Goal: Task Accomplishment & Management: Use online tool/utility

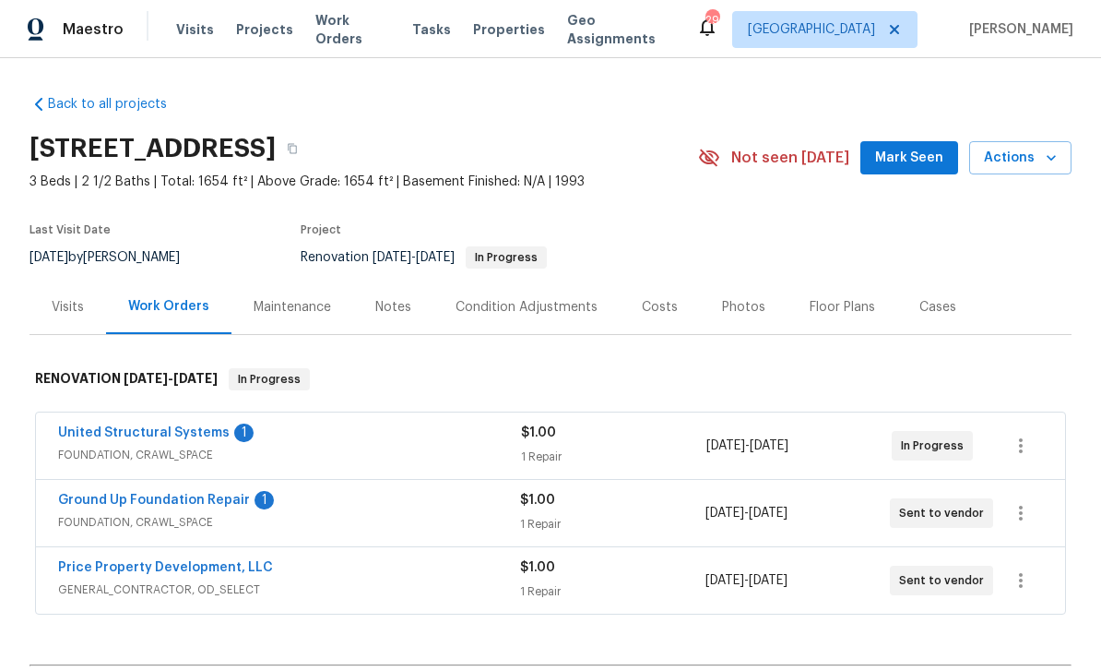
click at [171, 435] on link "United Structural Systems" at bounding box center [144, 432] width 172 height 13
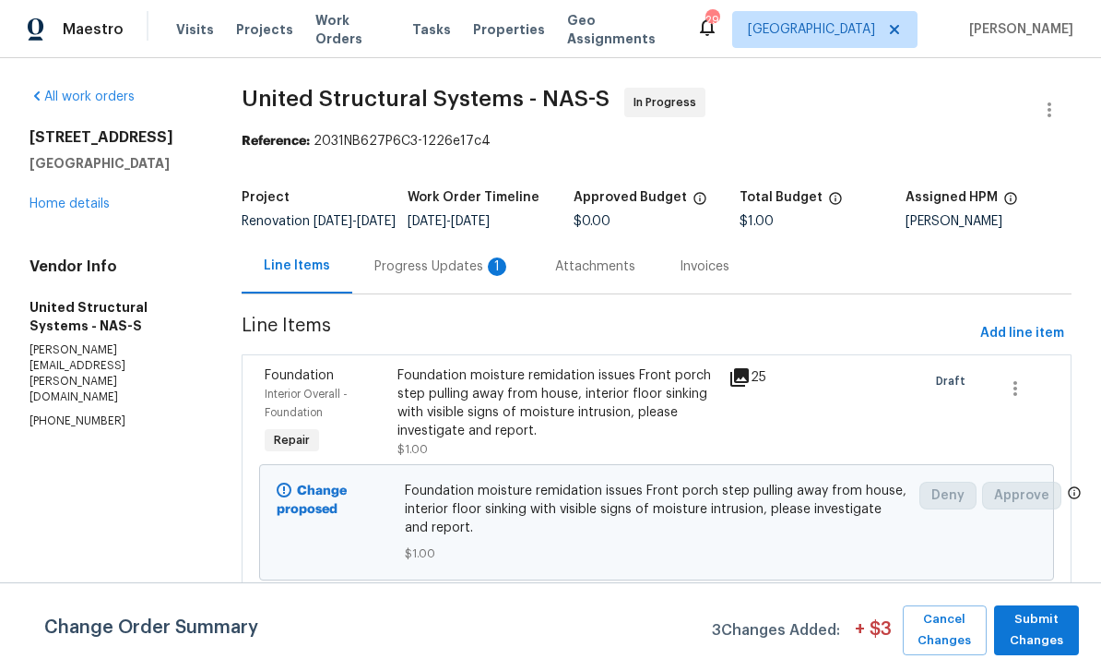
click at [736, 387] on icon at bounding box center [740, 377] width 18 height 18
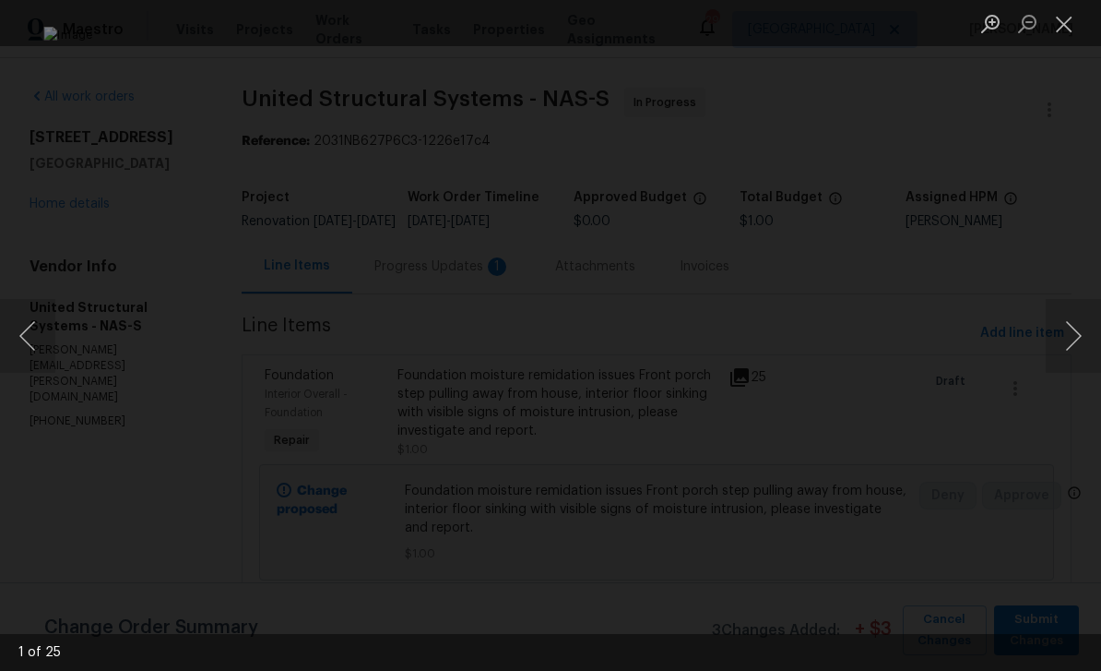
click at [1052, 335] on button "Next image" at bounding box center [1073, 336] width 55 height 74
click at [1046, 351] on button "Next image" at bounding box center [1073, 336] width 55 height 74
click at [1054, 342] on button "Next image" at bounding box center [1073, 336] width 55 height 74
click at [1057, 333] on button "Next image" at bounding box center [1073, 336] width 55 height 74
click at [1062, 346] on button "Next image" at bounding box center [1073, 336] width 55 height 74
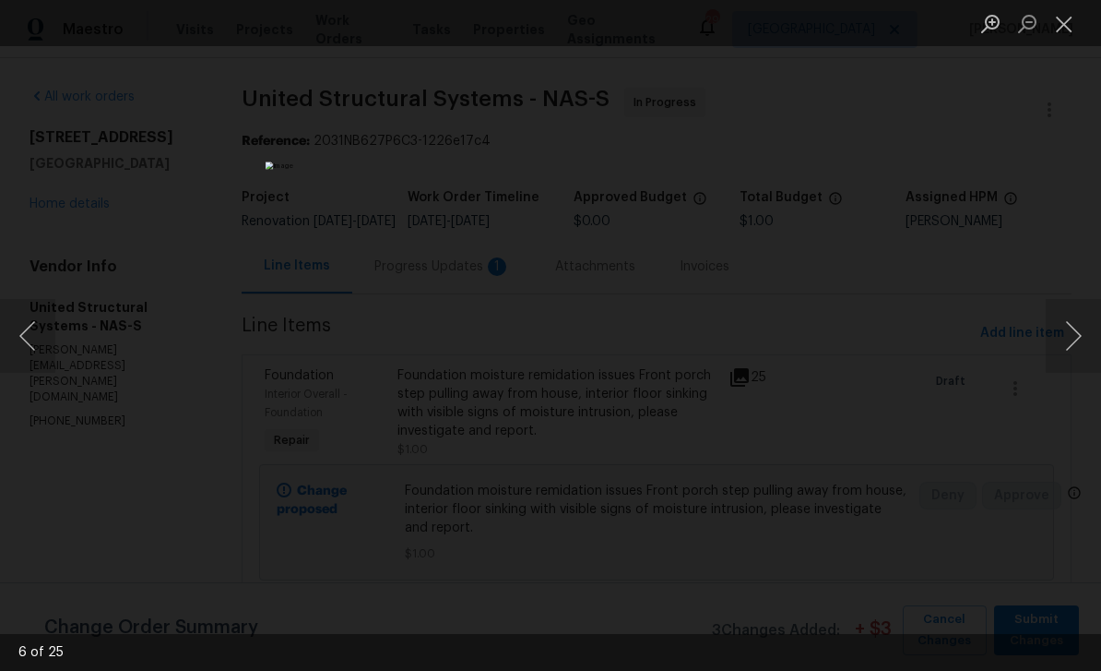
click at [1050, 343] on button "Next image" at bounding box center [1073, 336] width 55 height 74
click at [1054, 343] on button "Next image" at bounding box center [1073, 336] width 55 height 74
click at [1051, 352] on button "Next image" at bounding box center [1073, 336] width 55 height 74
click at [1053, 351] on button "Next image" at bounding box center [1073, 336] width 55 height 74
click at [1056, 351] on button "Next image" at bounding box center [1073, 336] width 55 height 74
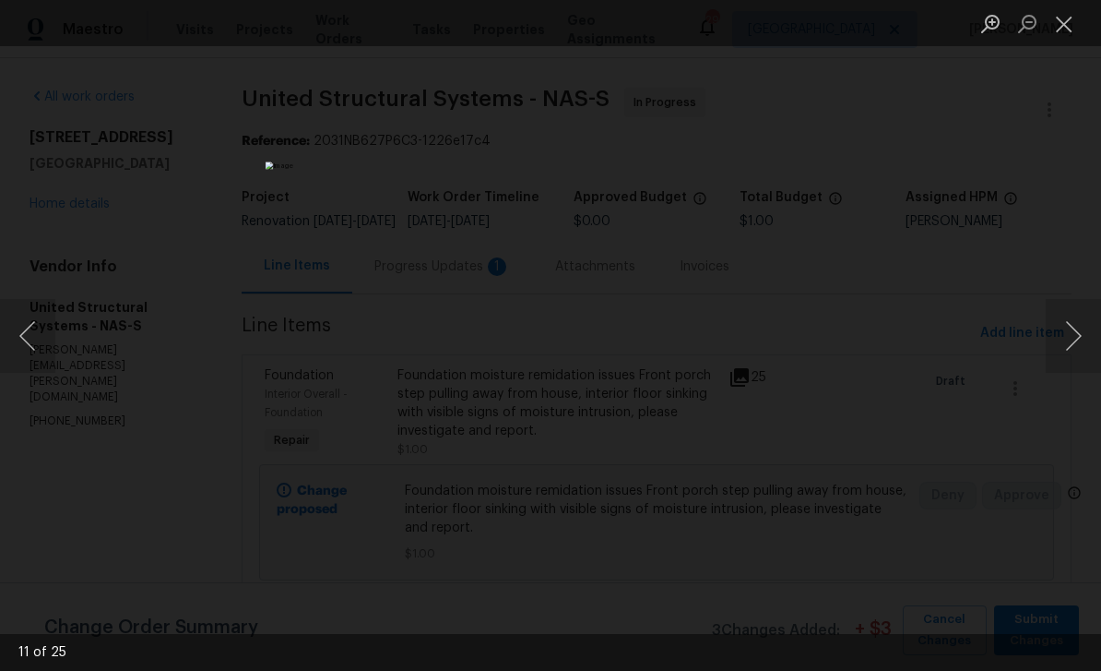
click at [1048, 343] on button "Next image" at bounding box center [1073, 336] width 55 height 74
click at [1058, 343] on button "Next image" at bounding box center [1073, 336] width 55 height 74
click at [1053, 347] on button "Next image" at bounding box center [1073, 336] width 55 height 74
click at [1058, 344] on button "Next image" at bounding box center [1073, 336] width 55 height 74
click at [1057, 343] on button "Next image" at bounding box center [1073, 336] width 55 height 74
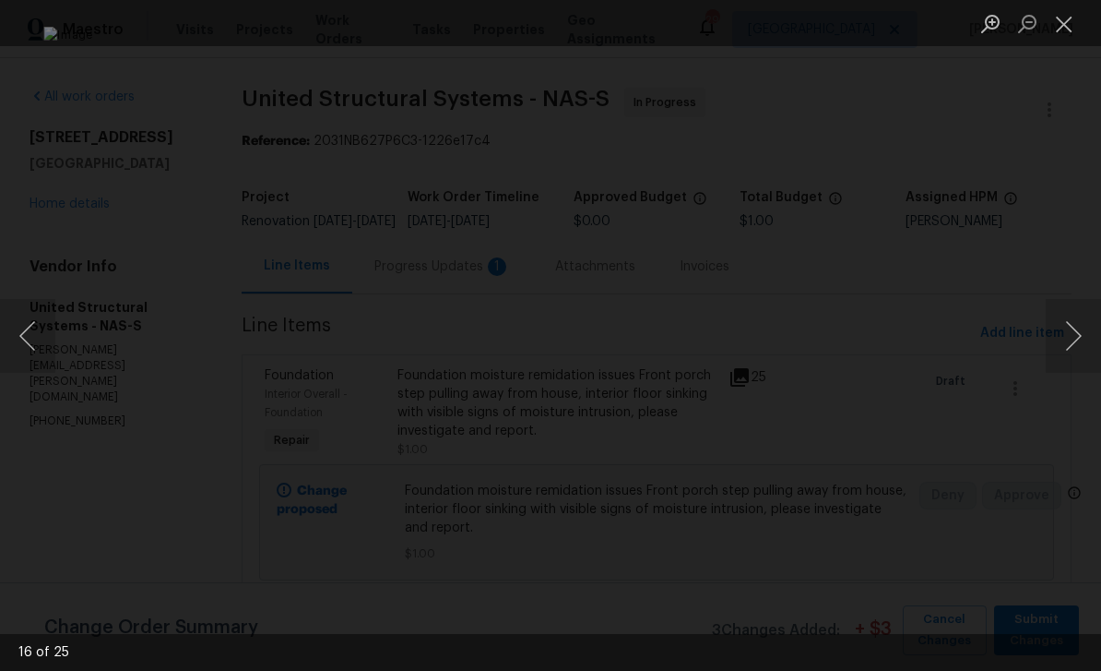
click at [1063, 339] on button "Next image" at bounding box center [1073, 336] width 55 height 74
click at [1061, 330] on button "Next image" at bounding box center [1073, 336] width 55 height 74
click at [1053, 338] on button "Next image" at bounding box center [1073, 336] width 55 height 74
click at [1051, 322] on button "Next image" at bounding box center [1073, 336] width 55 height 74
click at [1051, 342] on button "Next image" at bounding box center [1073, 336] width 55 height 74
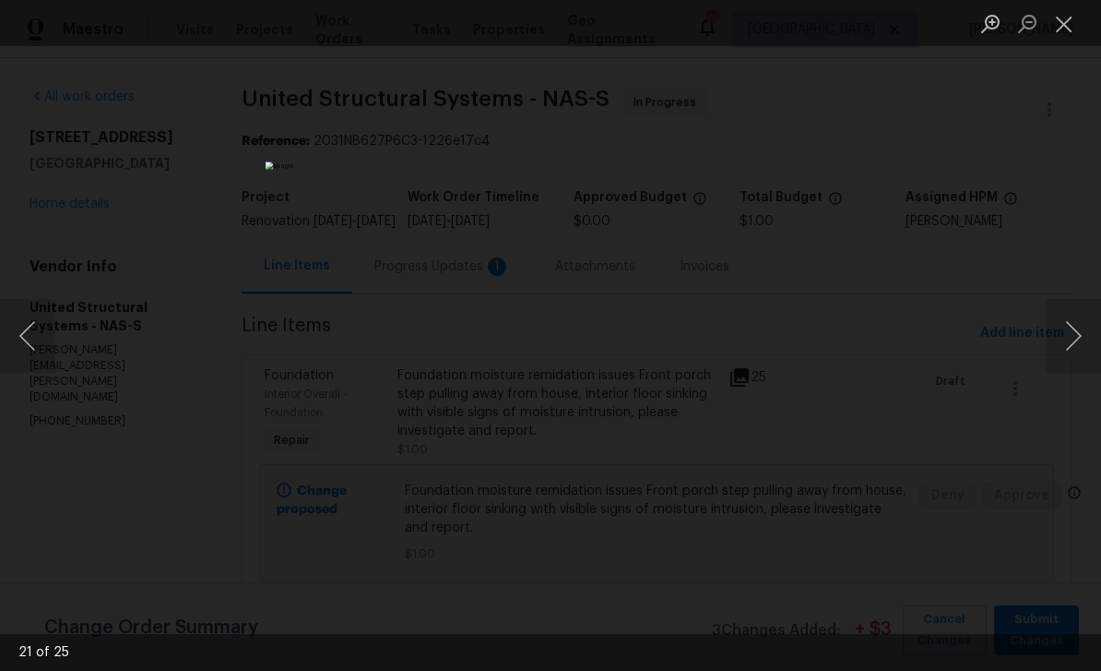
click at [1049, 333] on button "Next image" at bounding box center [1073, 336] width 55 height 74
click at [1054, 344] on button "Next image" at bounding box center [1073, 336] width 55 height 74
click at [1056, 344] on button "Next image" at bounding box center [1073, 336] width 55 height 74
click at [1055, 352] on button "Next image" at bounding box center [1073, 336] width 55 height 74
click at [1065, 341] on button "Next image" at bounding box center [1073, 336] width 55 height 74
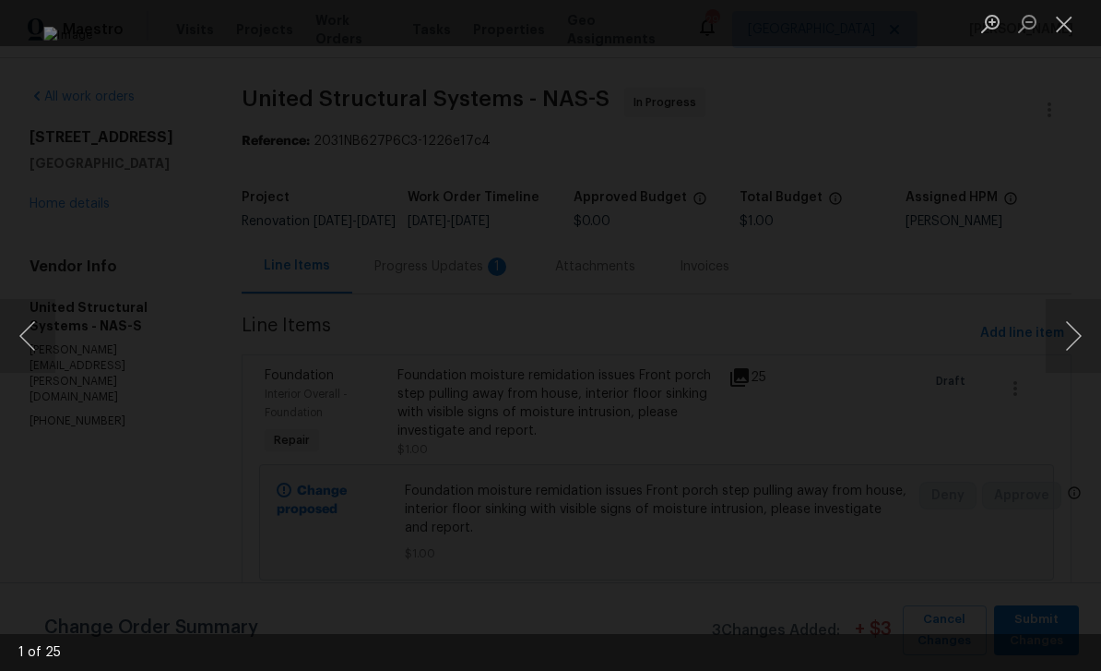
click at [1067, 338] on button "Next image" at bounding box center [1073, 336] width 55 height 74
click at [1067, 346] on button "Next image" at bounding box center [1073, 336] width 55 height 74
click at [1069, 344] on button "Next image" at bounding box center [1073, 336] width 55 height 74
click at [43, 342] on button "Previous image" at bounding box center [27, 336] width 55 height 74
click at [1062, 341] on button "Next image" at bounding box center [1073, 336] width 55 height 74
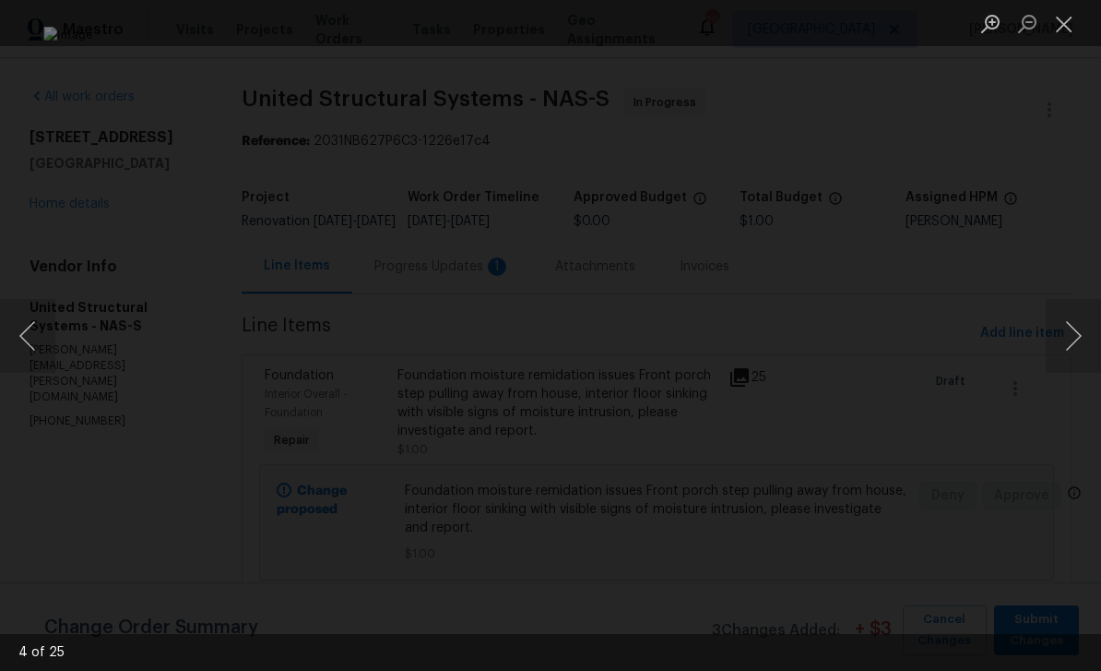
click at [1074, 20] on button "Close lightbox" at bounding box center [1064, 23] width 37 height 32
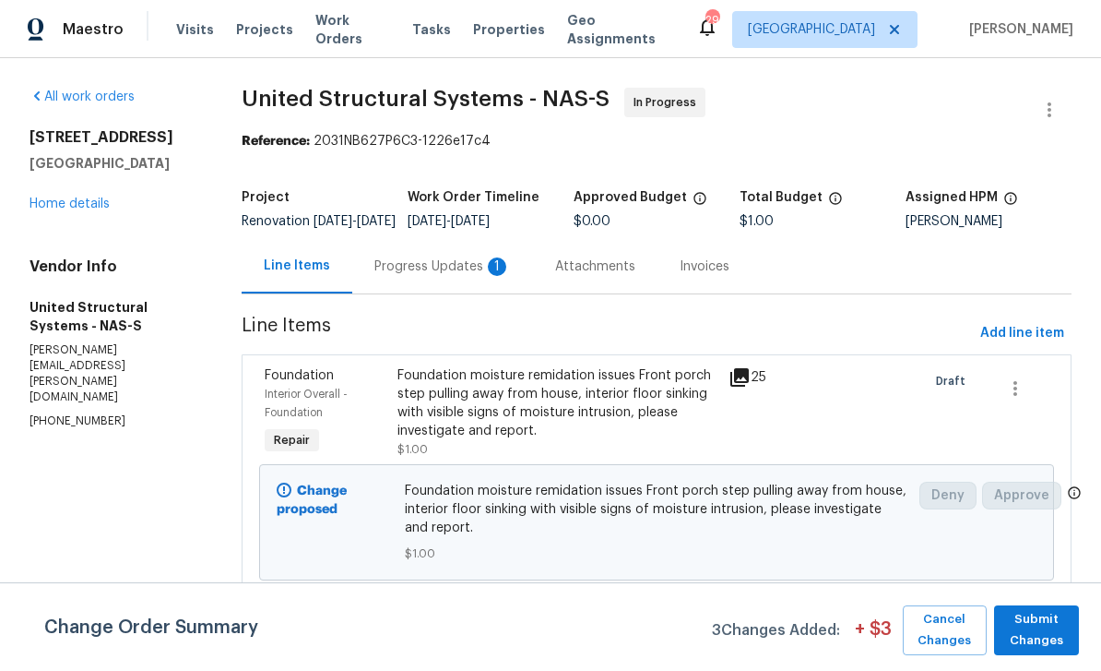
click at [457, 268] on div "Progress Updates 1" at bounding box center [442, 266] width 181 height 54
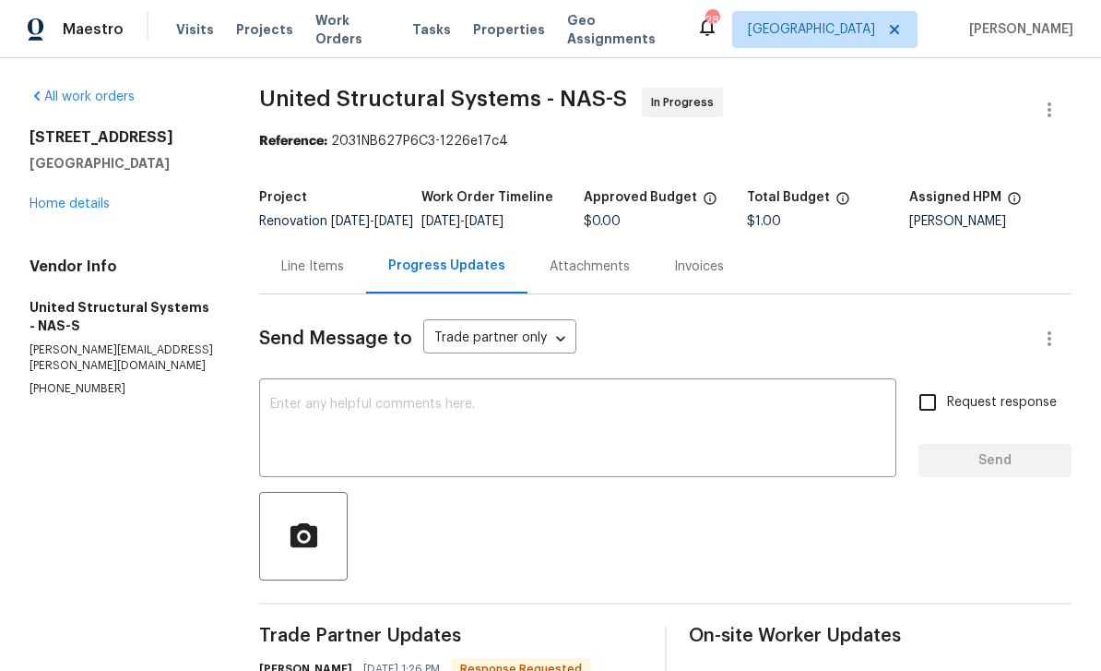
click at [705, 276] on div "Invoices" at bounding box center [699, 266] width 50 height 18
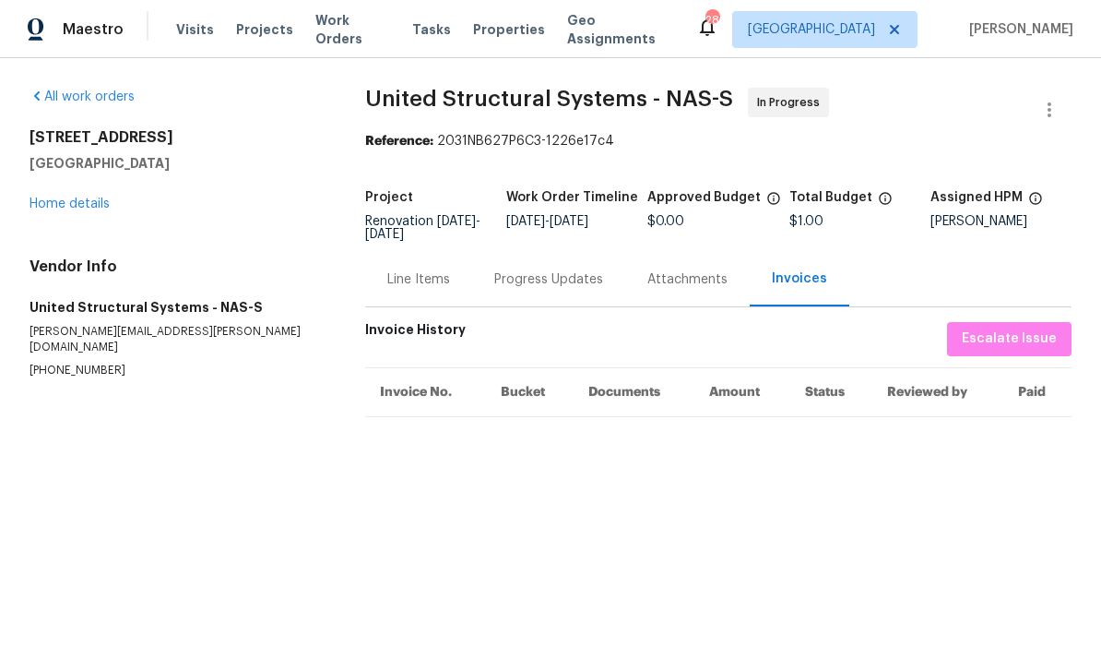
click at [711, 279] on div "Attachments" at bounding box center [688, 279] width 80 height 18
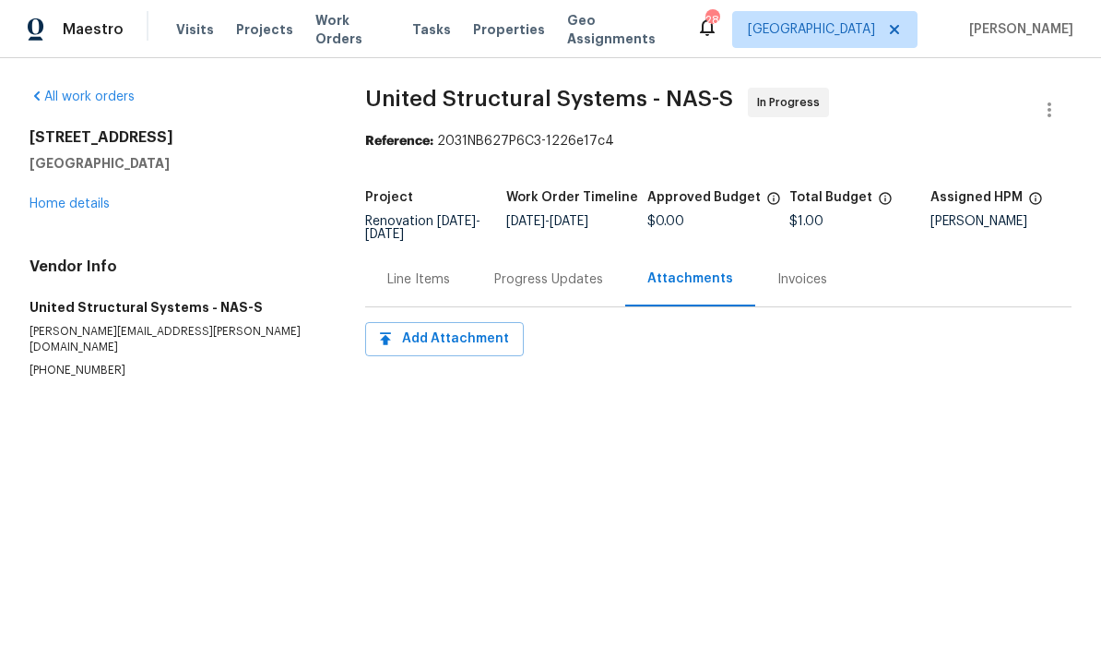
click at [590, 278] on div "Progress Updates" at bounding box center [548, 279] width 109 height 18
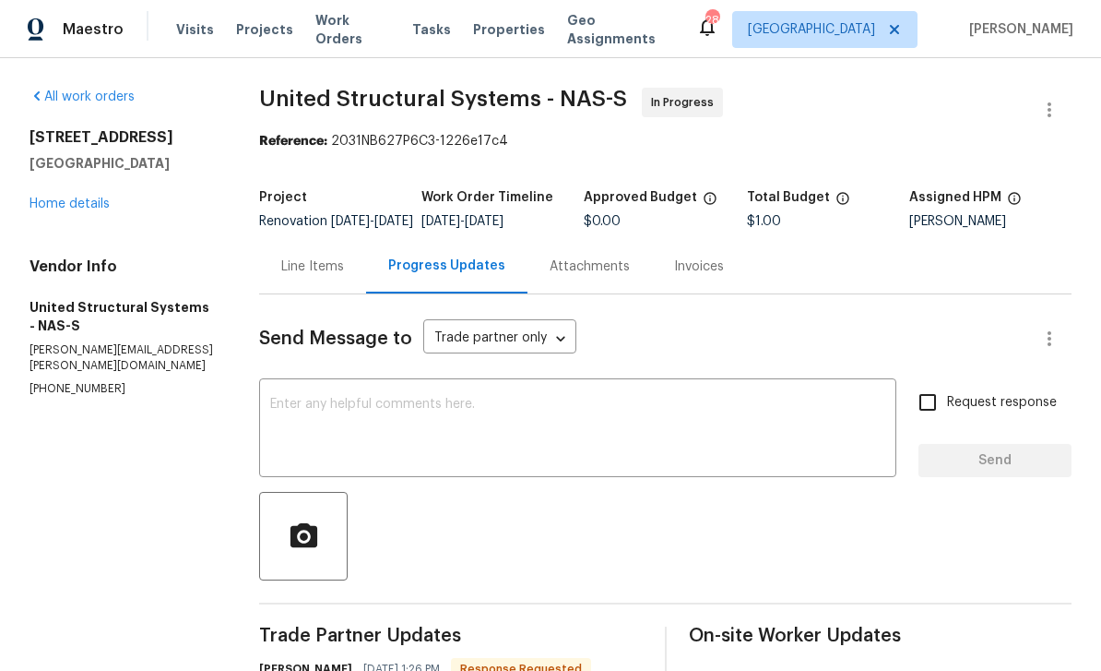
click at [320, 276] on div "Line Items" at bounding box center [312, 266] width 63 height 18
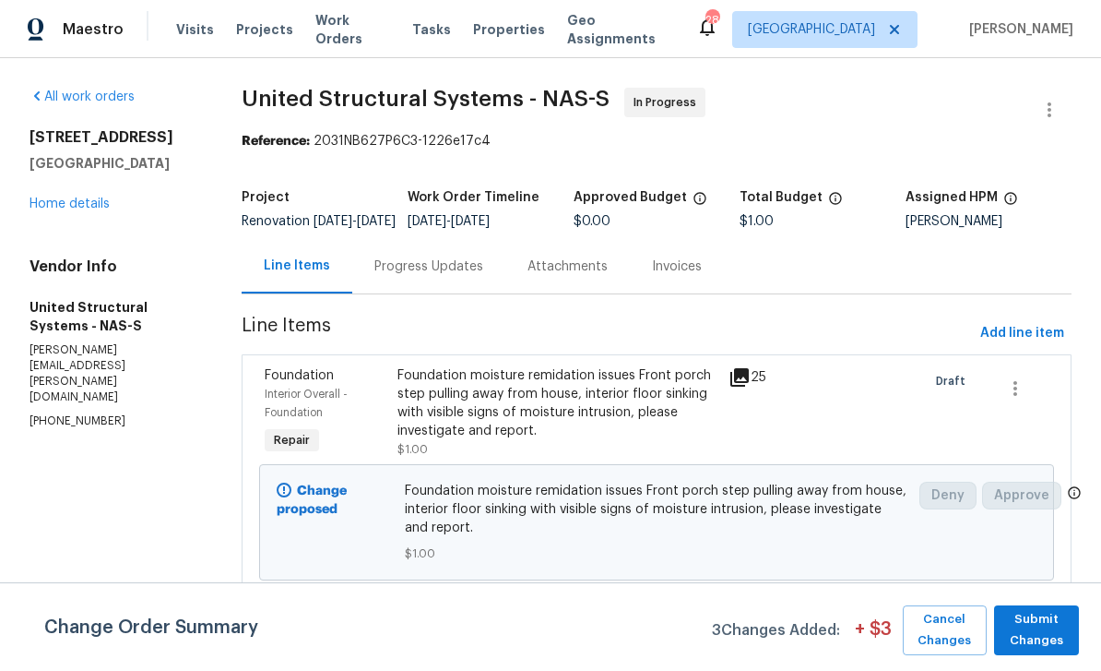
click at [90, 197] on link "Home details" at bounding box center [70, 203] width 80 height 13
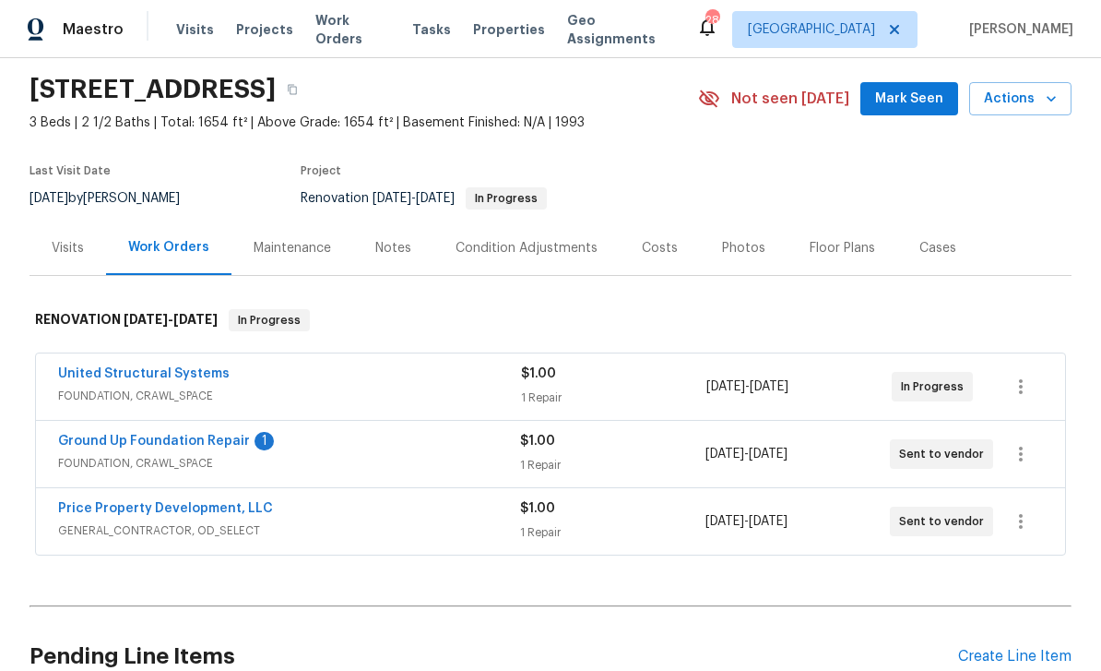
scroll to position [77, 0]
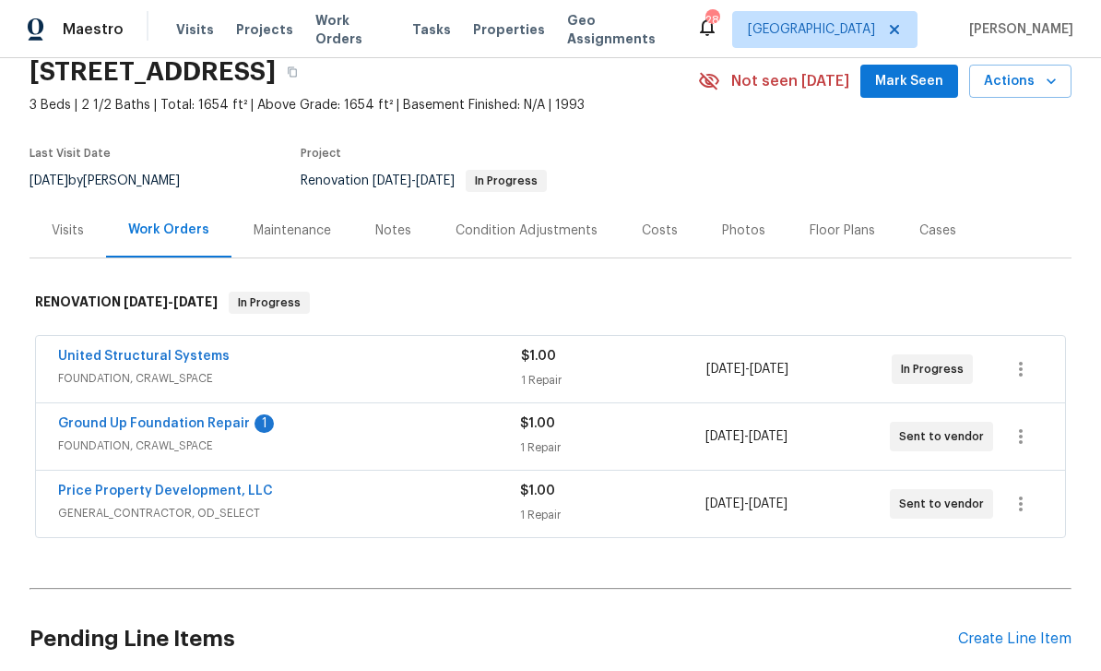
click at [123, 423] on link "Ground Up Foundation Repair" at bounding box center [154, 423] width 192 height 13
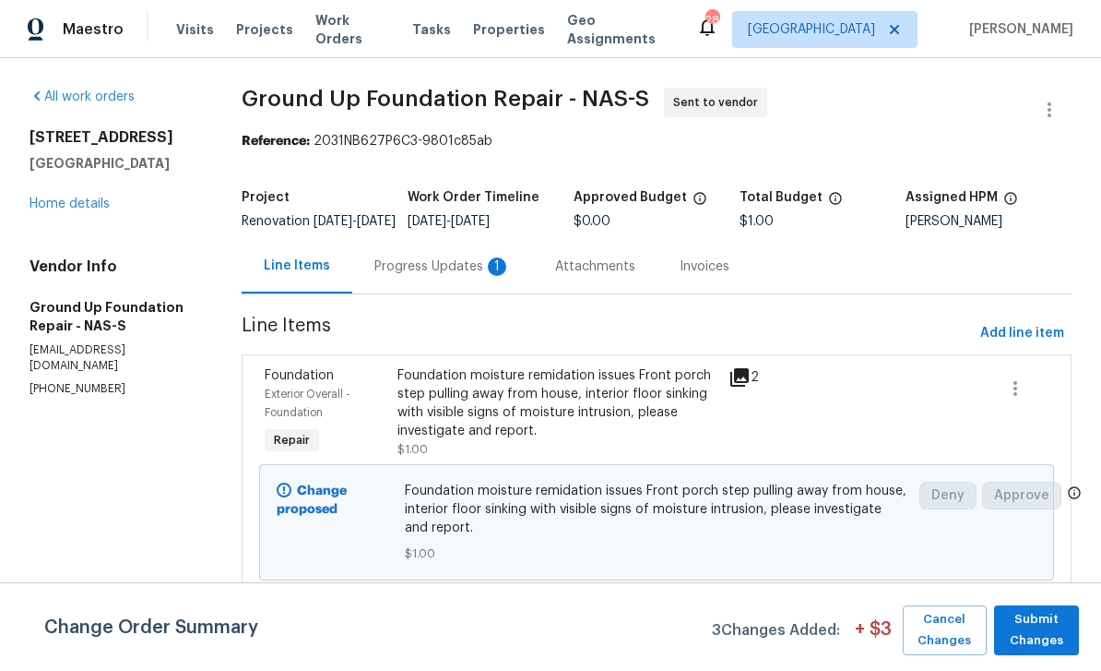
click at [461, 276] on div "Progress Updates 1" at bounding box center [443, 266] width 137 height 18
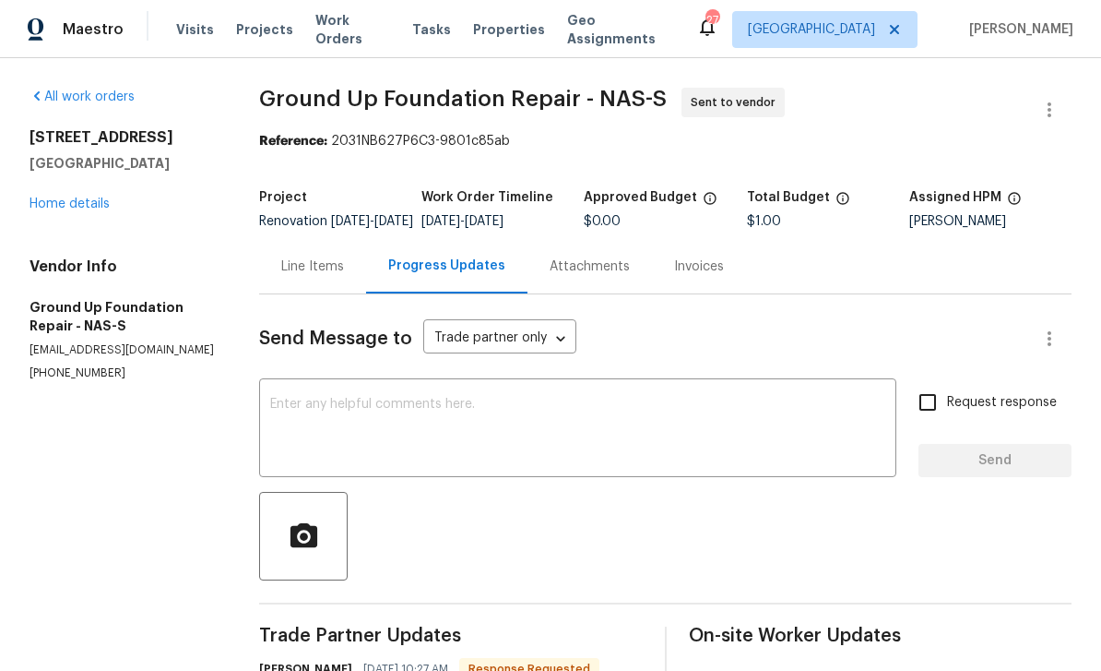
click at [91, 193] on div "404 Elfie Ct Clarksville, TN 37040 Home details" at bounding box center [122, 170] width 185 height 85
click at [75, 197] on link "Home details" at bounding box center [70, 203] width 80 height 13
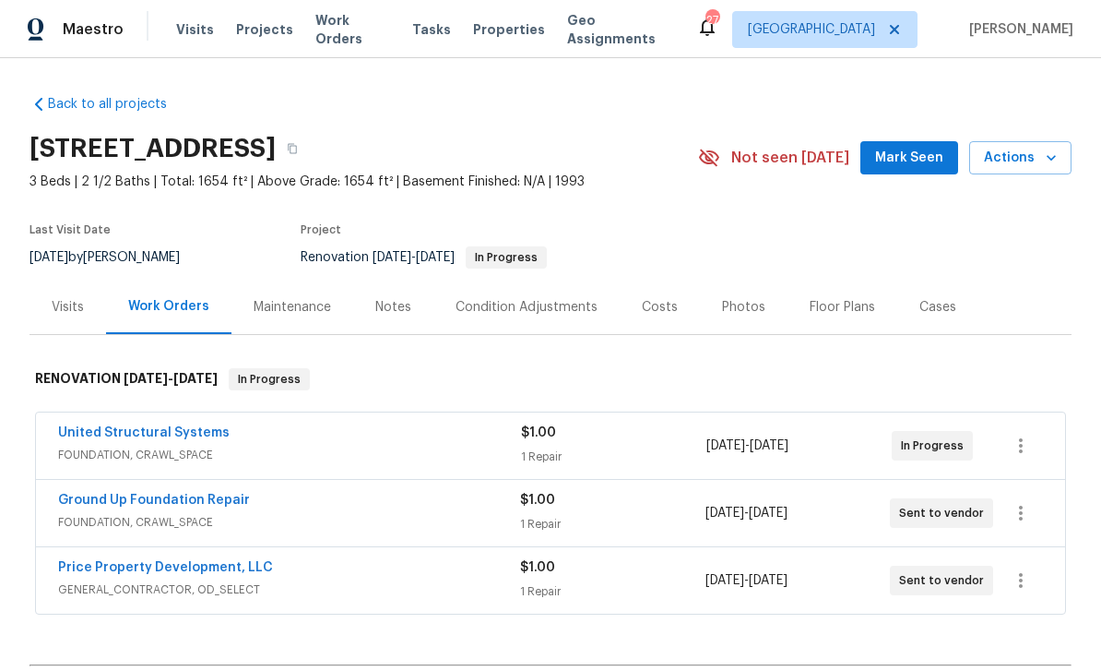
click at [161, 429] on link "United Structural Systems" at bounding box center [144, 432] width 172 height 13
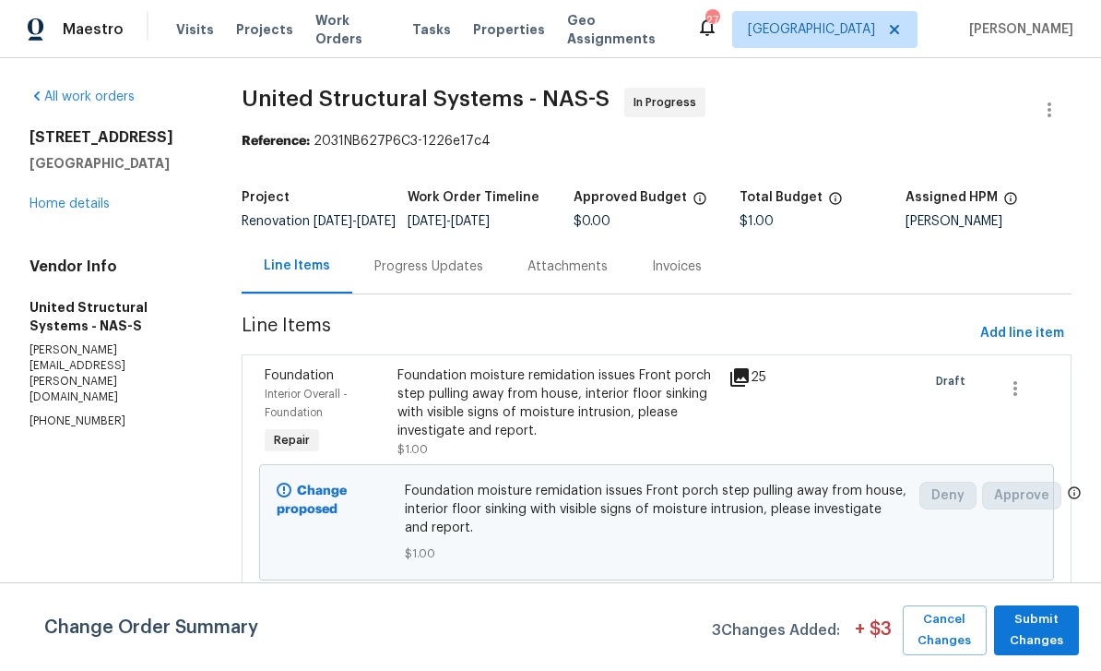
click at [439, 276] on div "Progress Updates" at bounding box center [429, 266] width 109 height 18
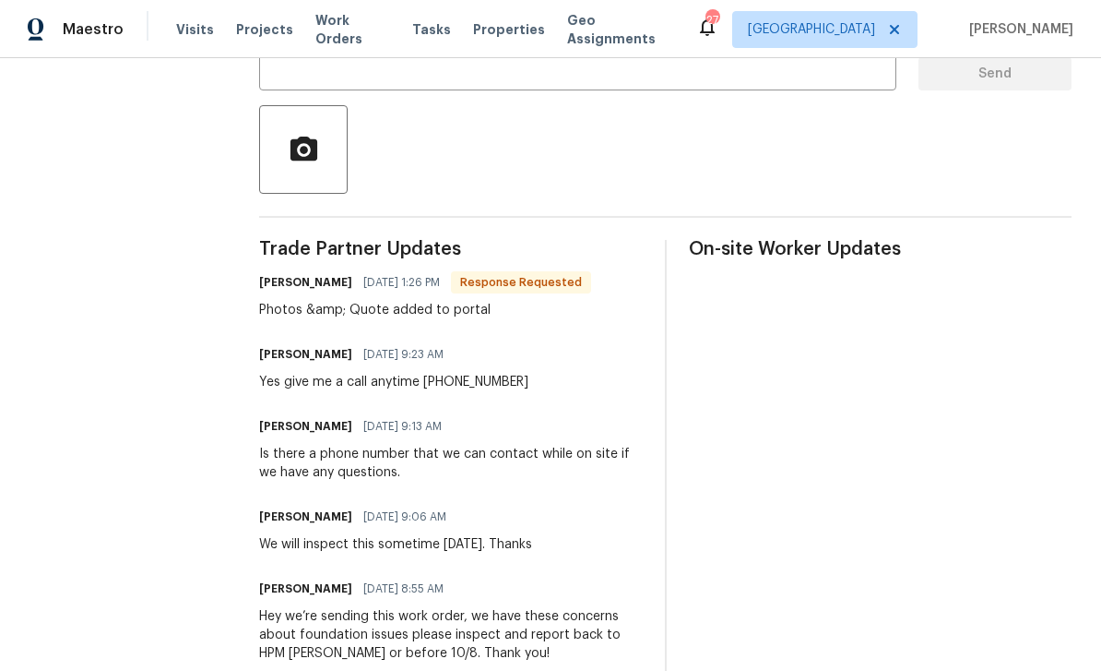
scroll to position [385, 0]
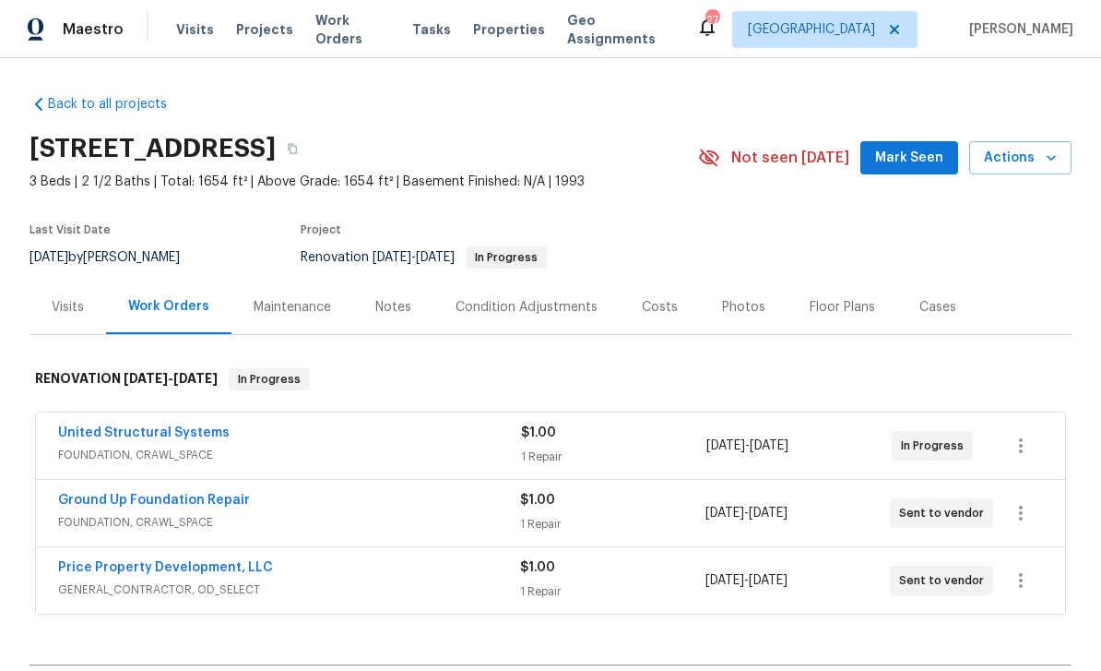
click at [394, 299] on div "Notes" at bounding box center [393, 307] width 36 height 18
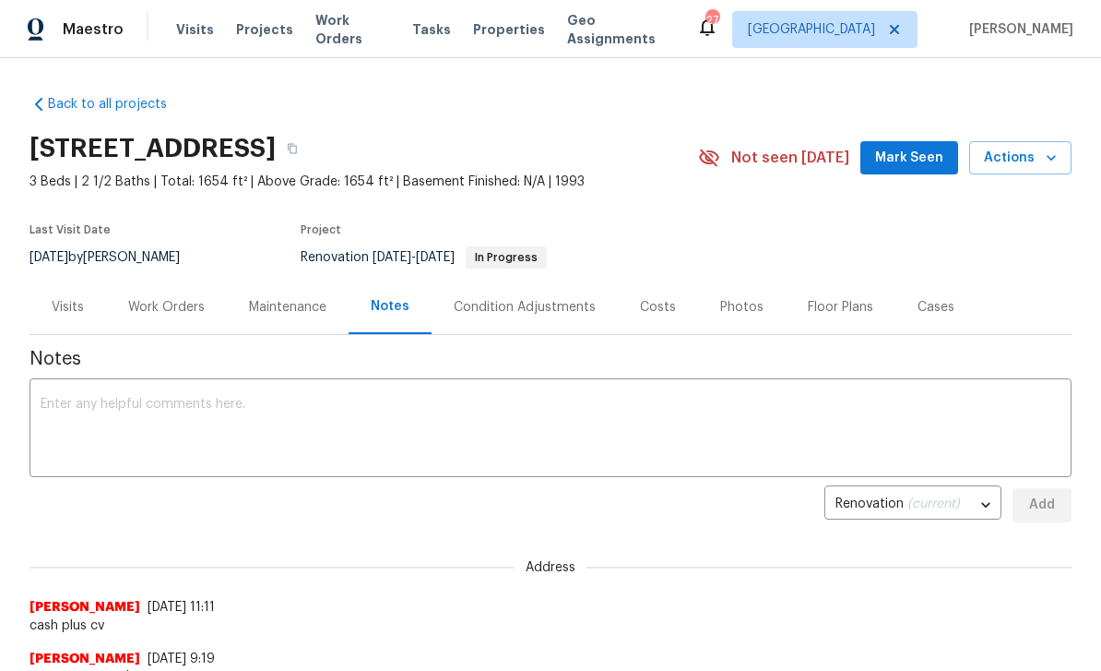
click at [543, 299] on div "Condition Adjustments" at bounding box center [525, 307] width 142 height 18
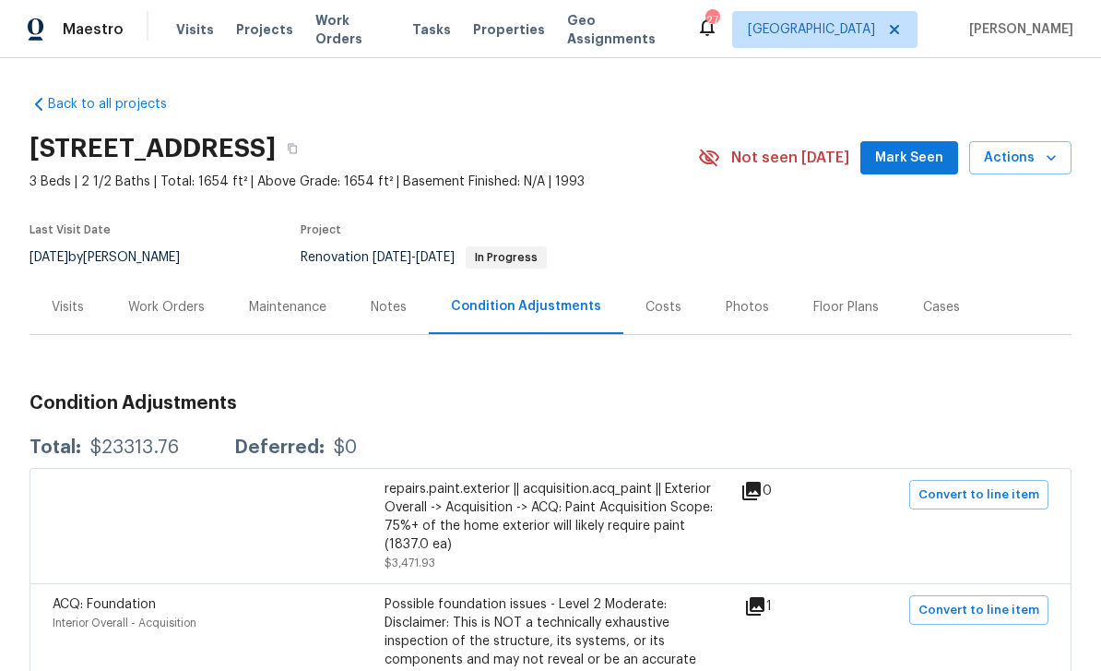
click at [940, 313] on div "Cases" at bounding box center [941, 307] width 37 height 18
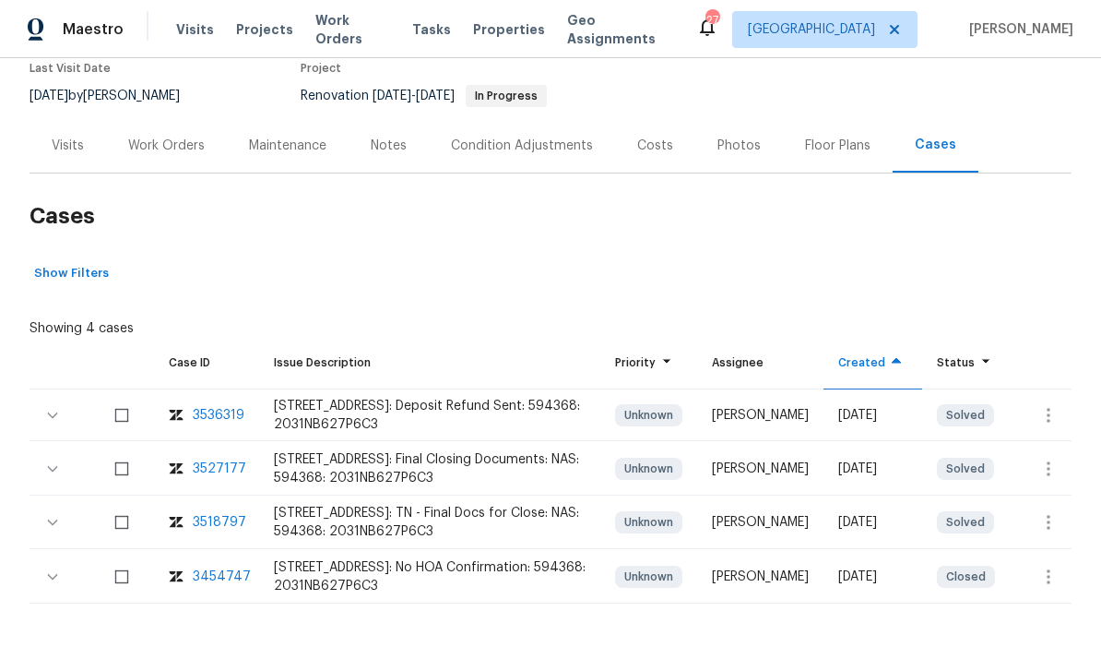
scroll to position [161, 0]
click at [826, 149] on div "Floor Plans" at bounding box center [837, 146] width 65 height 18
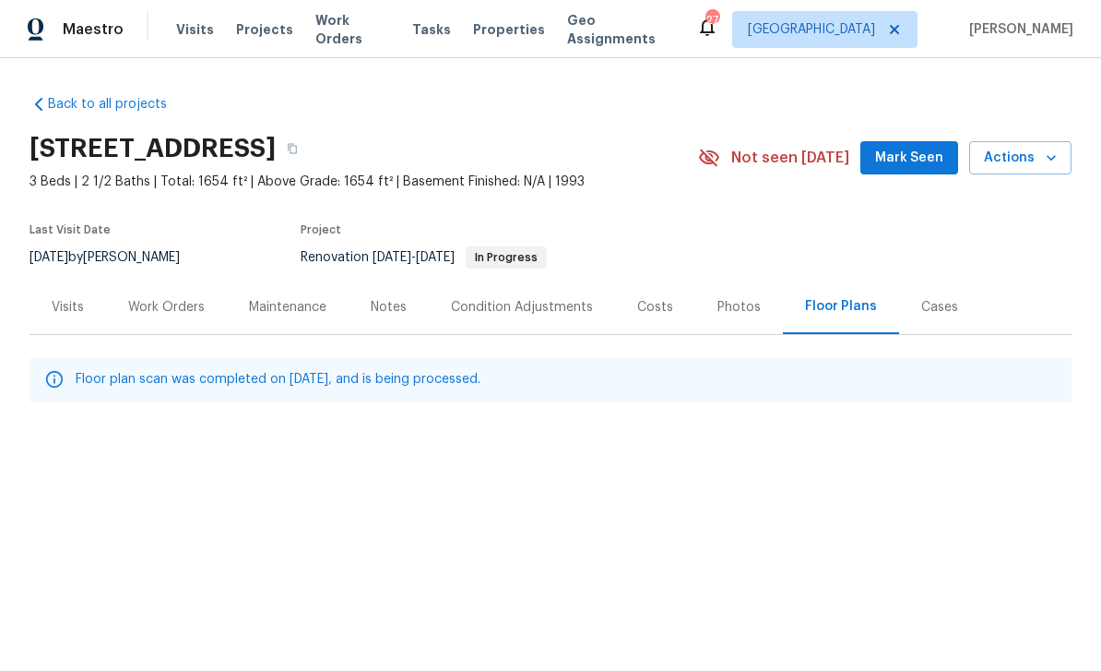
click at [746, 300] on div "Photos" at bounding box center [739, 307] width 43 height 18
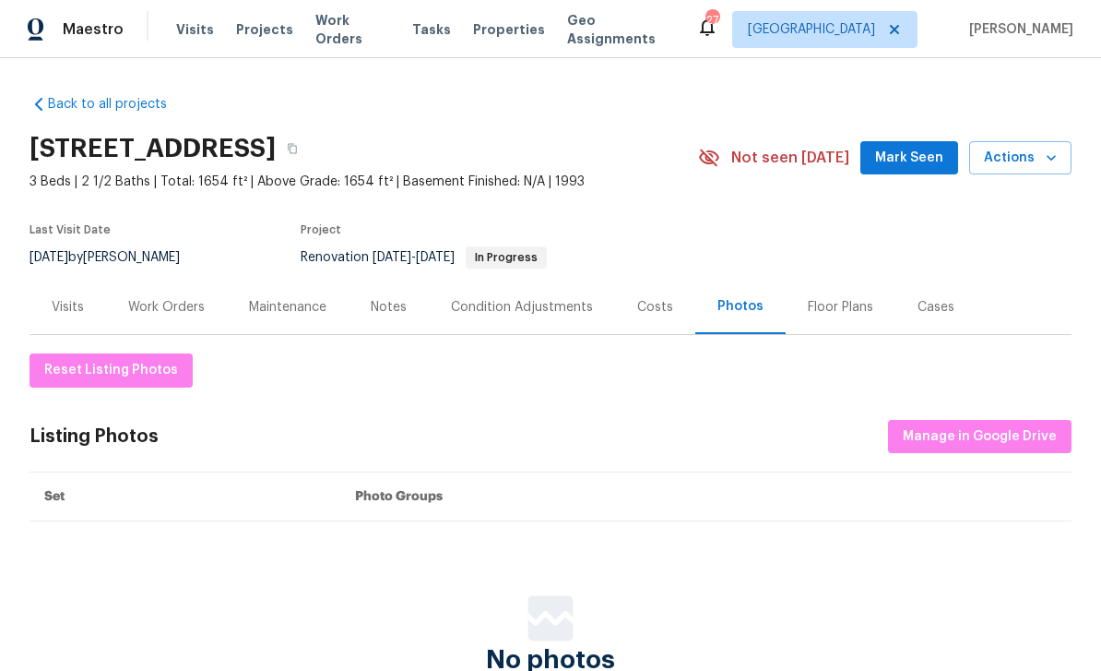
click at [653, 292] on div "Costs" at bounding box center [655, 306] width 80 height 54
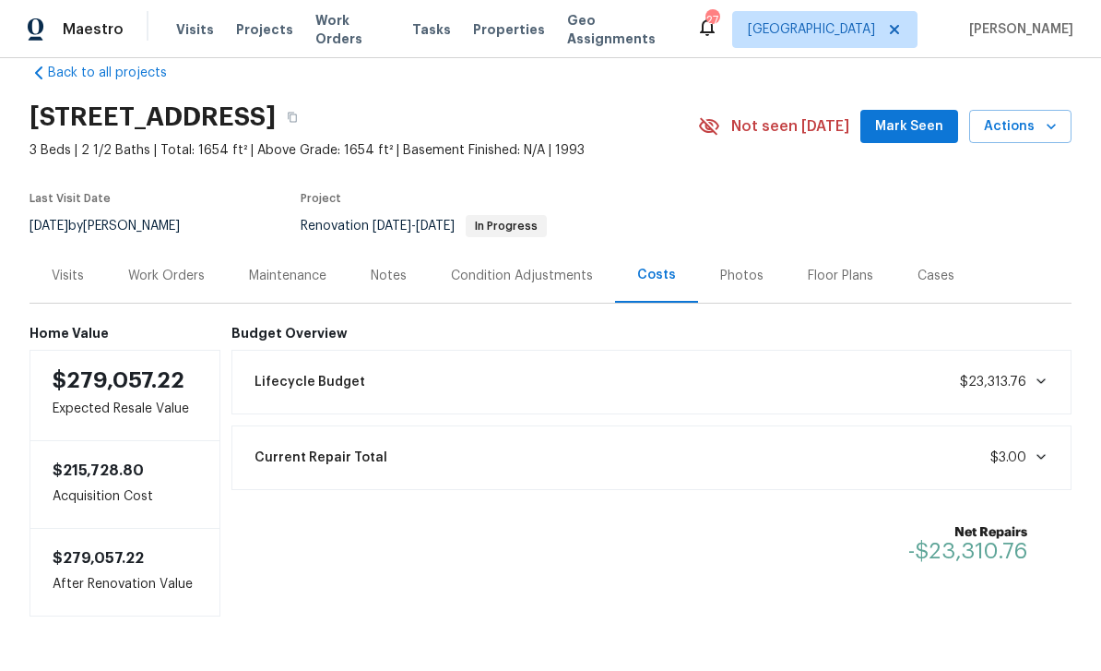
scroll to position [30, 0]
click at [303, 271] on div "Maintenance" at bounding box center [287, 277] width 77 height 18
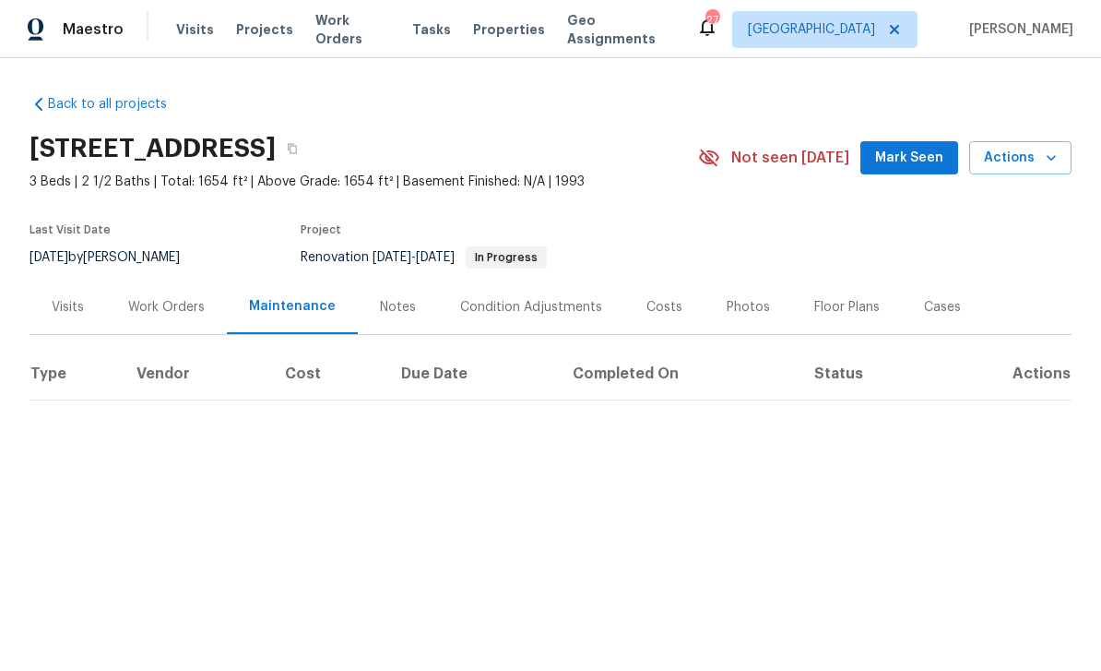
click at [76, 318] on div "Visits" at bounding box center [68, 306] width 77 height 54
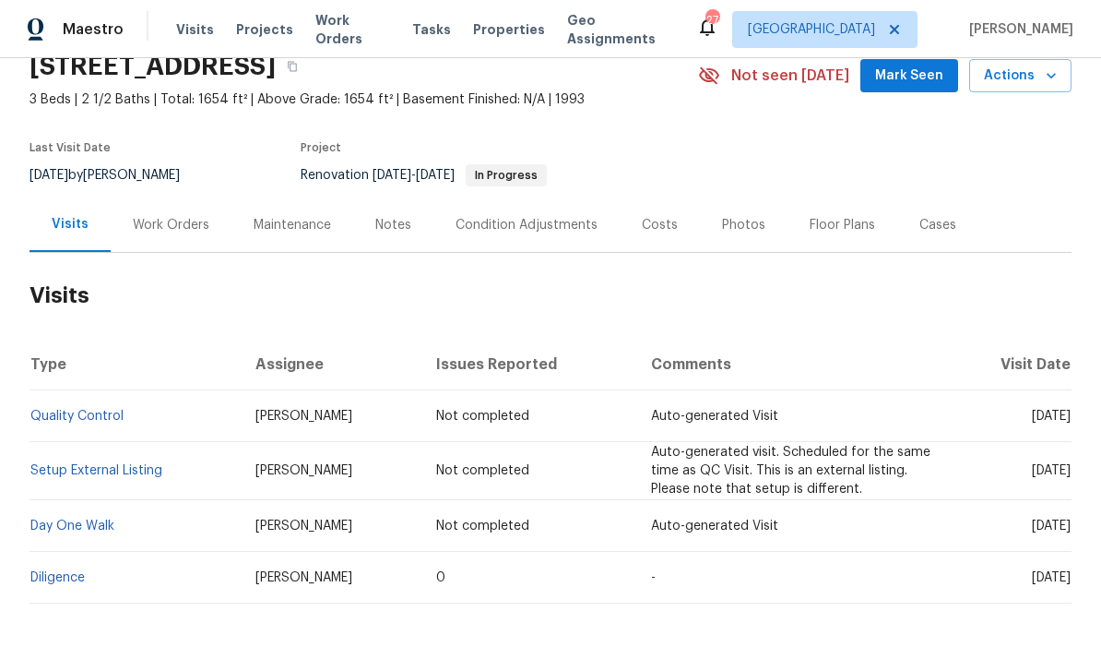
scroll to position [81, 0]
click at [398, 232] on div "Notes" at bounding box center [393, 226] width 36 height 18
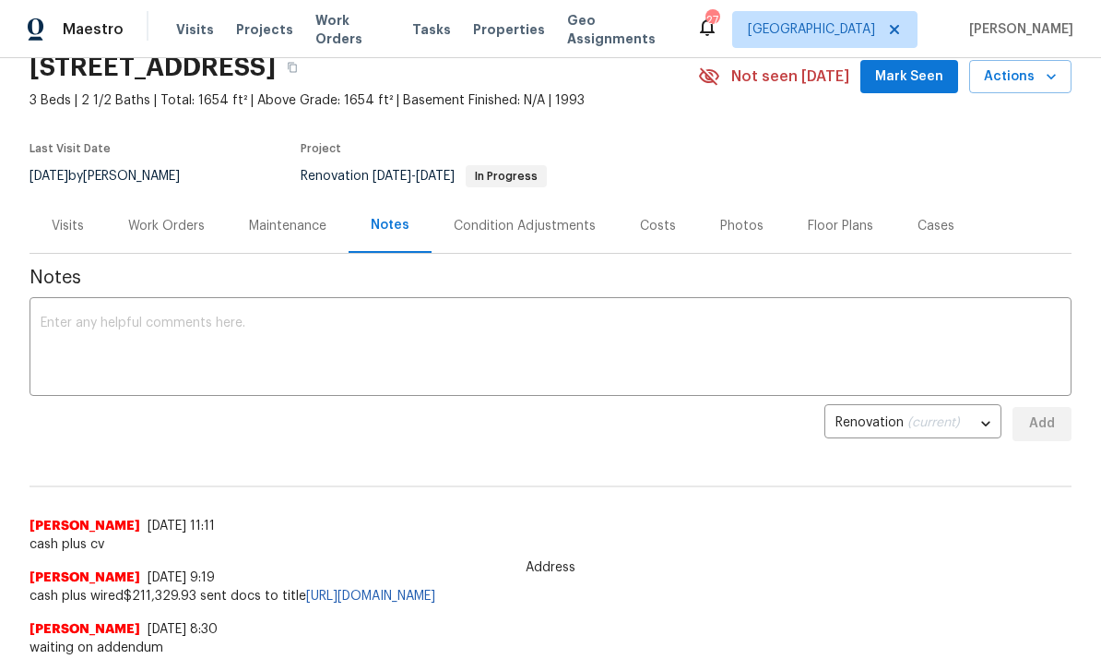
click at [279, 231] on div "Maintenance" at bounding box center [287, 226] width 77 height 18
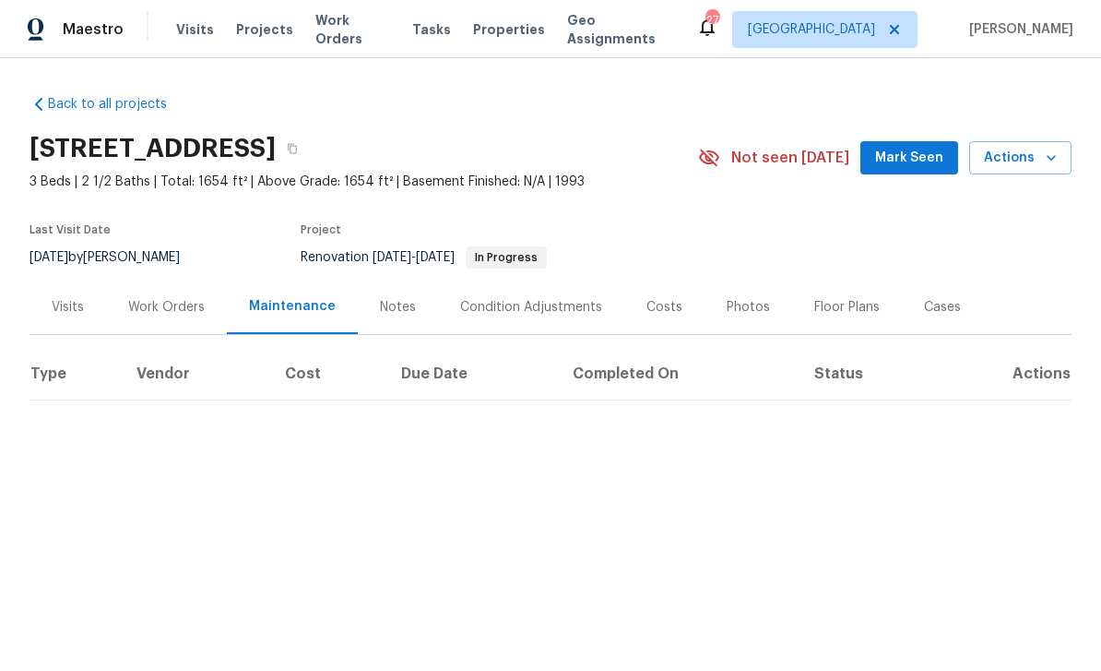
click at [173, 374] on th "Vendor" at bounding box center [196, 375] width 149 height 52
click at [159, 360] on th "Vendor" at bounding box center [196, 375] width 149 height 52
click at [165, 375] on th "Vendor" at bounding box center [196, 375] width 149 height 52
click at [187, 360] on th "Vendor" at bounding box center [196, 375] width 149 height 52
click at [187, 359] on th "Vendor" at bounding box center [196, 375] width 149 height 52
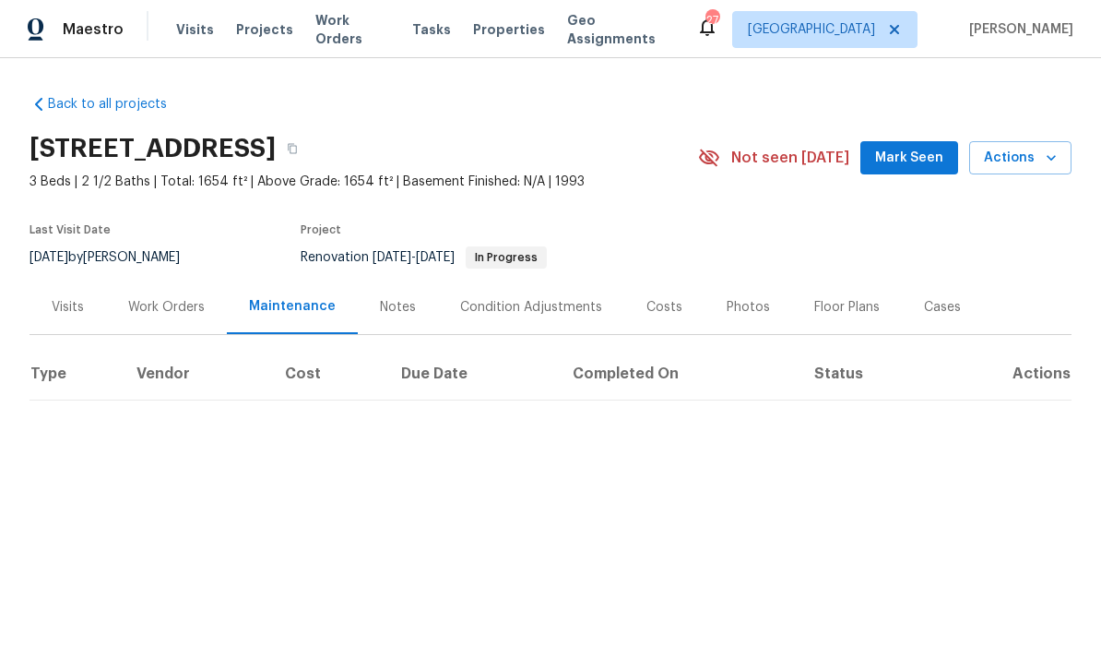
click at [178, 295] on div "Work Orders" at bounding box center [166, 306] width 121 height 54
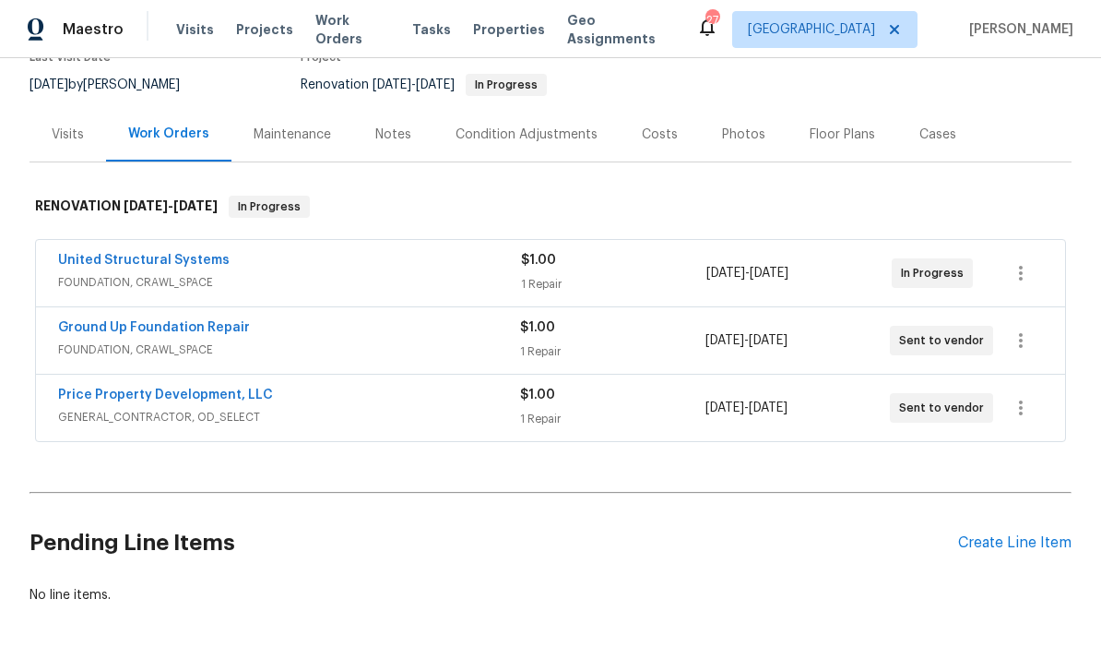
scroll to position [172, 0]
click at [168, 257] on link "United Structural Systems" at bounding box center [144, 261] width 172 height 13
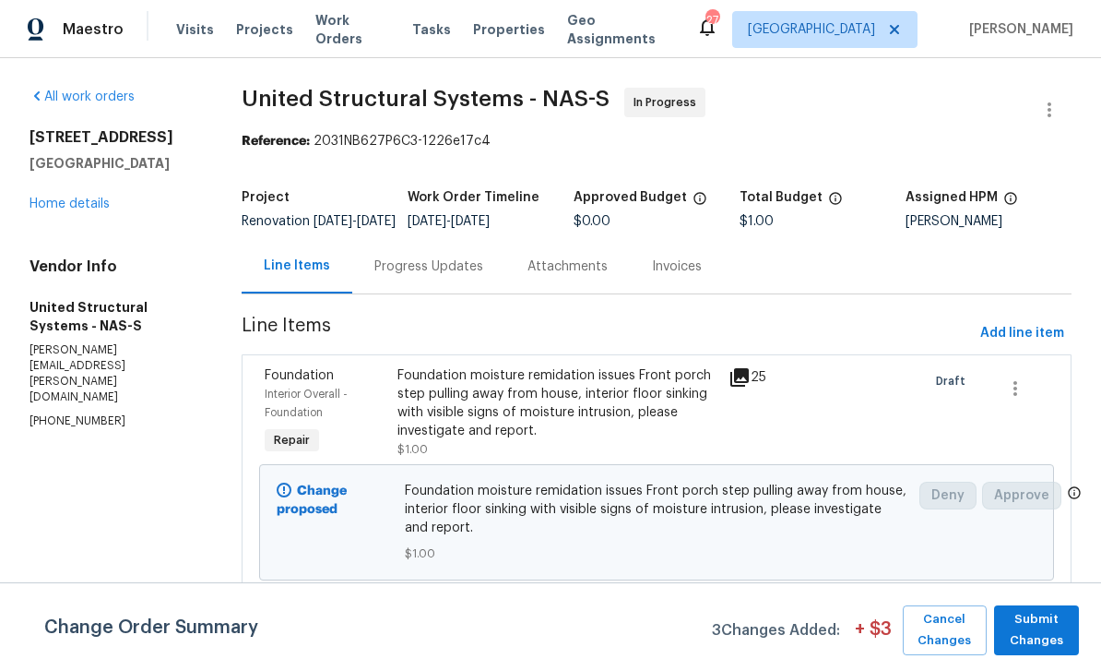
click at [577, 386] on div "Foundation moisture remidation issues Front porch step pulling away from house,…" at bounding box center [558, 403] width 320 height 74
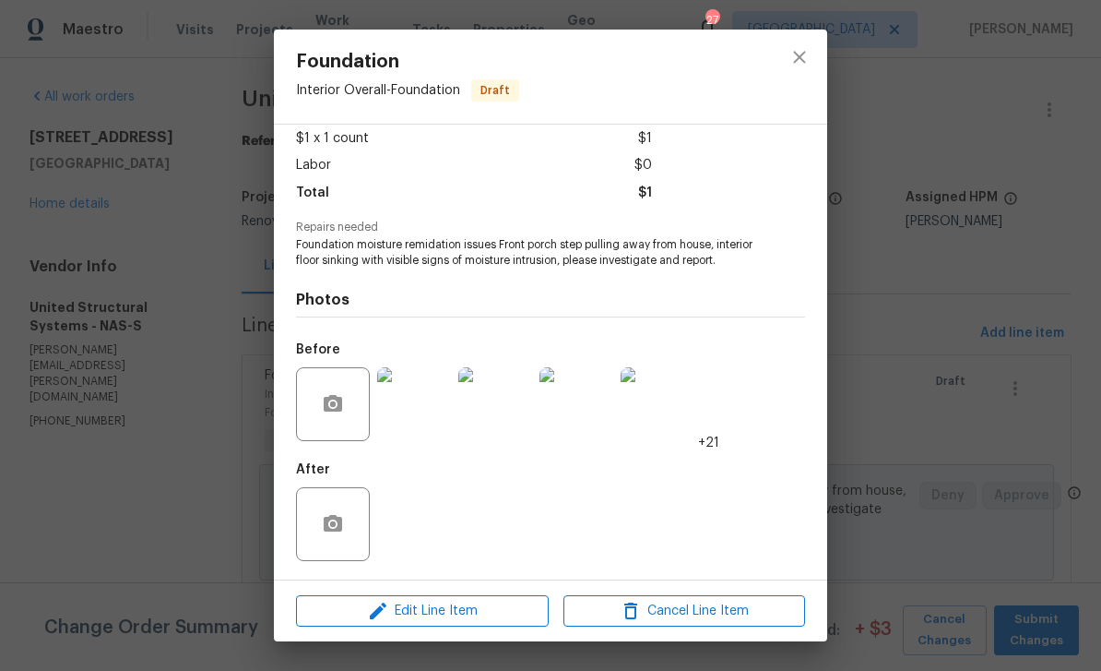
scroll to position [121, 0]
click at [783, 70] on button "close" at bounding box center [800, 57] width 44 height 44
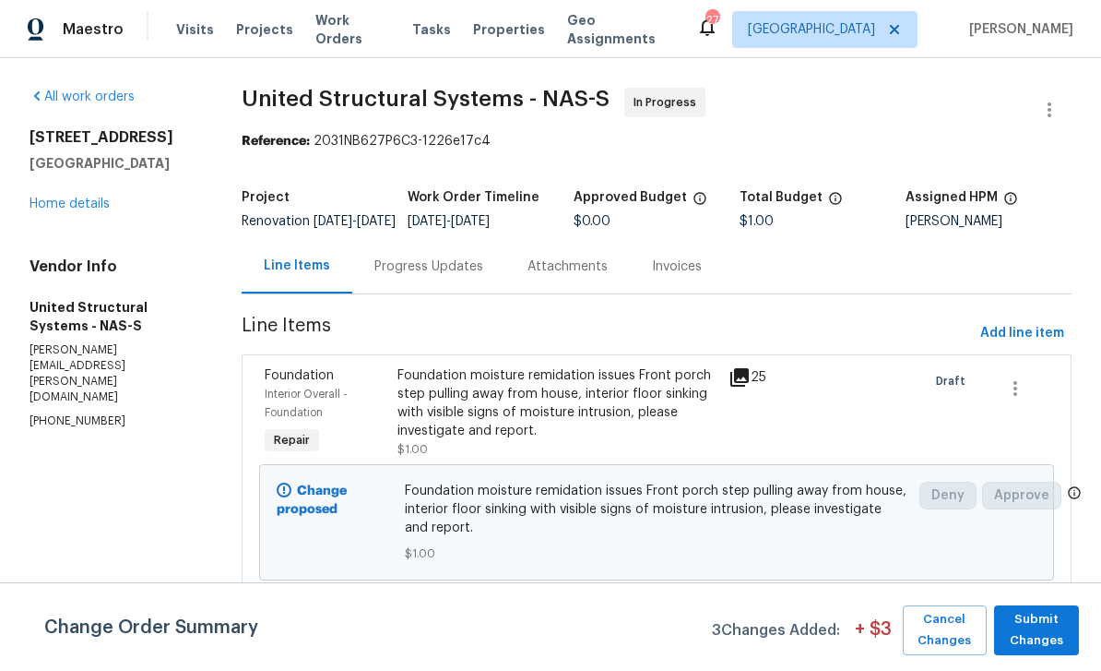
click at [743, 380] on icon at bounding box center [740, 377] width 22 height 22
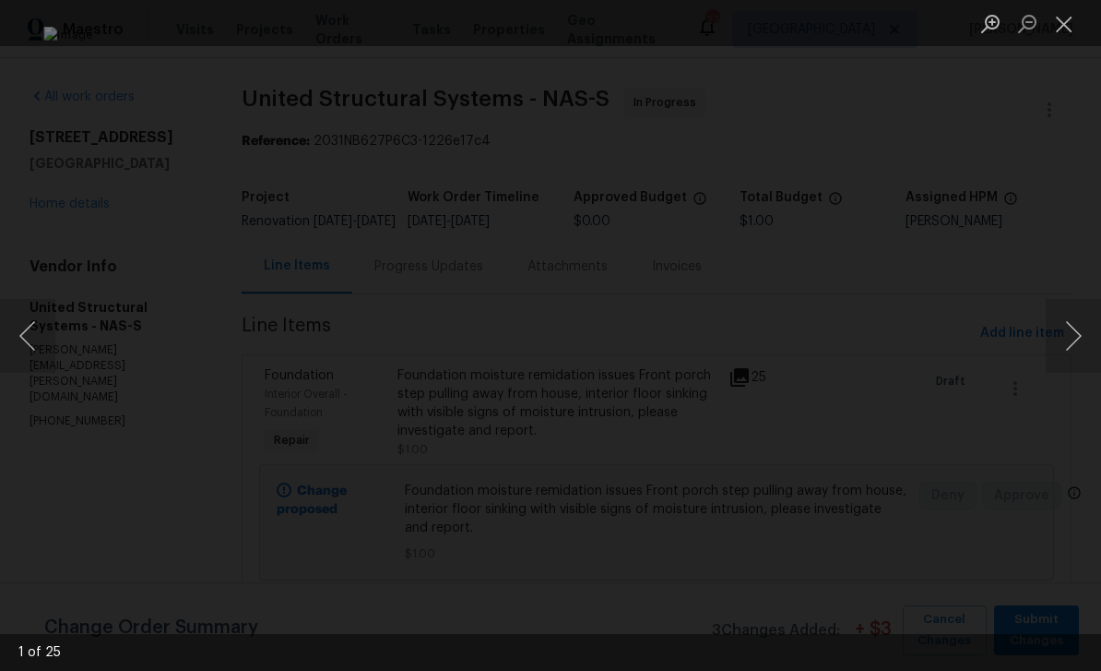
click at [1070, 23] on button "Close lightbox" at bounding box center [1064, 23] width 37 height 32
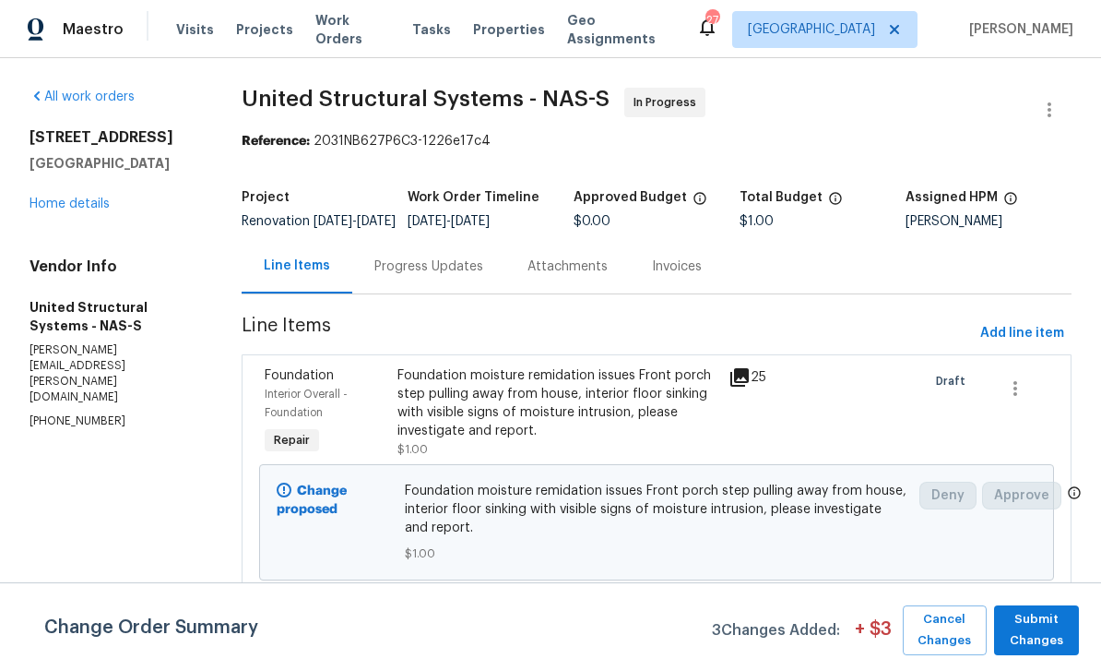
click at [397, 270] on div "Progress Updates" at bounding box center [429, 266] width 109 height 18
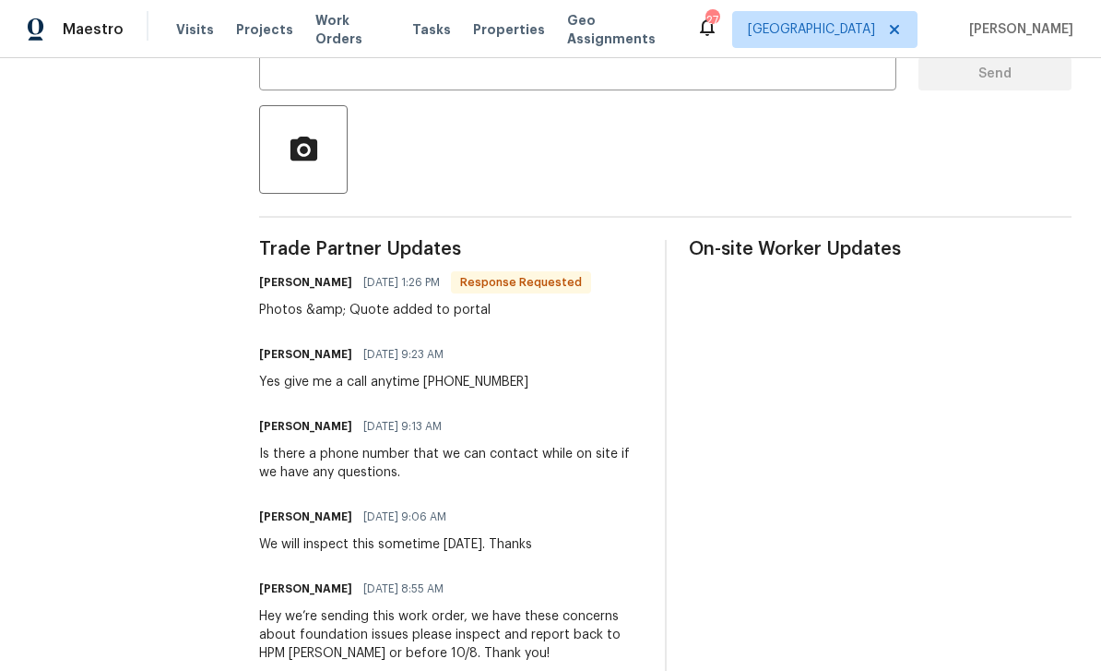
scroll to position [385, 0]
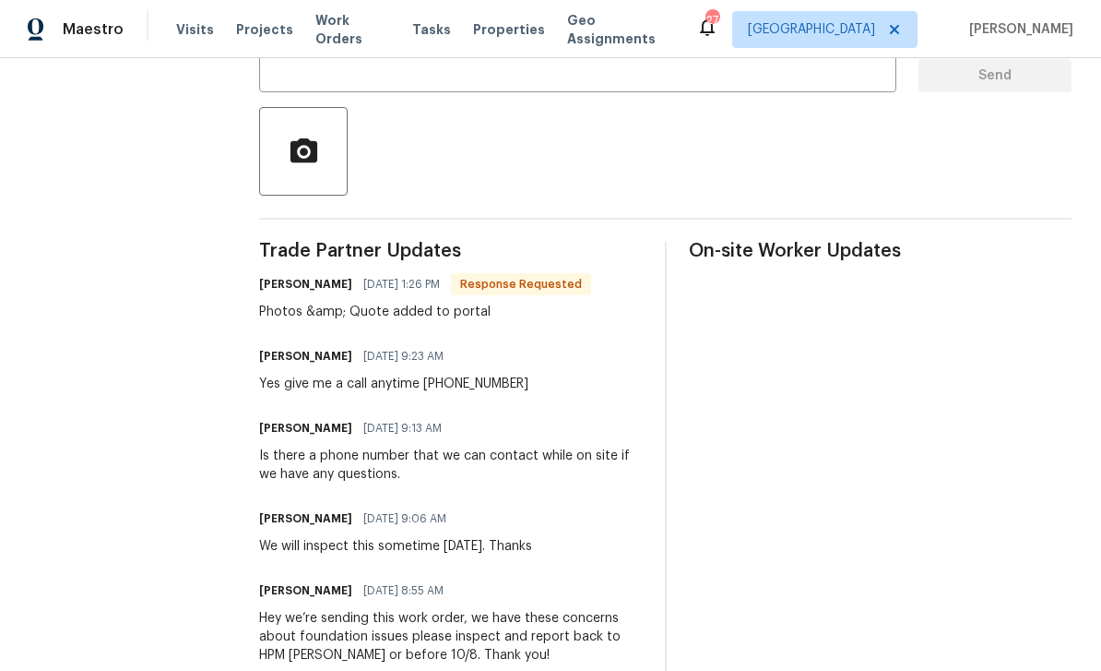
click at [677, 659] on div "Trade Partner Updates Michele Benck 10/03/2025 1:26 PM Response Requested Photo…" at bounding box center [665, 464] width 813 height 445
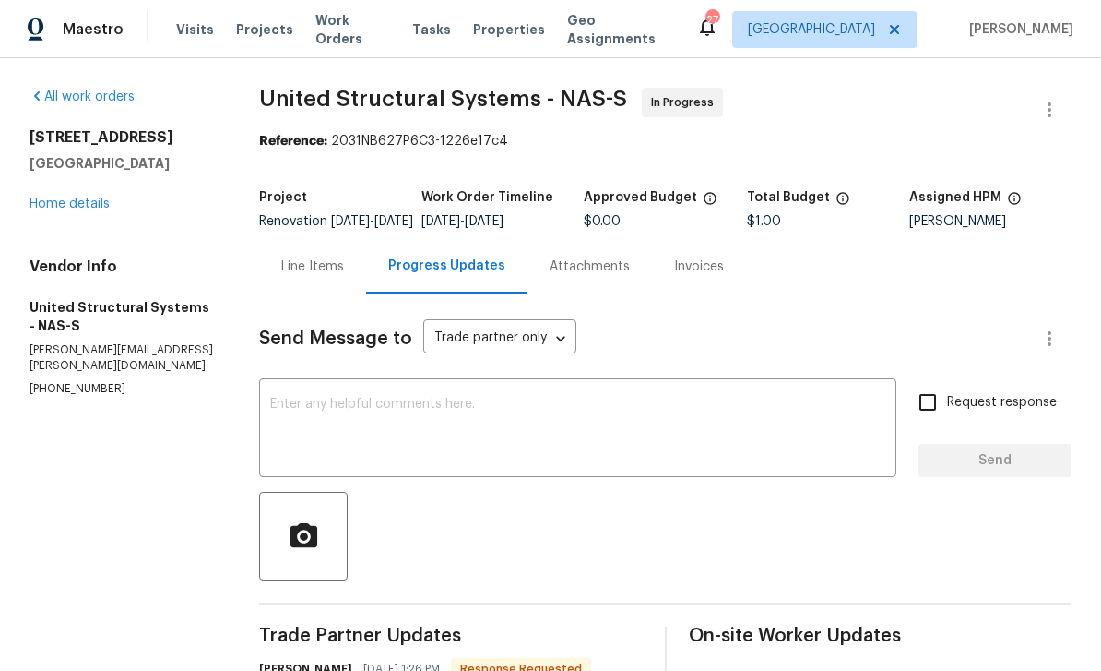
scroll to position [0, 0]
click at [324, 290] on div "Line Items" at bounding box center [312, 266] width 107 height 54
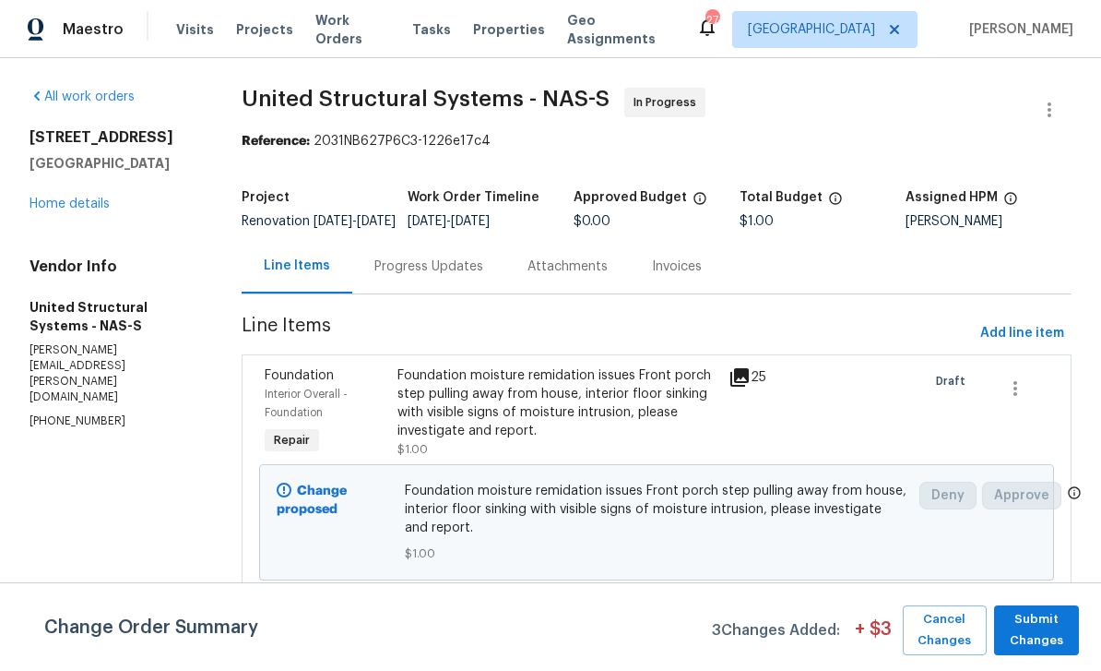
click at [665, 537] on span "Foundation moisture remidation issues Front porch step pulling away from house,…" at bounding box center [656, 509] width 503 height 55
click at [1068, 107] on button "button" at bounding box center [1050, 110] width 44 height 44
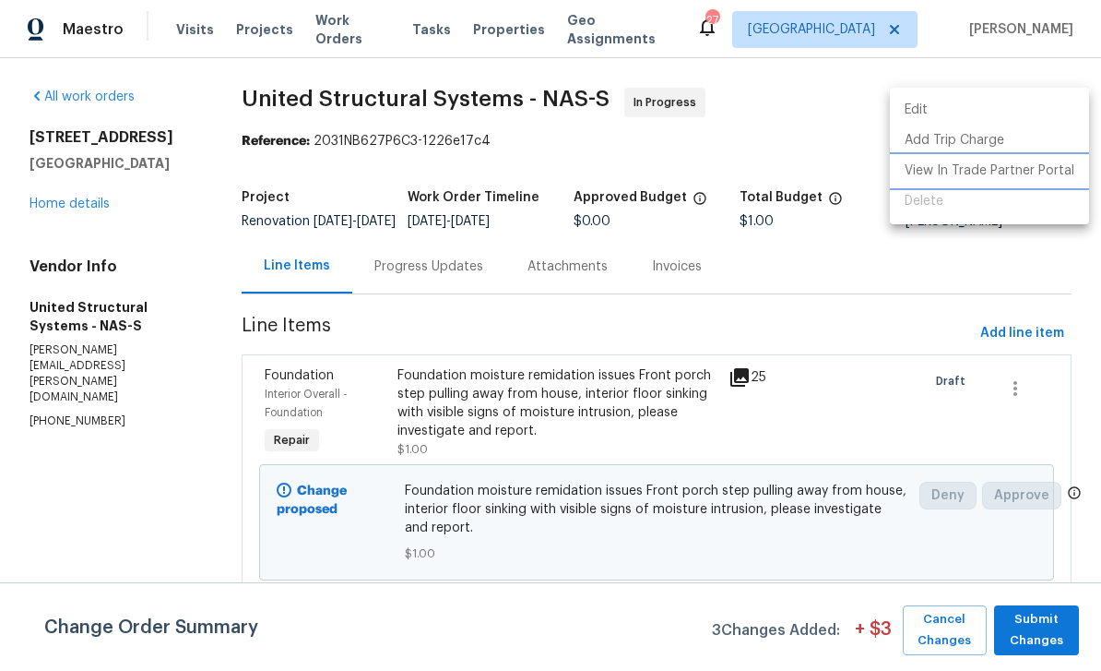
click at [931, 172] on li "View In Trade Partner Portal" at bounding box center [989, 171] width 199 height 30
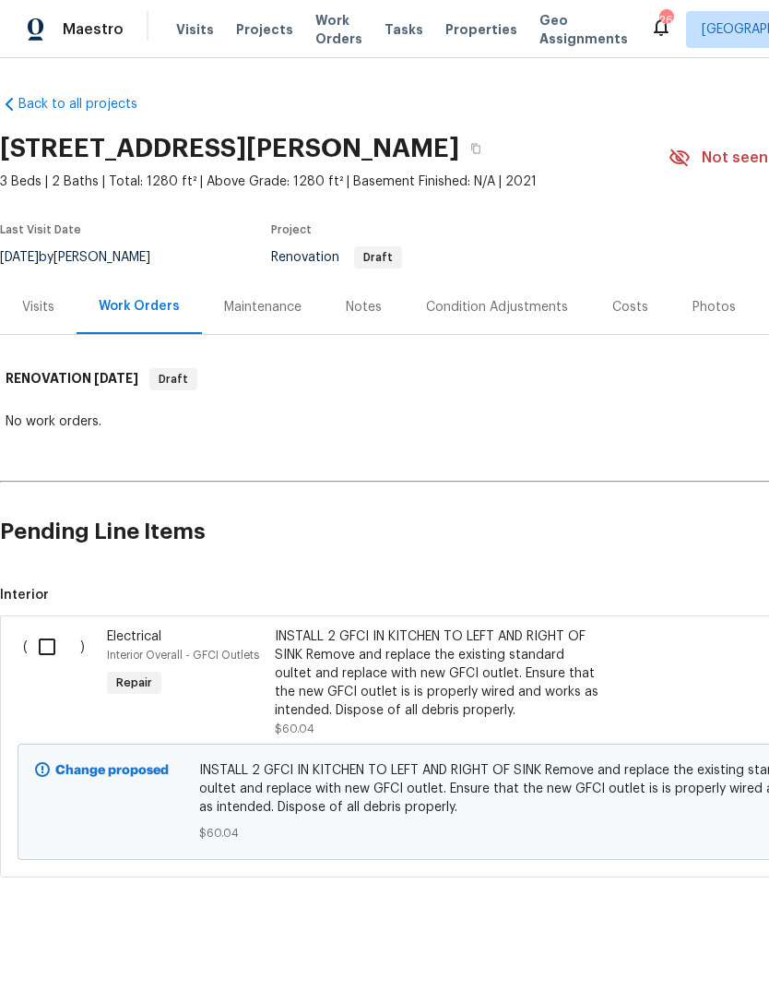
click at [45, 642] on input "checkbox" at bounding box center [54, 646] width 53 height 39
checkbox input "true"
click at [684, 956] on span "Create Work Order" at bounding box center [663, 957] width 123 height 23
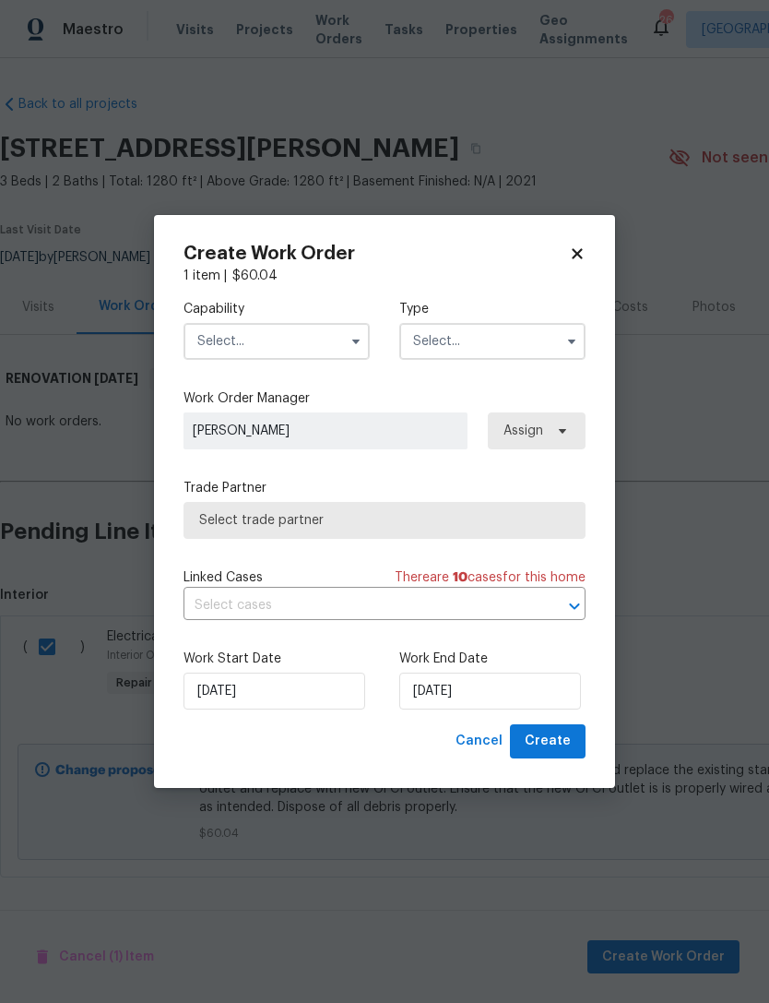
click at [290, 341] on input "text" at bounding box center [277, 341] width 186 height 37
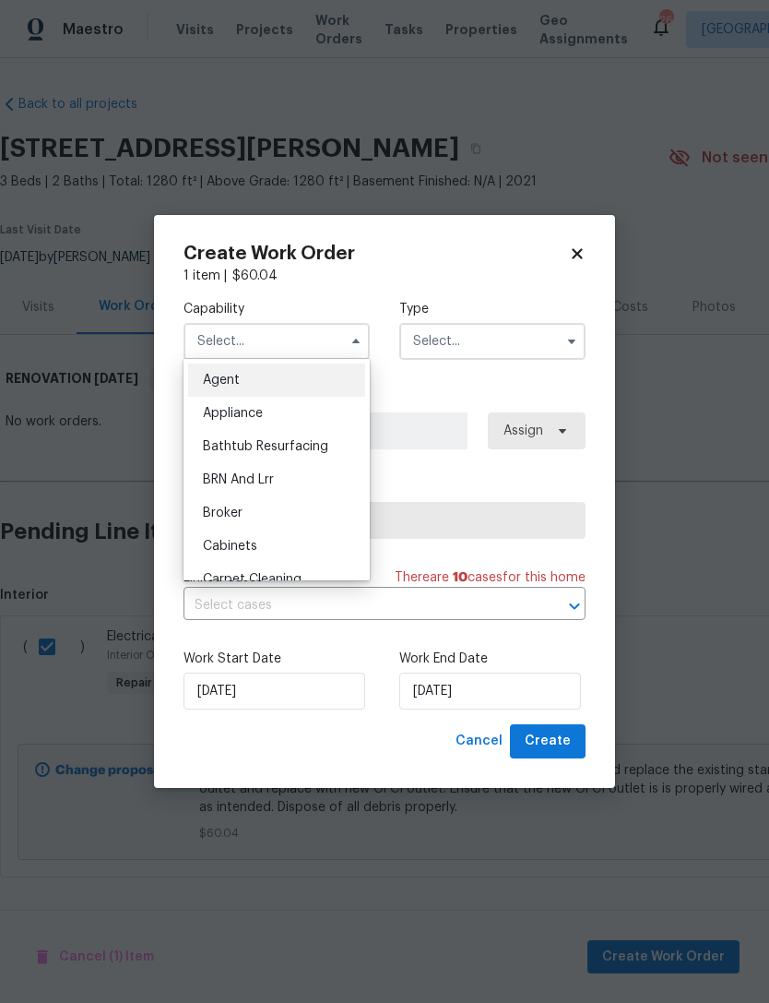
click at [280, 379] on div "Agent" at bounding box center [276, 379] width 177 height 33
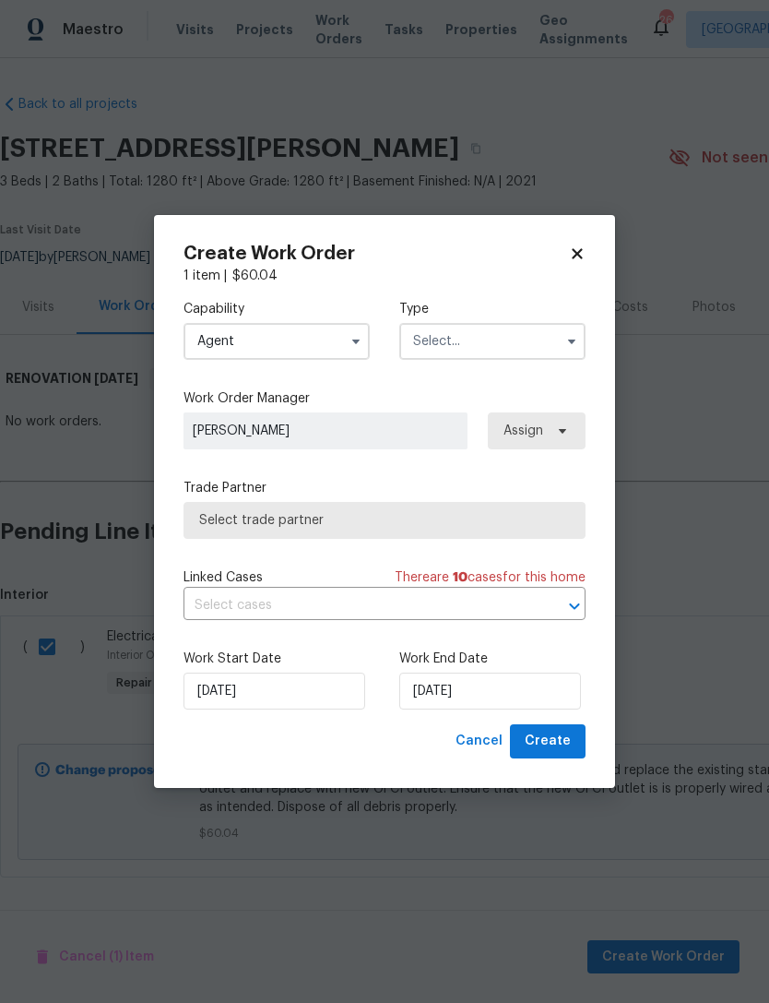
click at [297, 344] on input "Agent" at bounding box center [277, 341] width 186 height 37
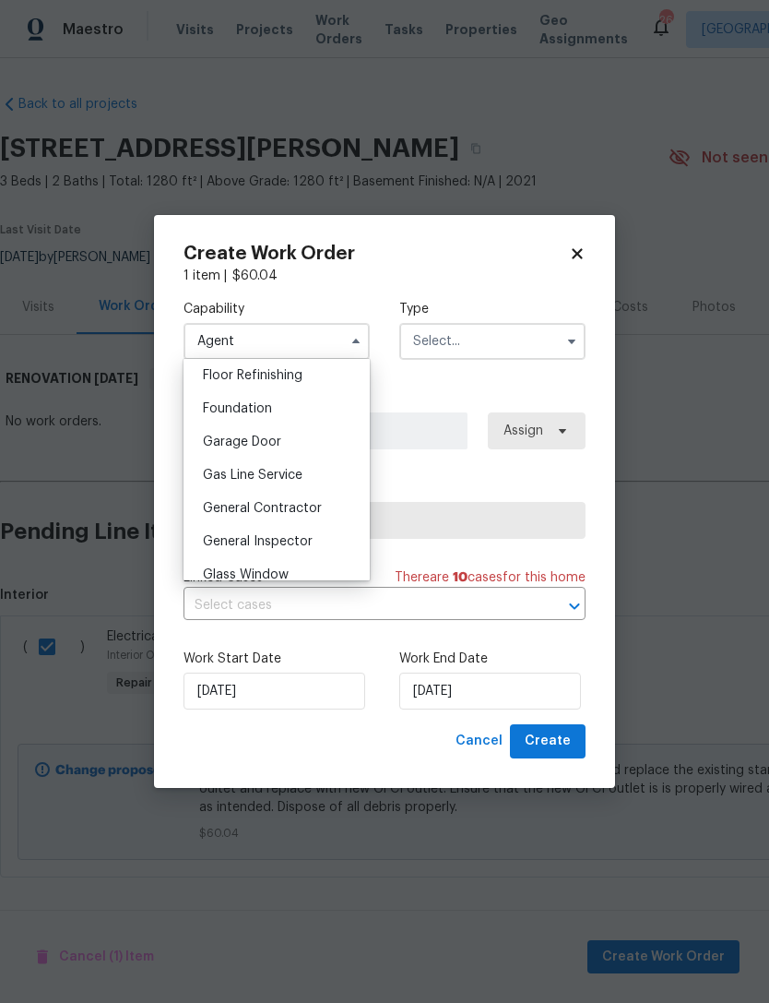
scroll to position [757, 0]
click at [314, 502] on span "General Contractor" at bounding box center [262, 504] width 119 height 13
type input "General Contractor"
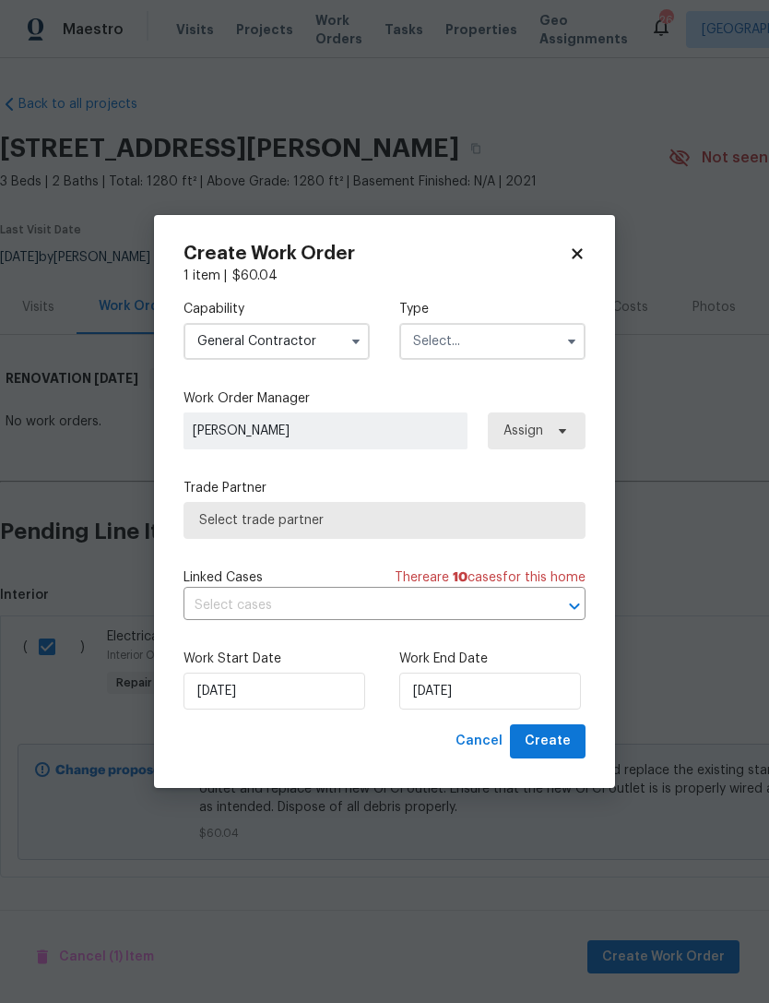
click at [491, 340] on input "text" at bounding box center [492, 341] width 186 height 37
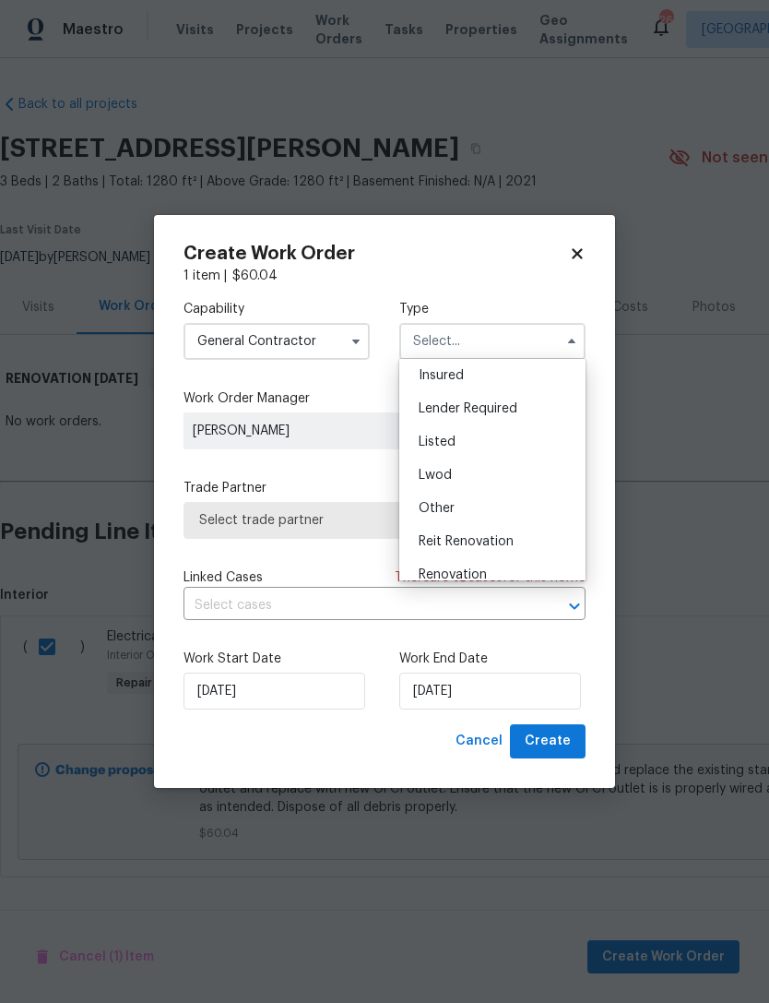
scroll to position [175, 0]
click at [505, 506] on div "Renovation" at bounding box center [492, 503] width 177 height 33
type input "Renovation"
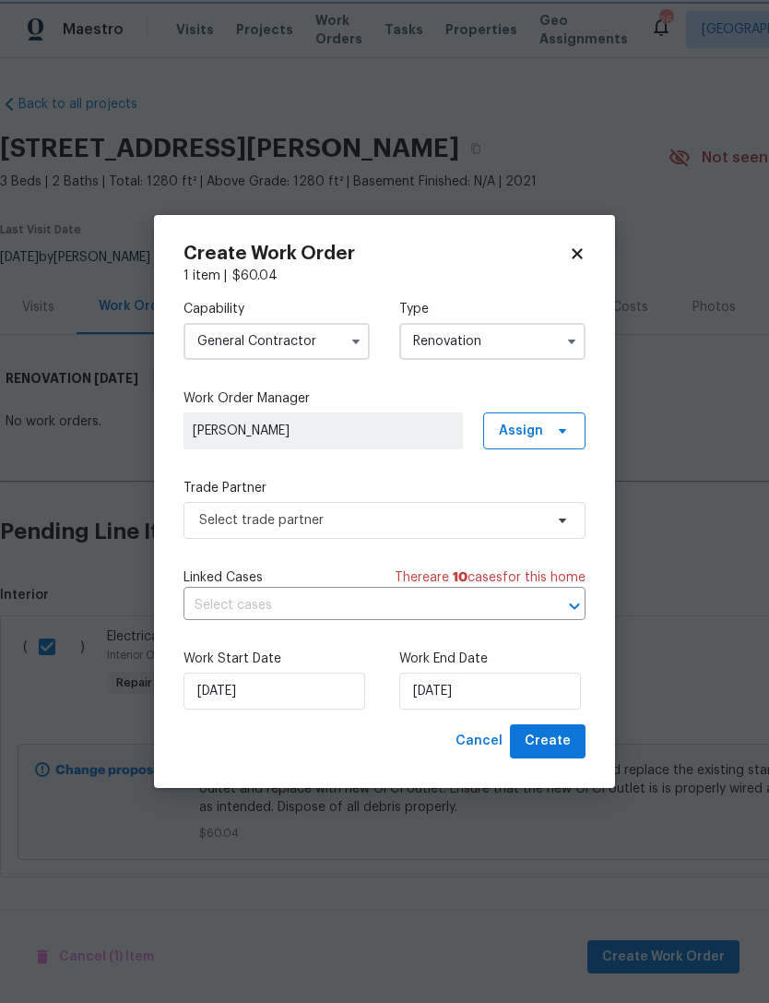
scroll to position [0, 0]
click at [550, 739] on span "Create" at bounding box center [548, 741] width 46 height 23
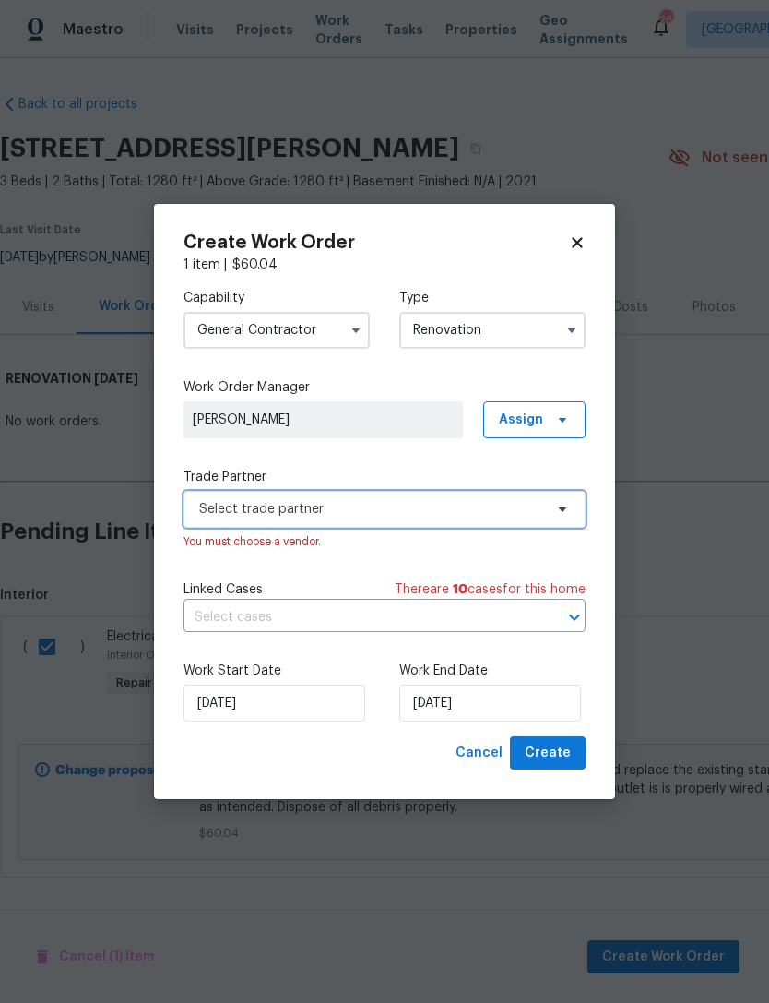
click at [458, 513] on span "Select trade partner" at bounding box center [371, 509] width 344 height 18
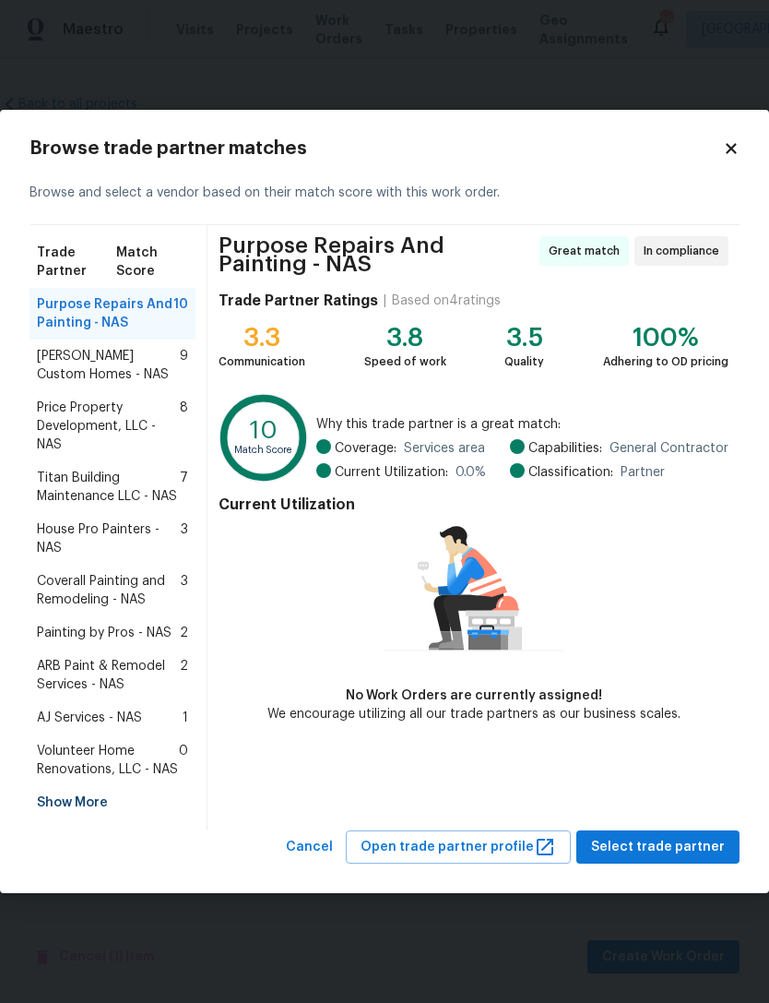
click at [130, 586] on span "Coverall Painting and Remodeling - NAS" at bounding box center [109, 590] width 144 height 37
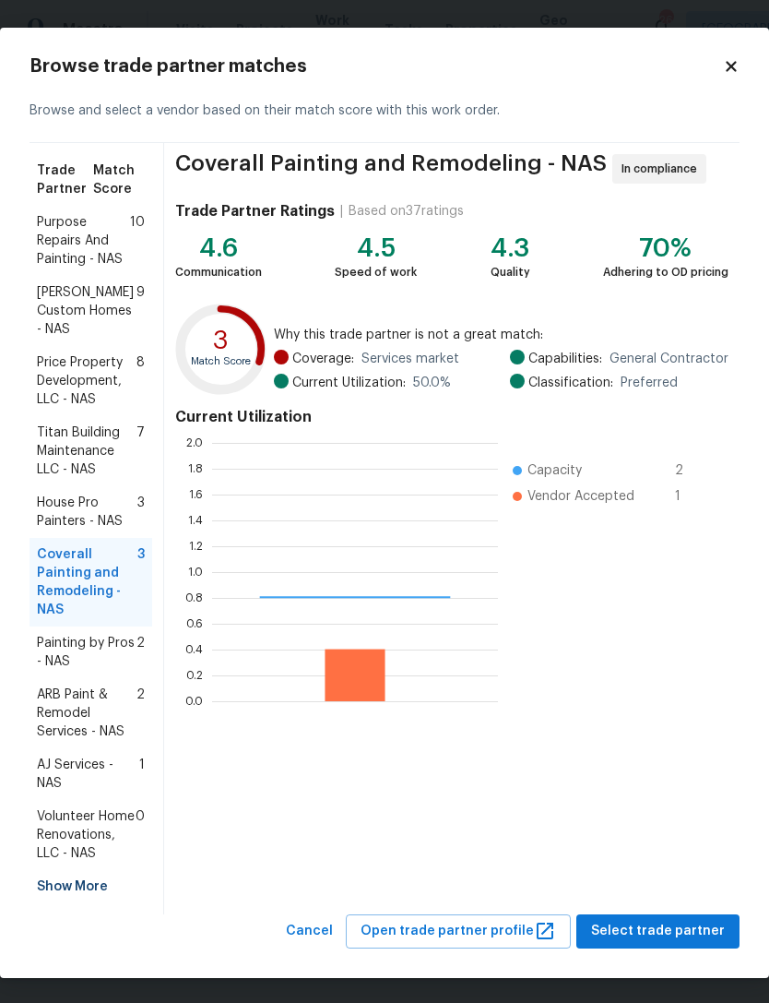
scroll to position [258, 286]
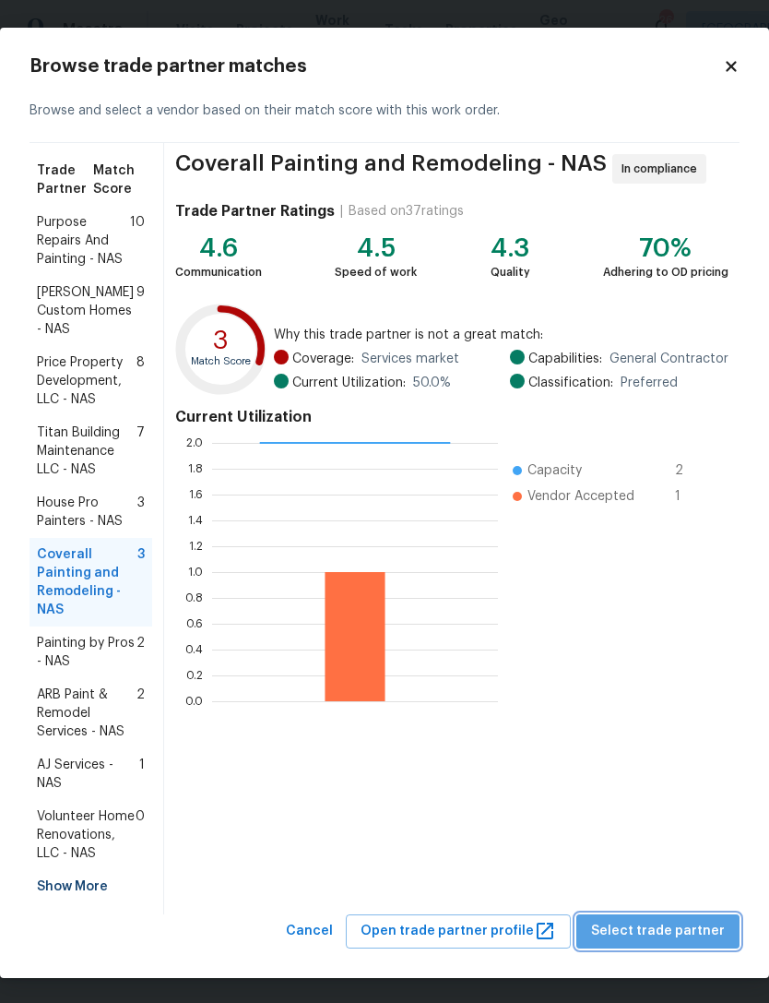
click at [683, 920] on span "Select trade partner" at bounding box center [658, 931] width 134 height 23
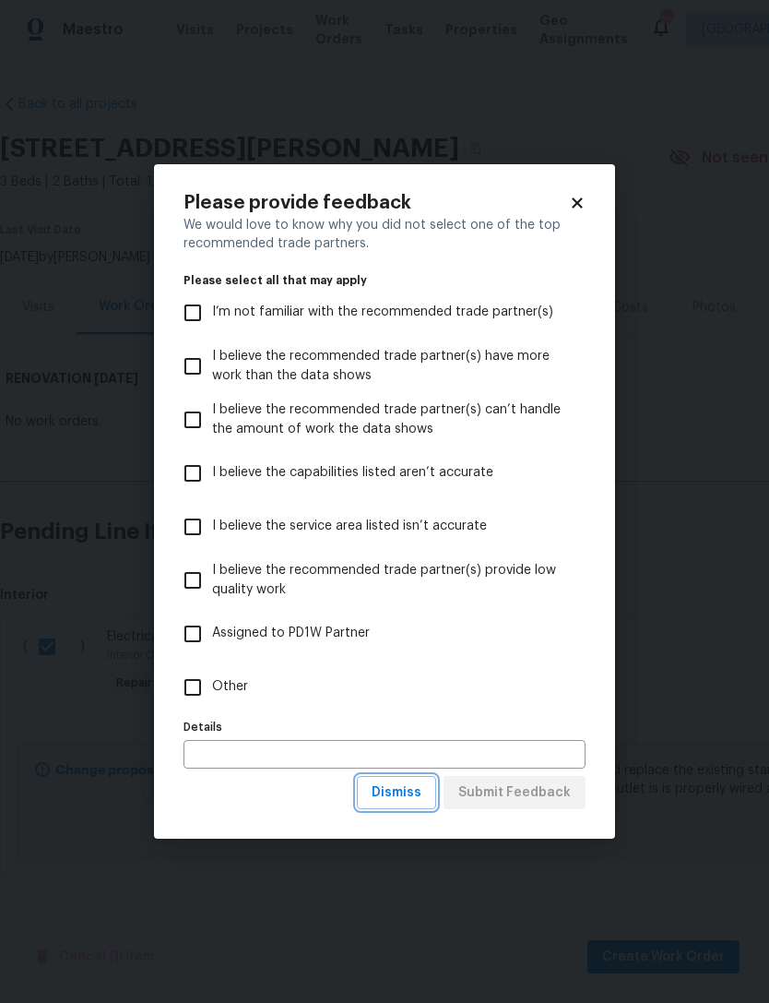
click at [396, 796] on span "Dismiss" at bounding box center [397, 792] width 50 height 23
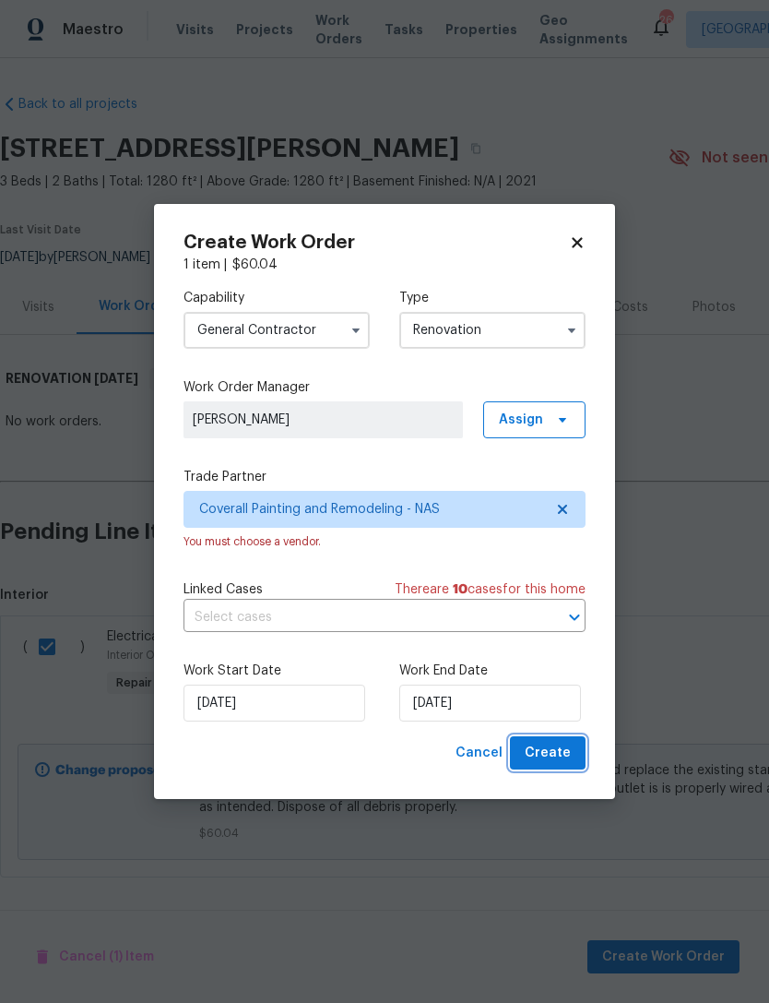
click at [560, 755] on span "Create" at bounding box center [548, 753] width 46 height 23
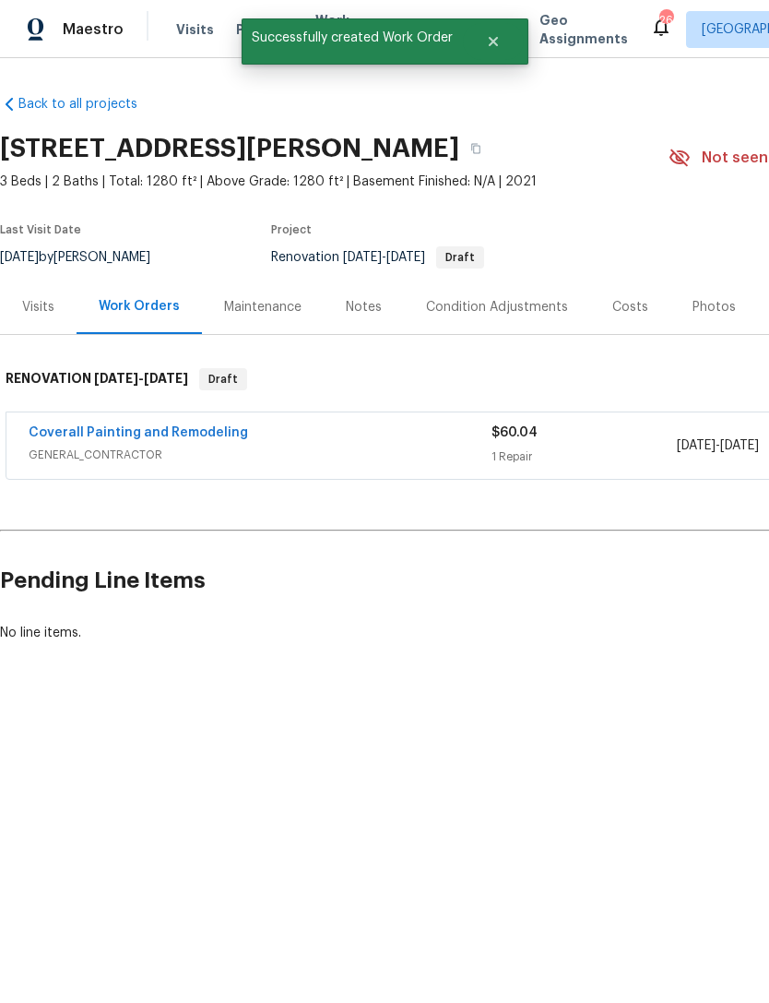
click at [340, 445] on div "Coverall Painting and Remodeling" at bounding box center [260, 434] width 463 height 22
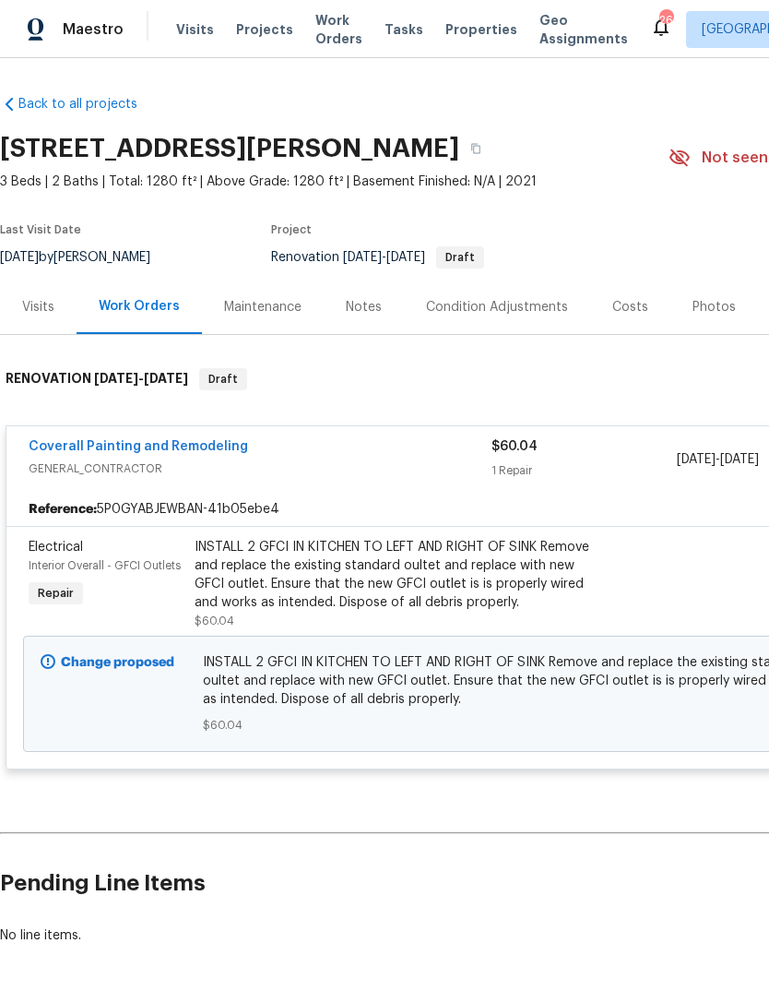
scroll to position [0, 0]
click at [174, 442] on link "Coverall Painting and Remodeling" at bounding box center [139, 446] width 220 height 13
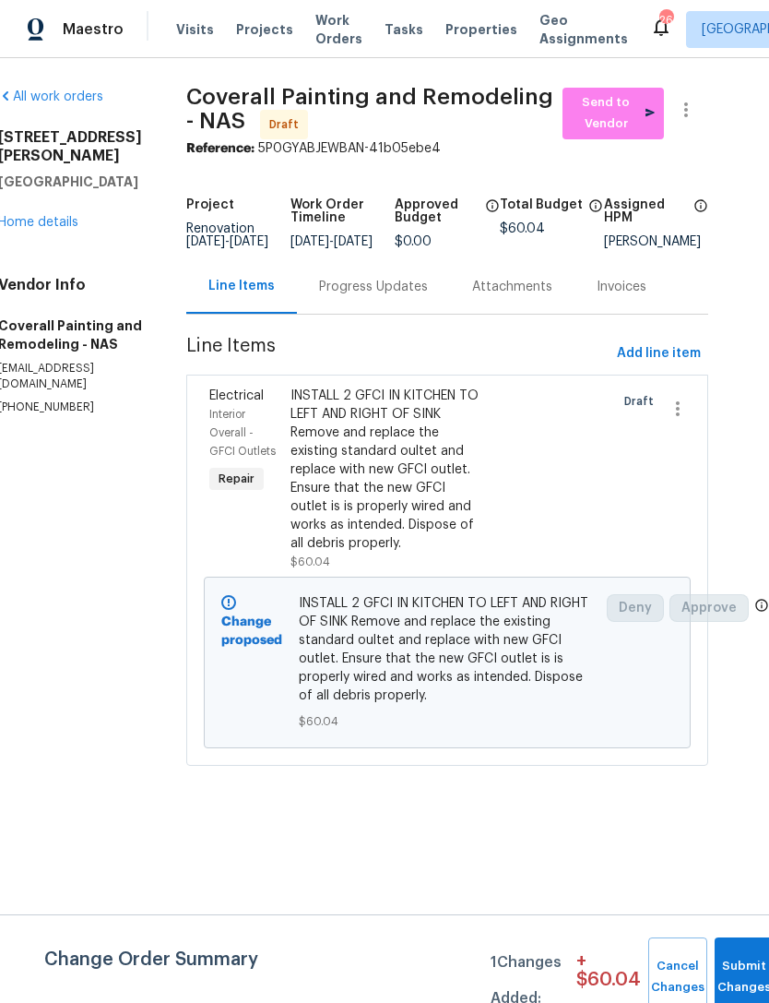
scroll to position [0, 41]
click at [652, 360] on span "Add line item" at bounding box center [659, 353] width 84 height 23
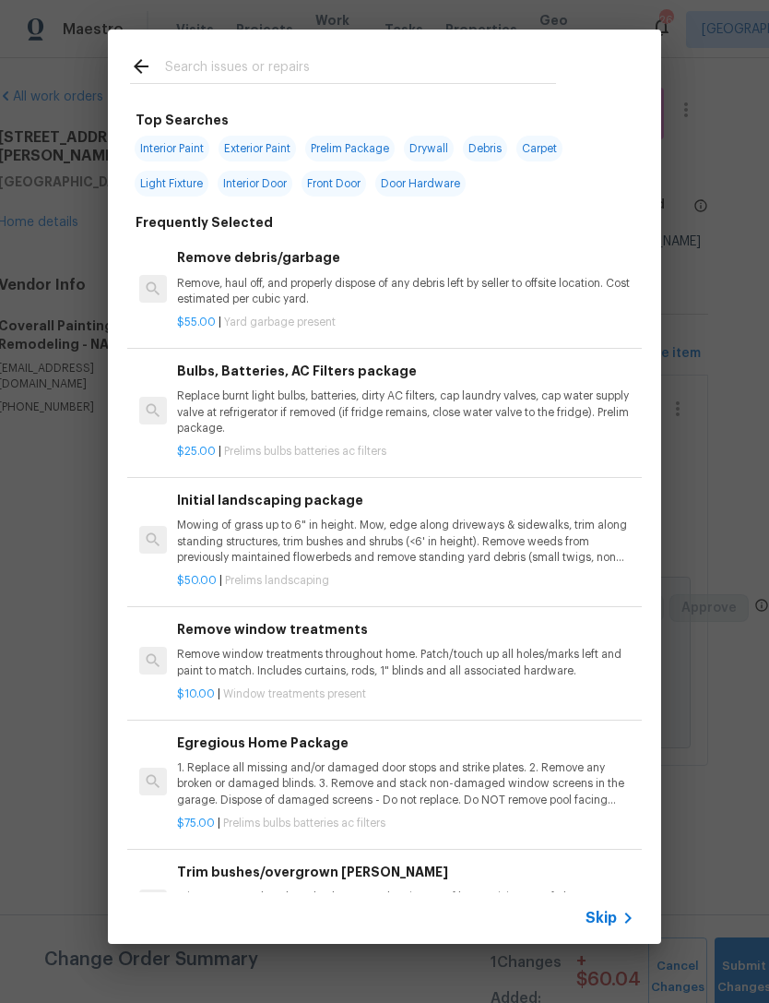
click at [440, 59] on input "text" at bounding box center [360, 69] width 391 height 28
type input "Light"
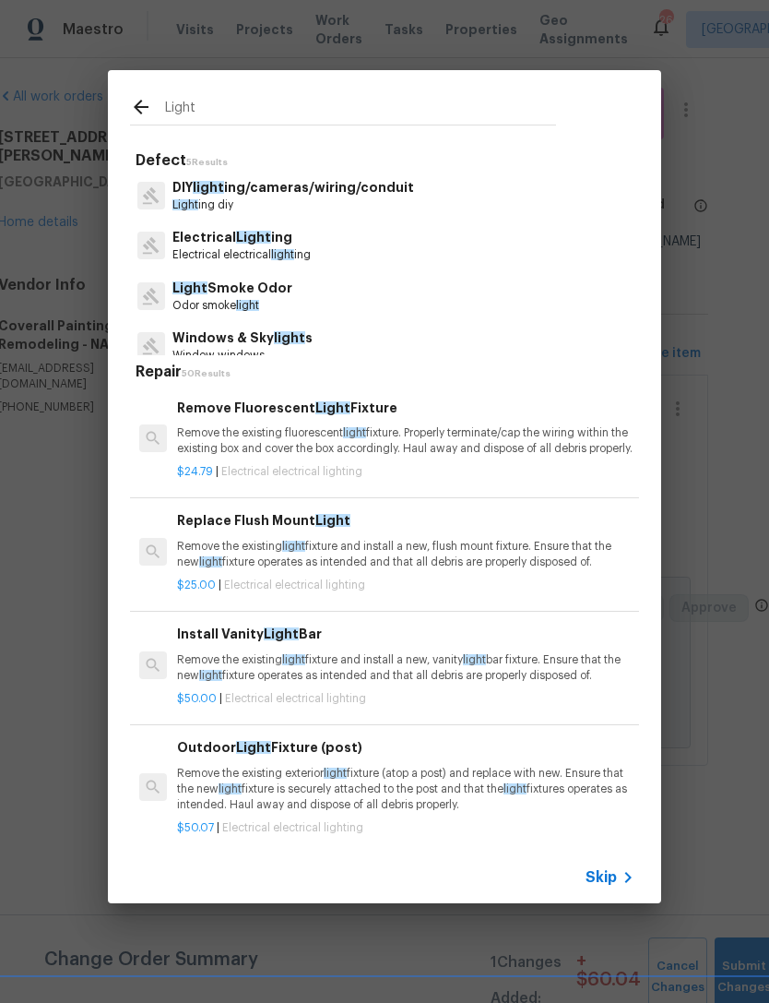
click at [283, 253] on span "light" at bounding box center [282, 254] width 23 height 11
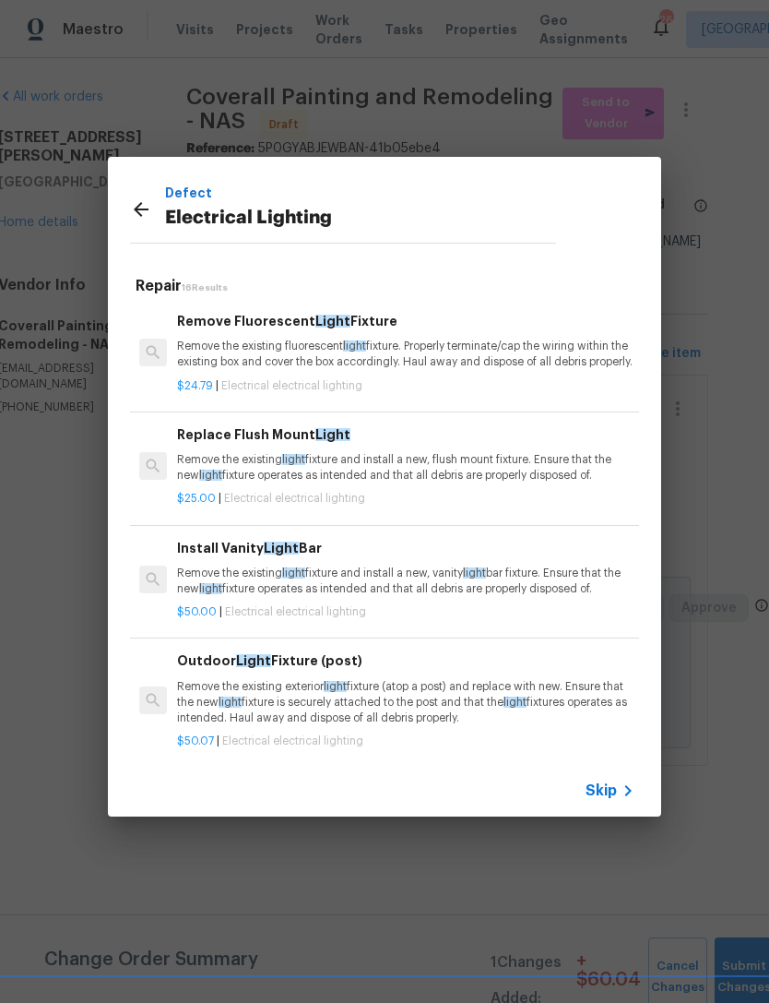
click at [460, 594] on p "Remove the existing light fixture and install a new, vanity light bar fixture. …" at bounding box center [406, 580] width 458 height 31
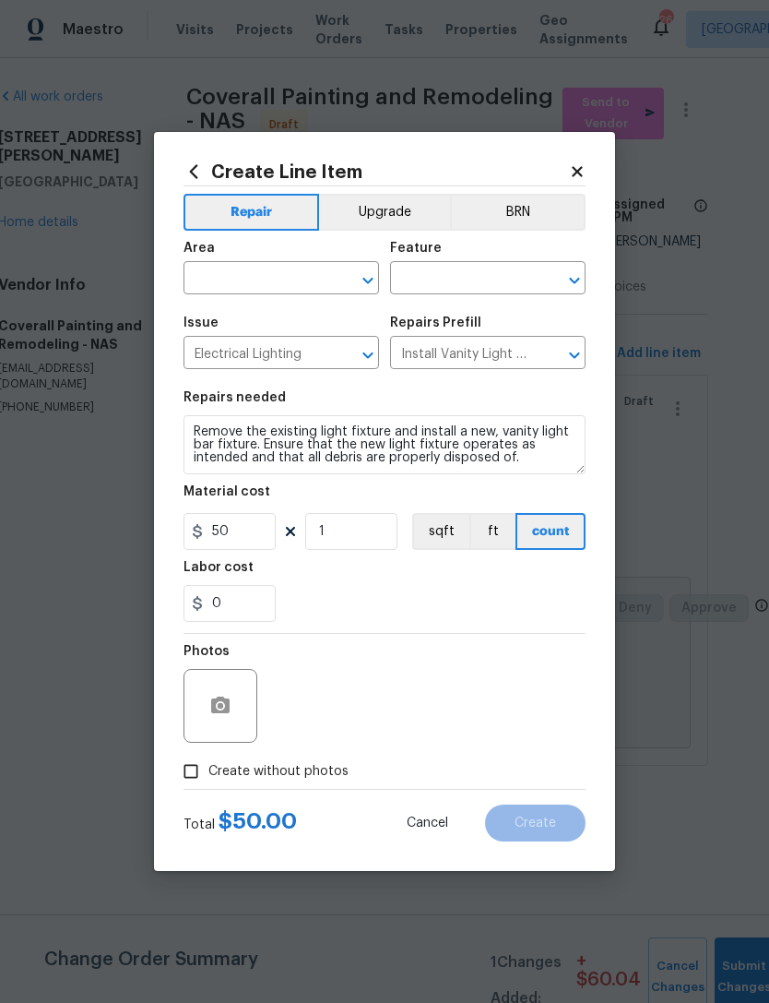
click at [270, 301] on span "Area ​" at bounding box center [282, 268] width 196 height 75
click at [373, 278] on icon "Open" at bounding box center [368, 280] width 10 height 6
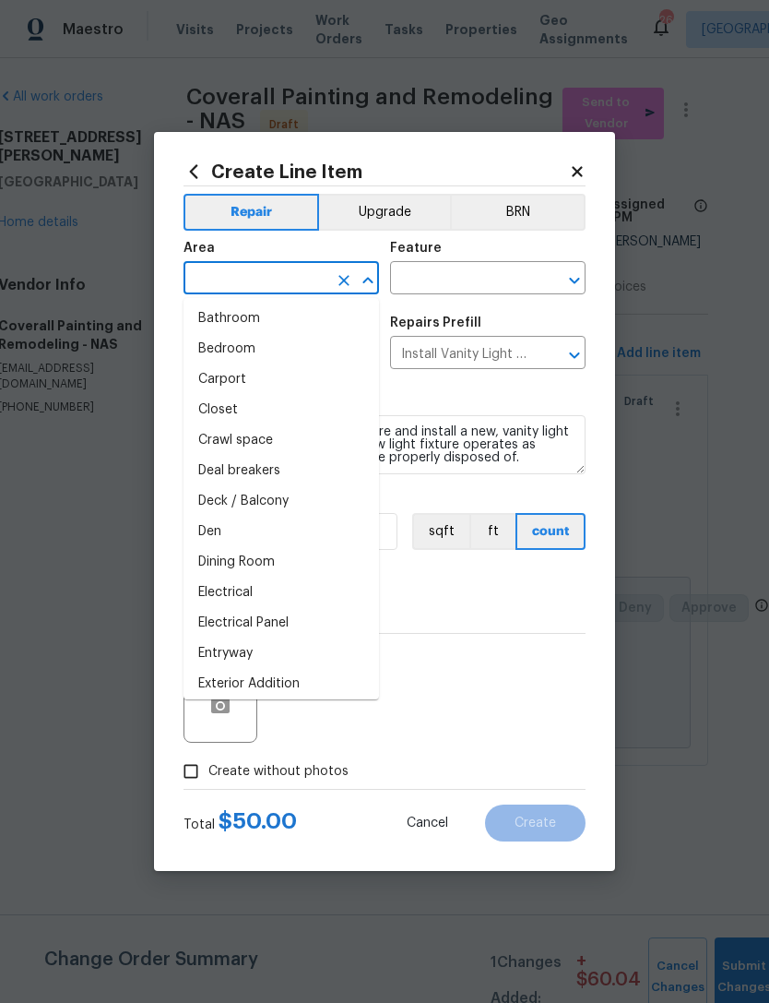
scroll to position [19, 0]
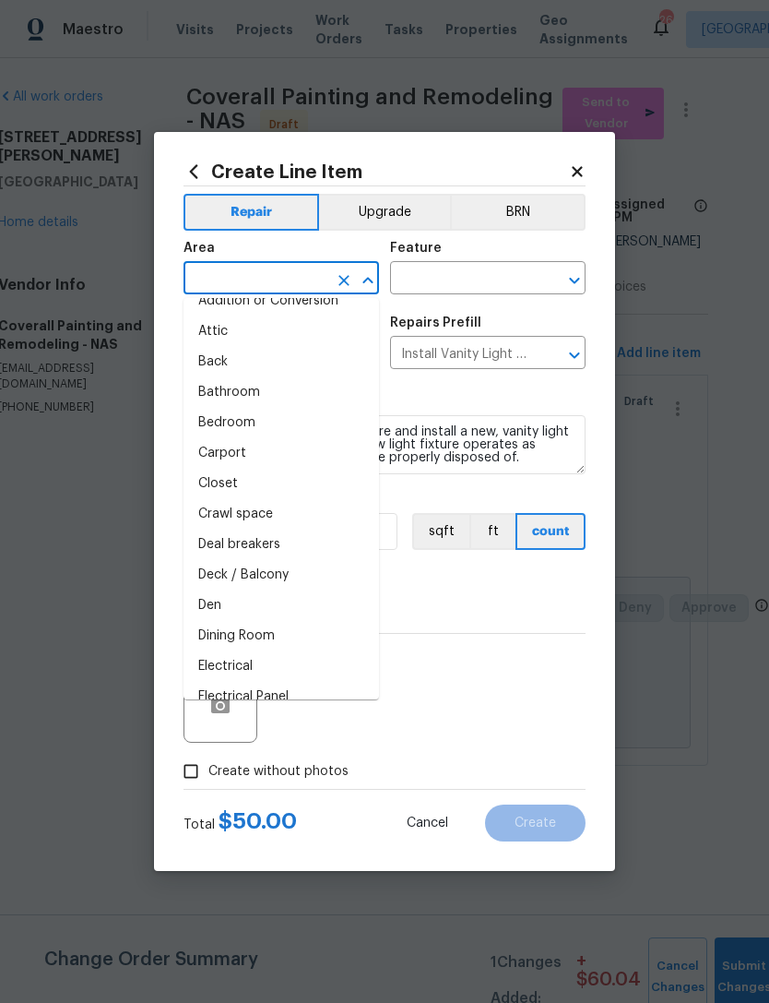
click at [301, 382] on li "Bathroom" at bounding box center [282, 392] width 196 height 30
type input "Bathroom"
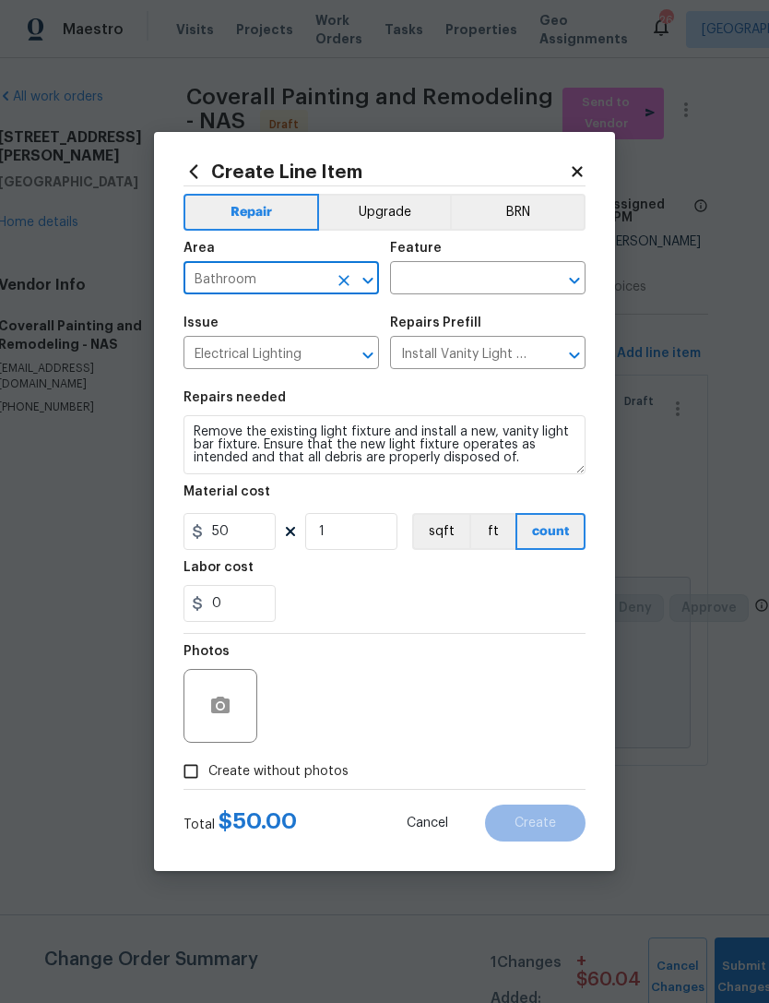
click at [571, 280] on icon "Open" at bounding box center [575, 280] width 22 height 22
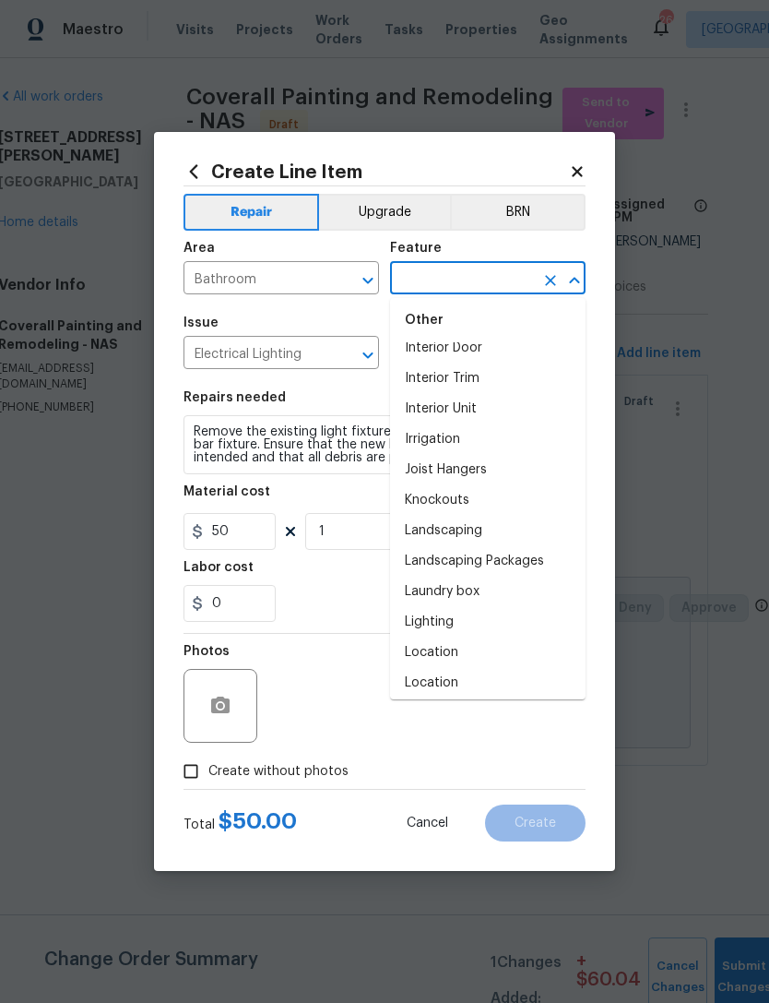
scroll to position [2493, 0]
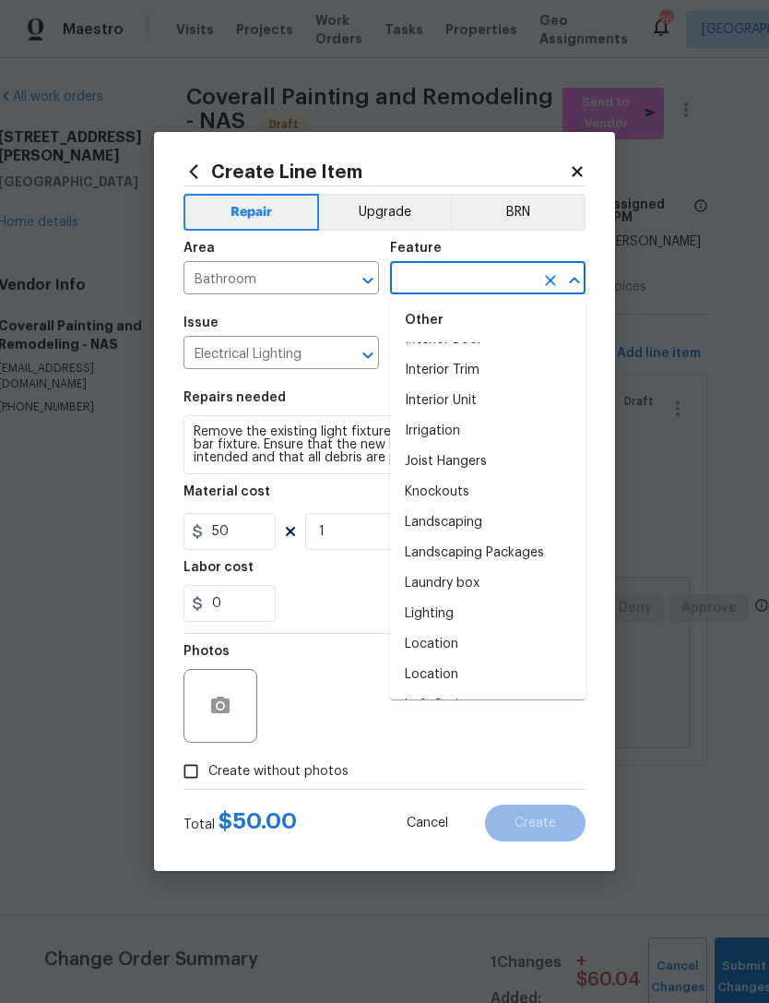
click at [504, 613] on li "Lighting" at bounding box center [488, 614] width 196 height 30
type input "Lighting"
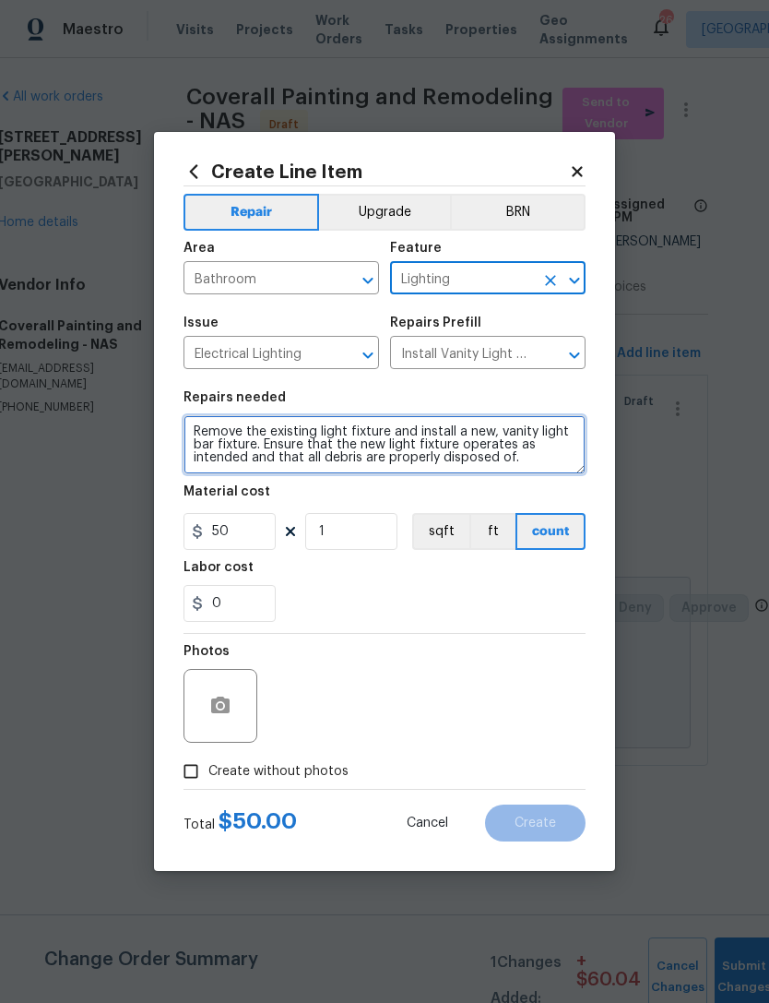
click at [200, 429] on textarea "Remove the existing light fixture and install a new, vanity light bar fixture. …" at bounding box center [385, 444] width 402 height 59
click at [209, 436] on textarea "Remove the existing light fixture and install a new, vanity light bar fixture. …" at bounding box center [385, 444] width 402 height 59
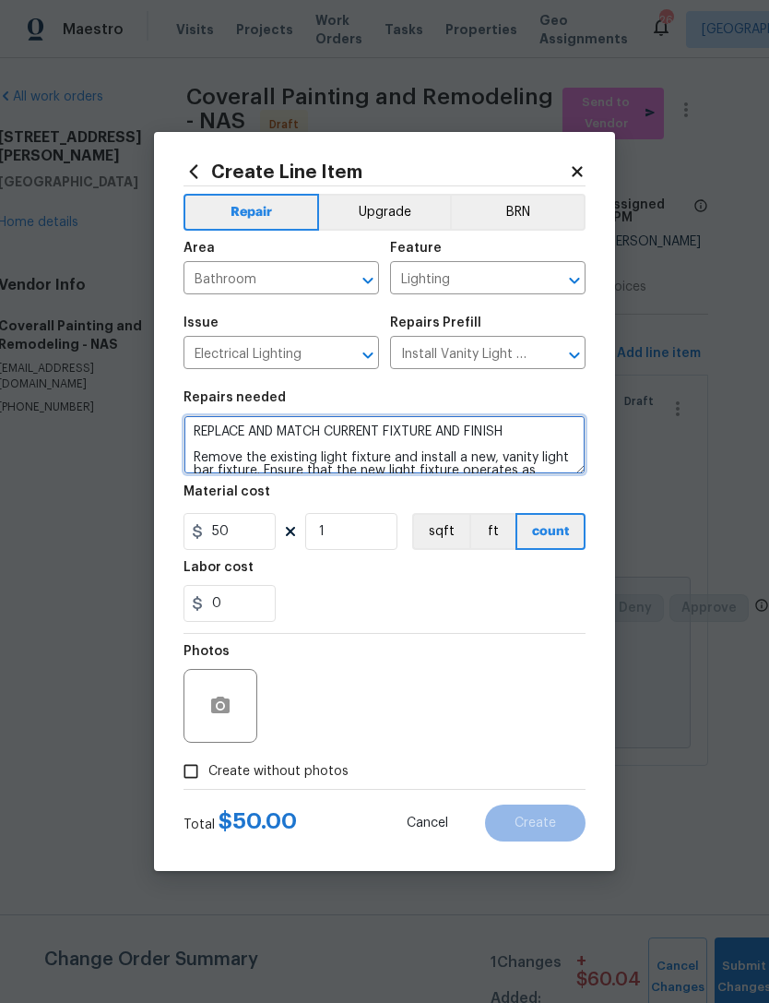
type textarea "REPLACE AND MATCH CURRENT FIXTURE AND FINISH Remove the existing light fixture …"
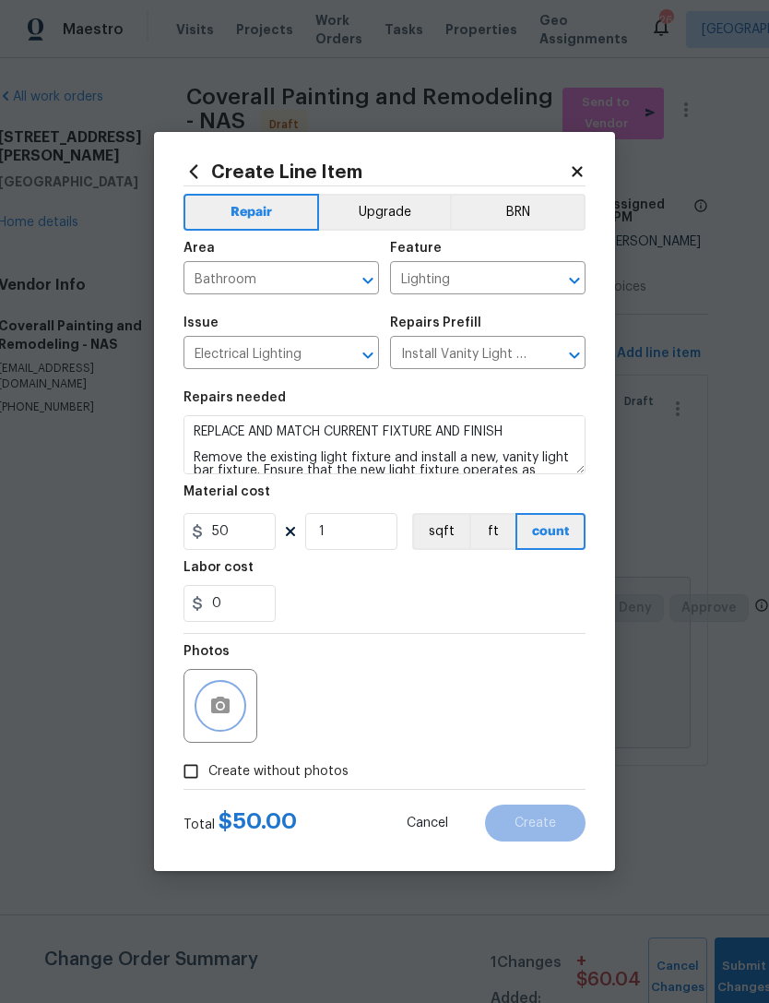
click at [220, 702] on icon "button" at bounding box center [220, 704] width 18 height 17
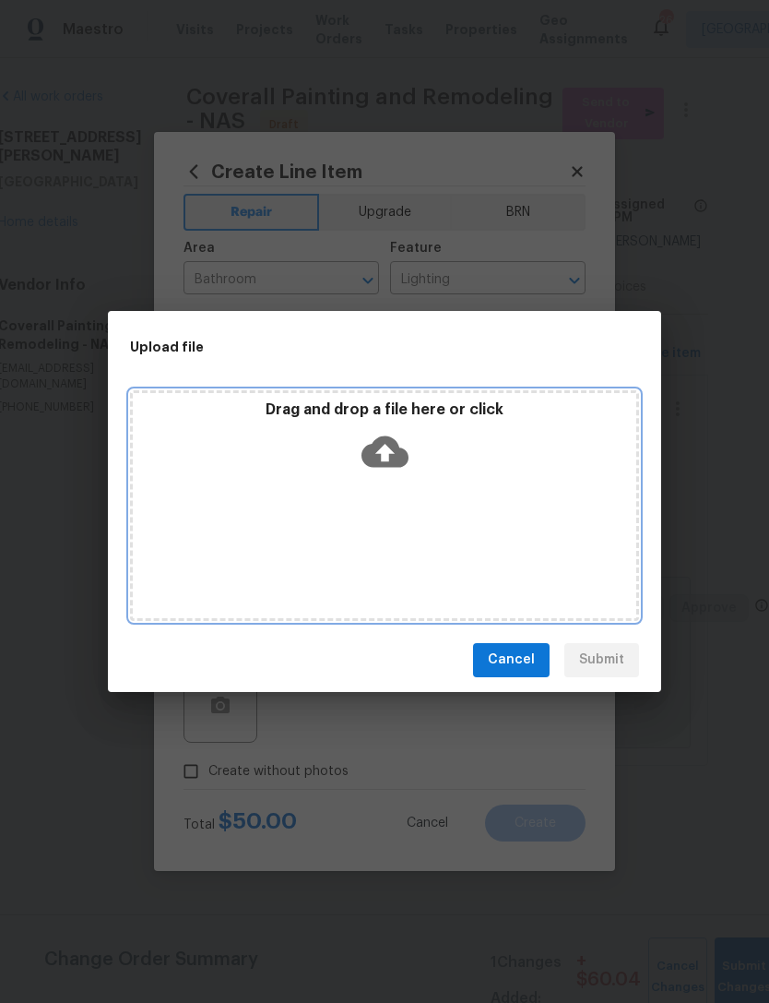
click at [464, 461] on div "Drag and drop a file here or click" at bounding box center [385, 439] width 504 height 79
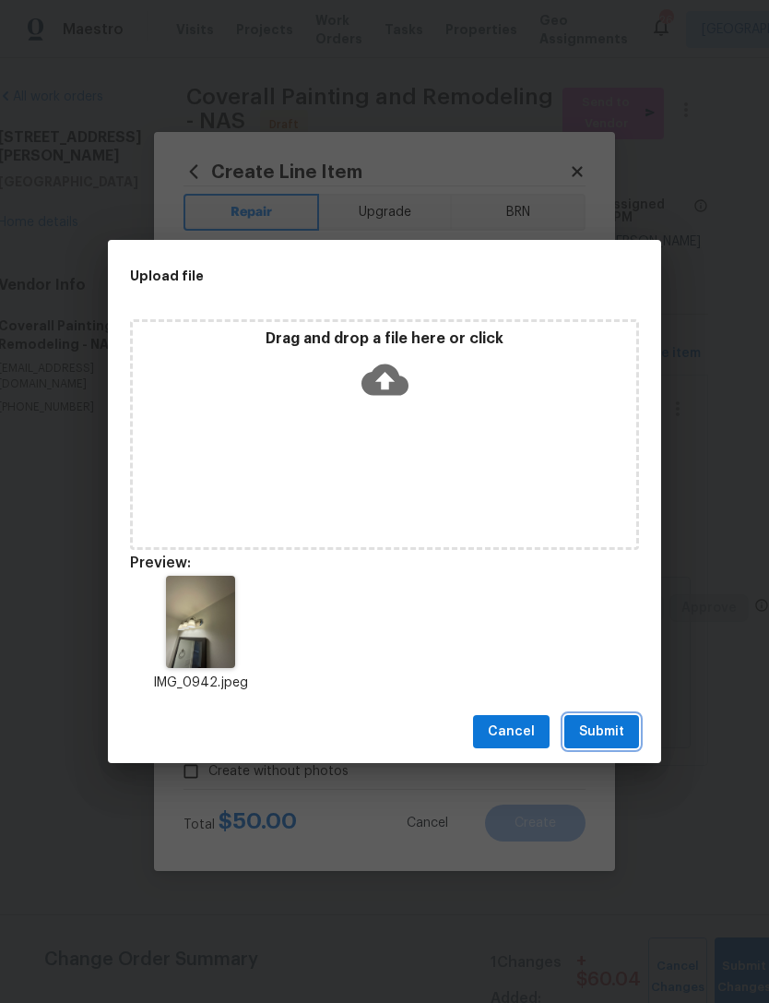
click at [597, 726] on span "Submit" at bounding box center [601, 731] width 45 height 23
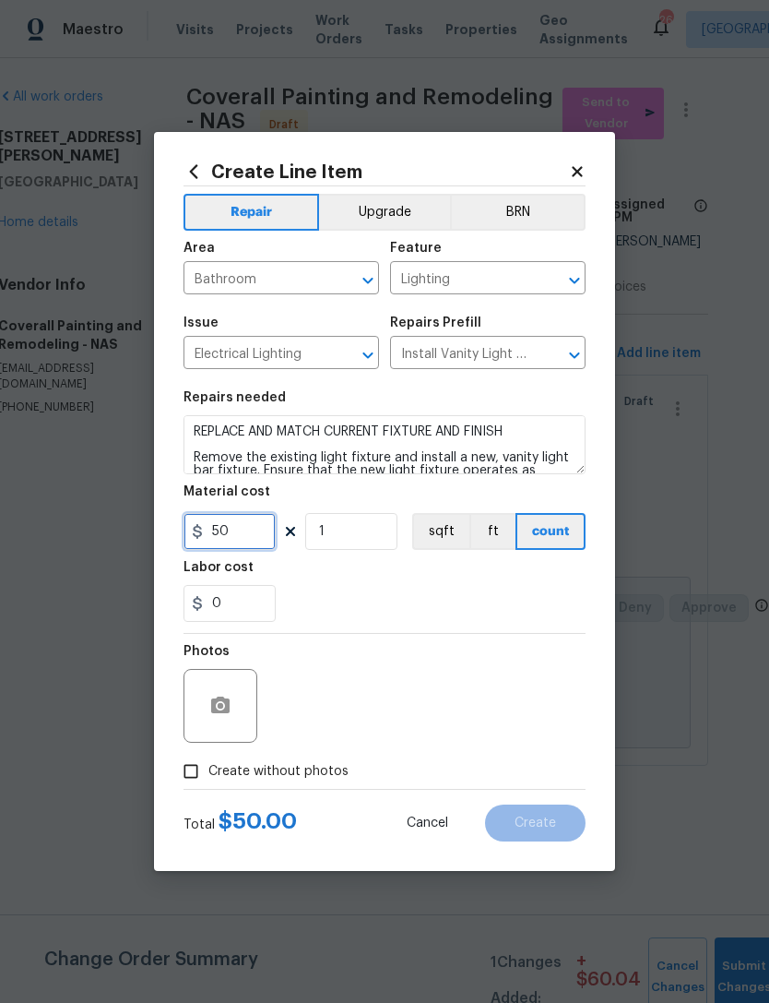
click at [258, 532] on input "50" at bounding box center [230, 531] width 92 height 37
click at [256, 530] on input "110" at bounding box center [230, 531] width 92 height 37
type input "111"
click at [550, 826] on span "Create" at bounding box center [536, 823] width 42 height 14
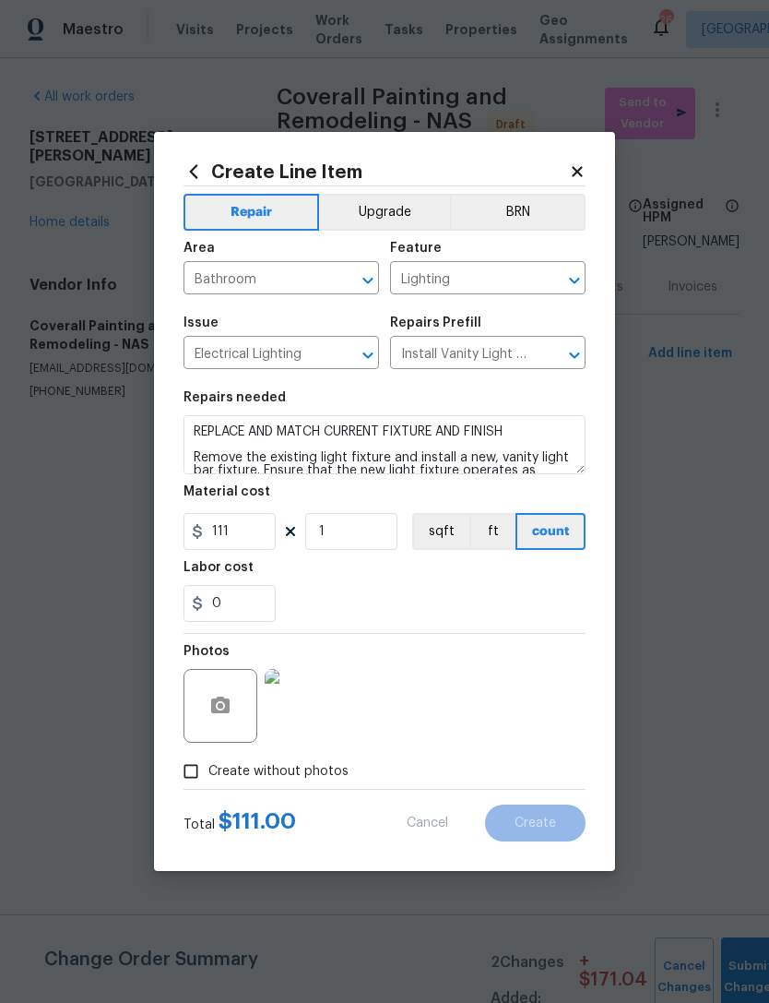
type input "0"
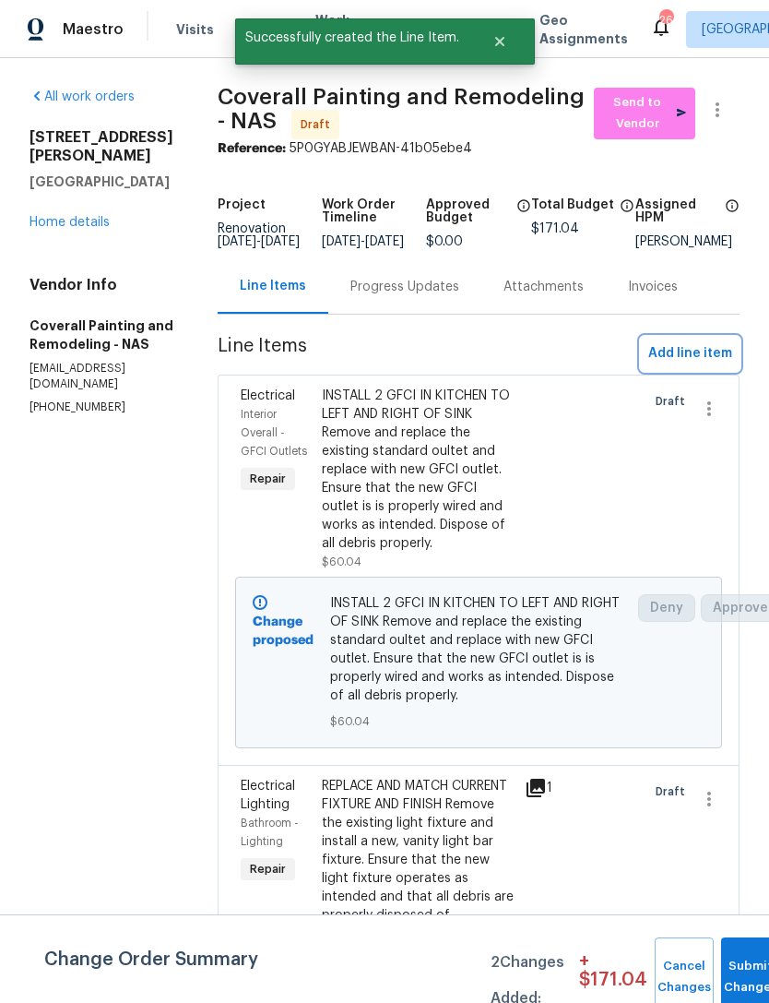
click at [693, 351] on button "Add line item" at bounding box center [690, 354] width 99 height 34
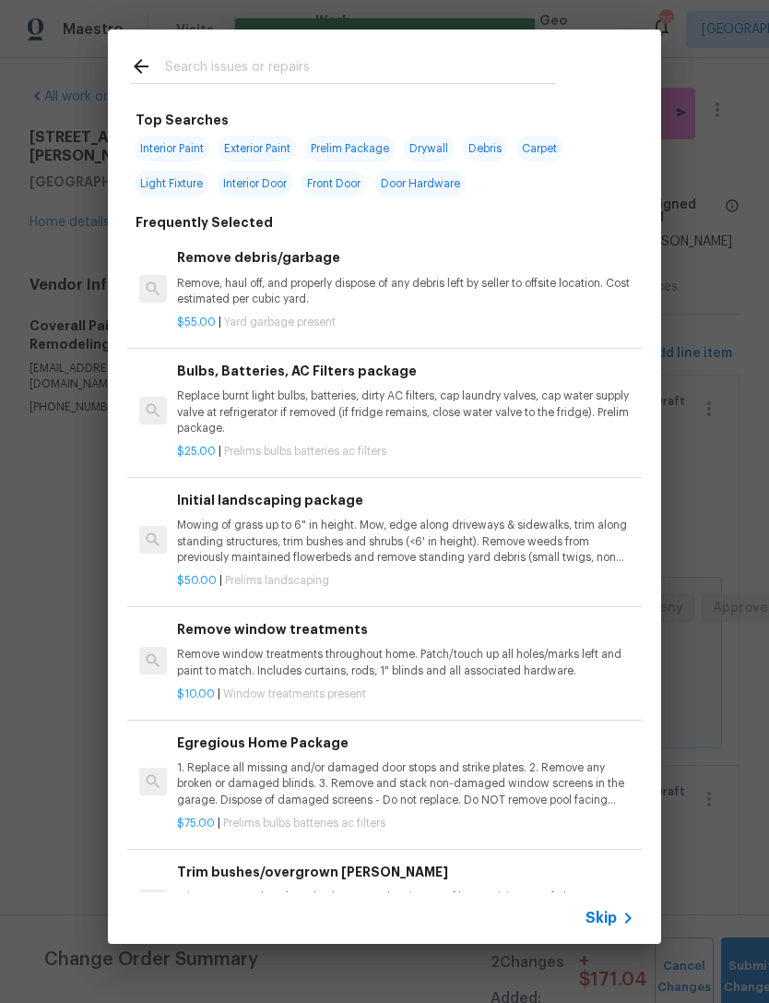
click at [459, 65] on input "text" at bounding box center [360, 69] width 391 height 28
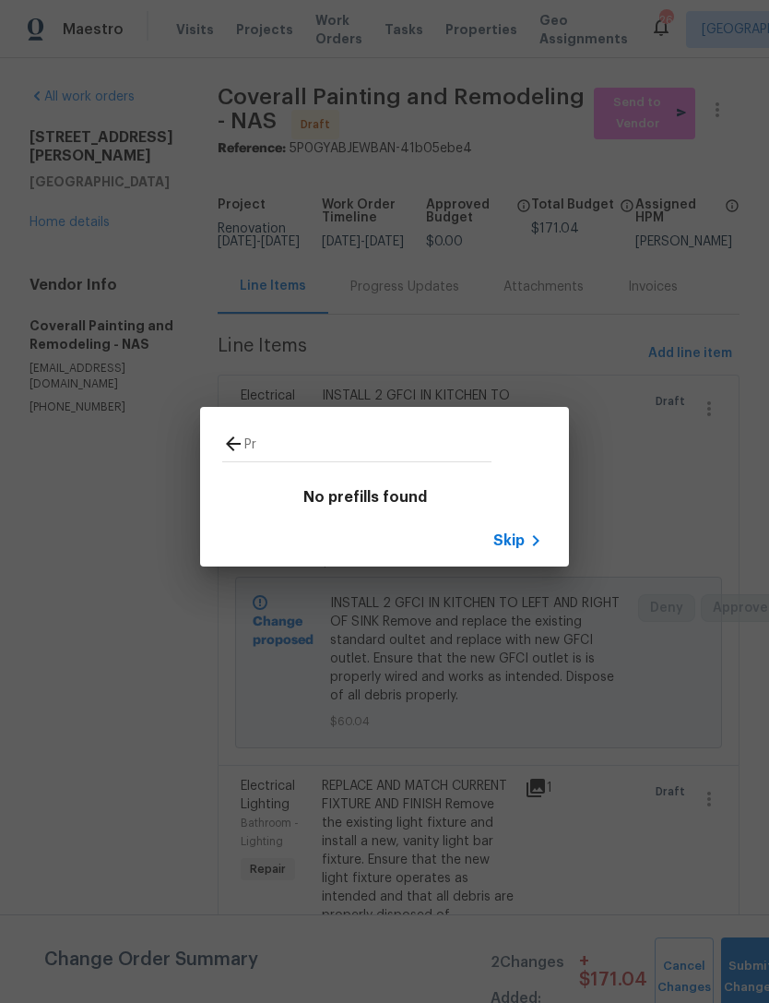
type input "P"
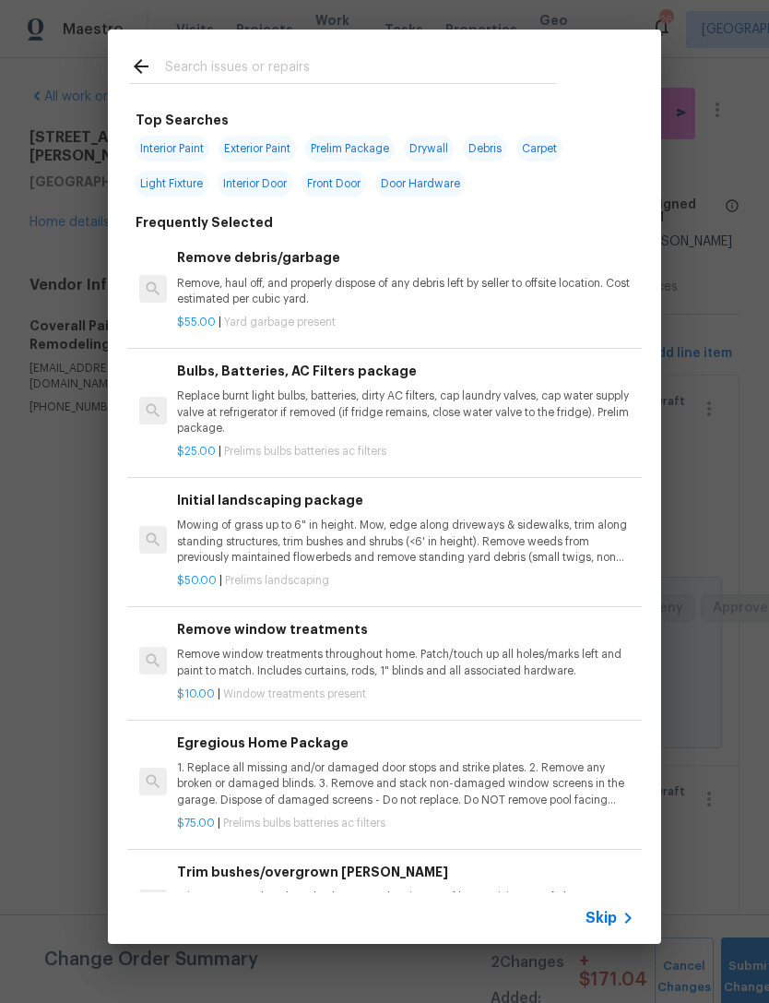
click at [336, 60] on input "text" at bounding box center [360, 69] width 391 height 28
type input "Paint"
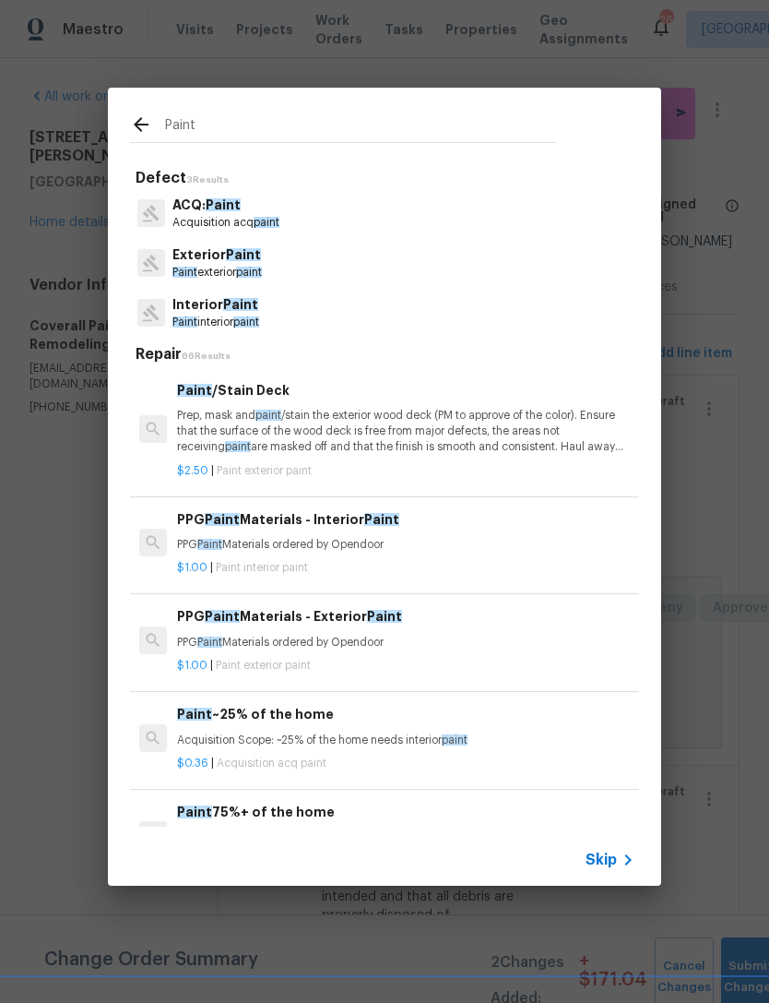
click at [232, 316] on p "Paint interior paint" at bounding box center [215, 323] width 87 height 16
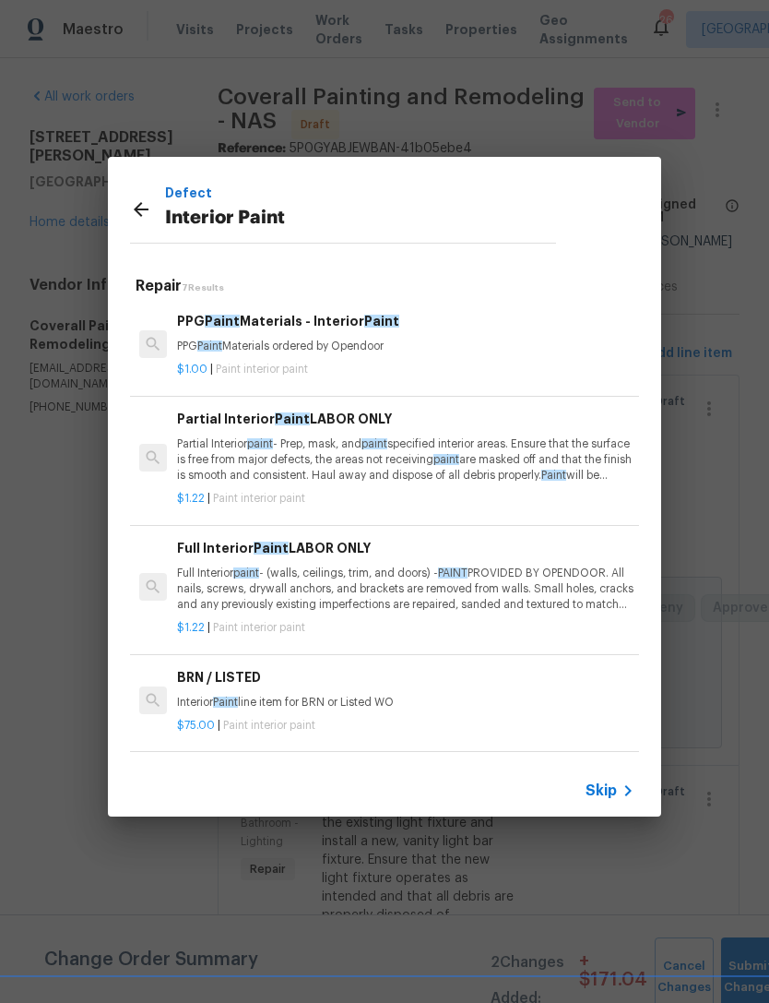
click at [350, 436] on p "Partial Interior paint - Prep, mask, and paint specified interior areas. Ensure…" at bounding box center [406, 459] width 458 height 47
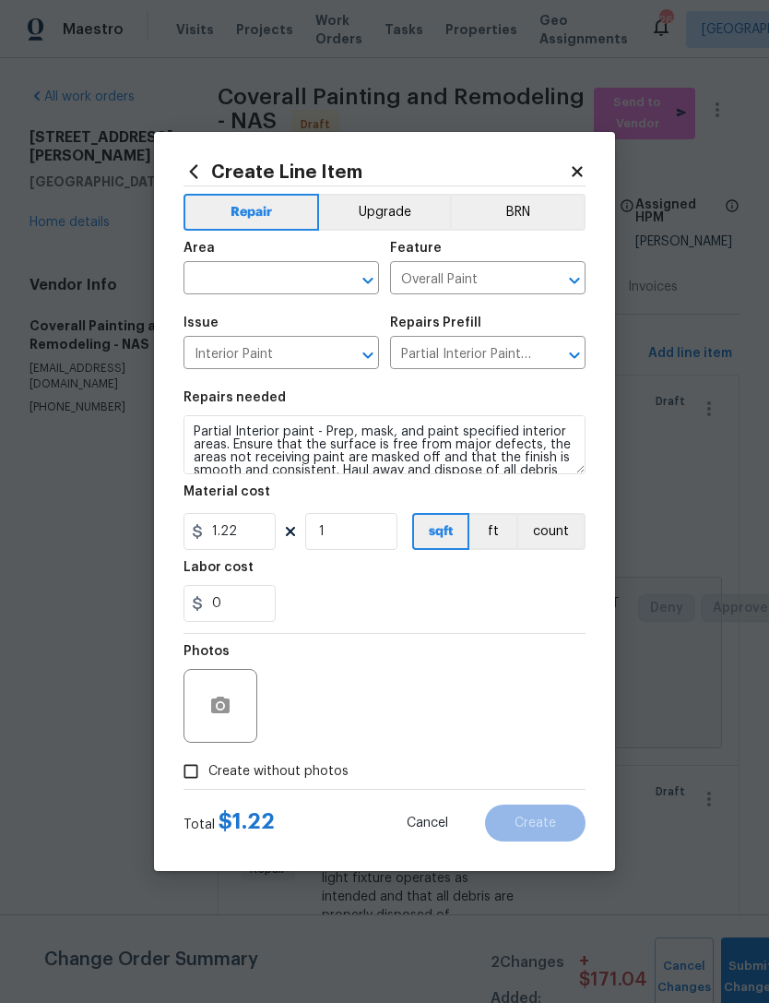
click at [253, 277] on input "text" at bounding box center [256, 280] width 144 height 29
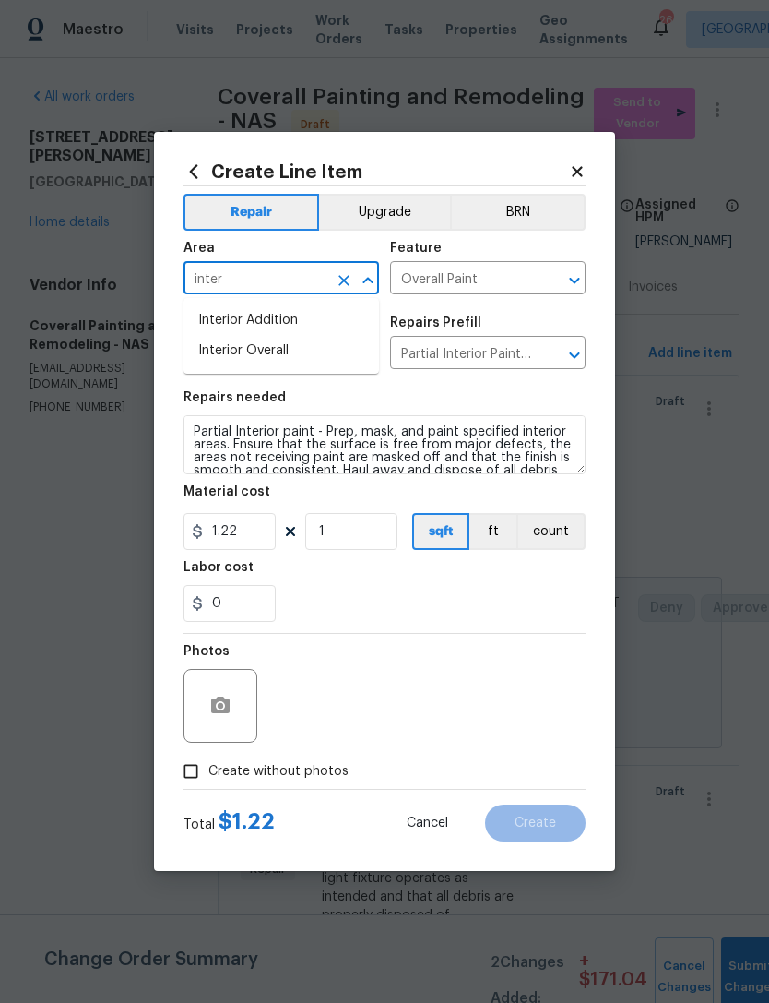
click at [304, 353] on li "Interior Overall" at bounding box center [282, 351] width 196 height 30
type input "Interior Overall"
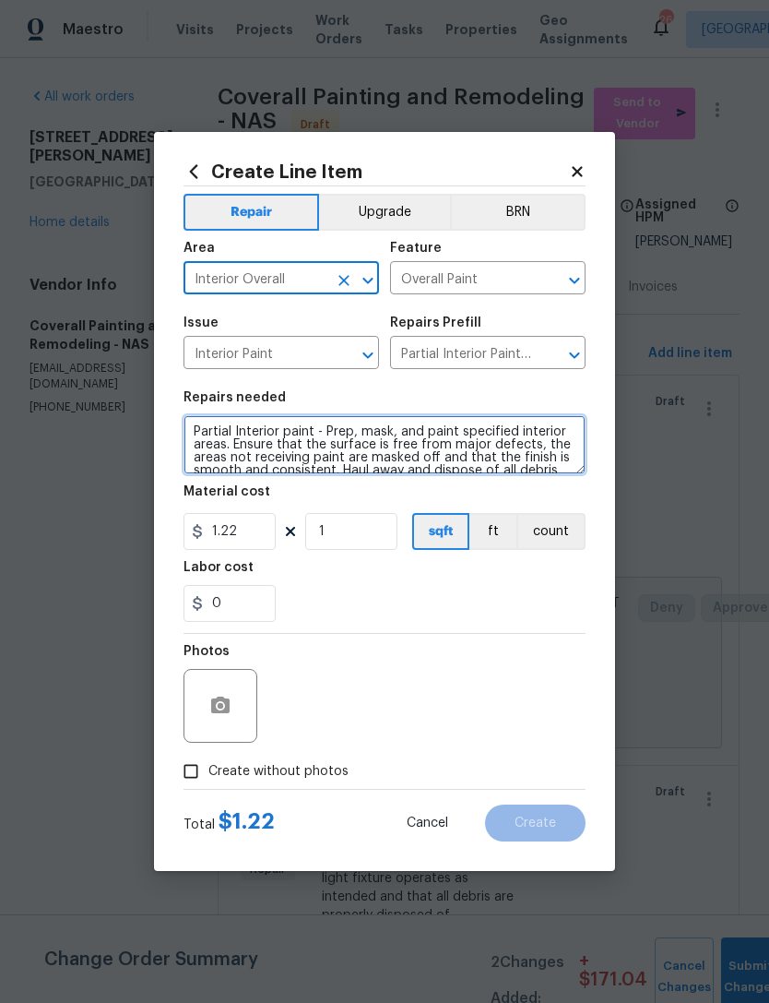
click at [198, 438] on textarea "Partial Interior paint - Prep, mask, and paint specified interior areas. Ensure…" at bounding box center [385, 444] width 402 height 59
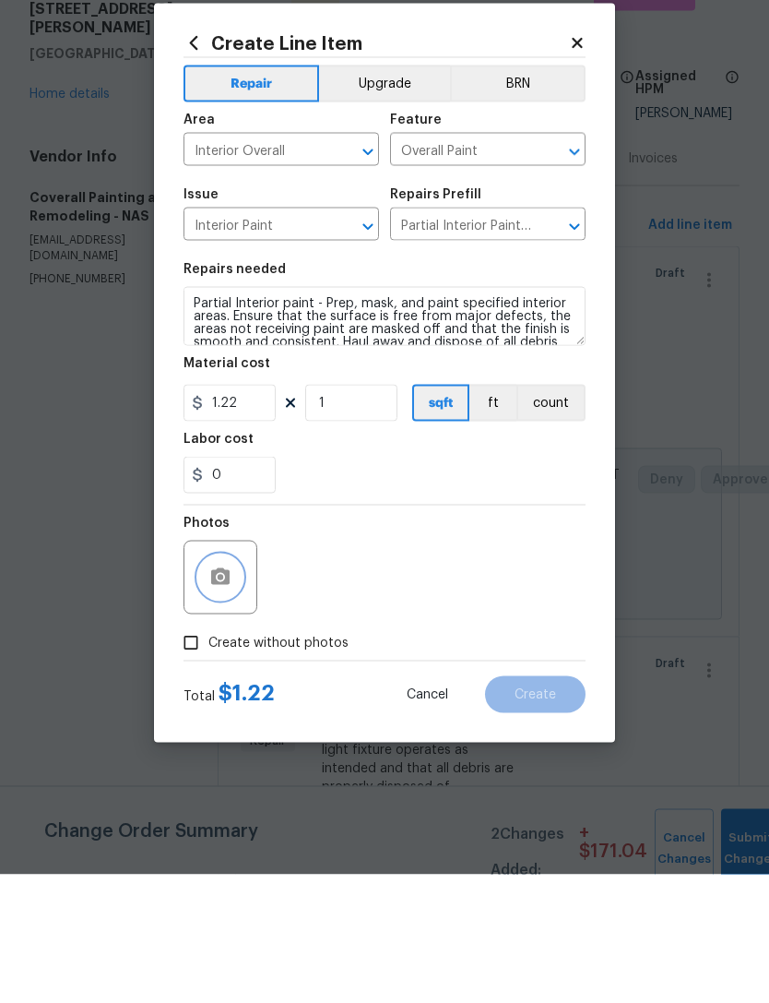
click at [228, 695] on icon "button" at bounding box center [220, 706] width 22 height 22
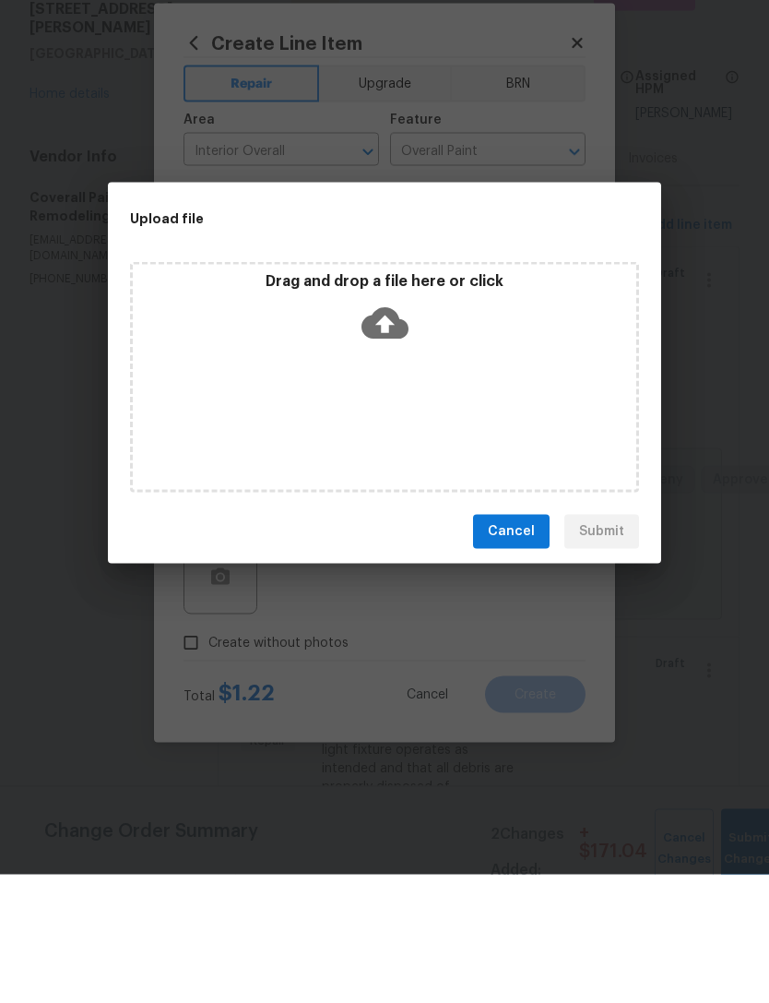
scroll to position [59, 0]
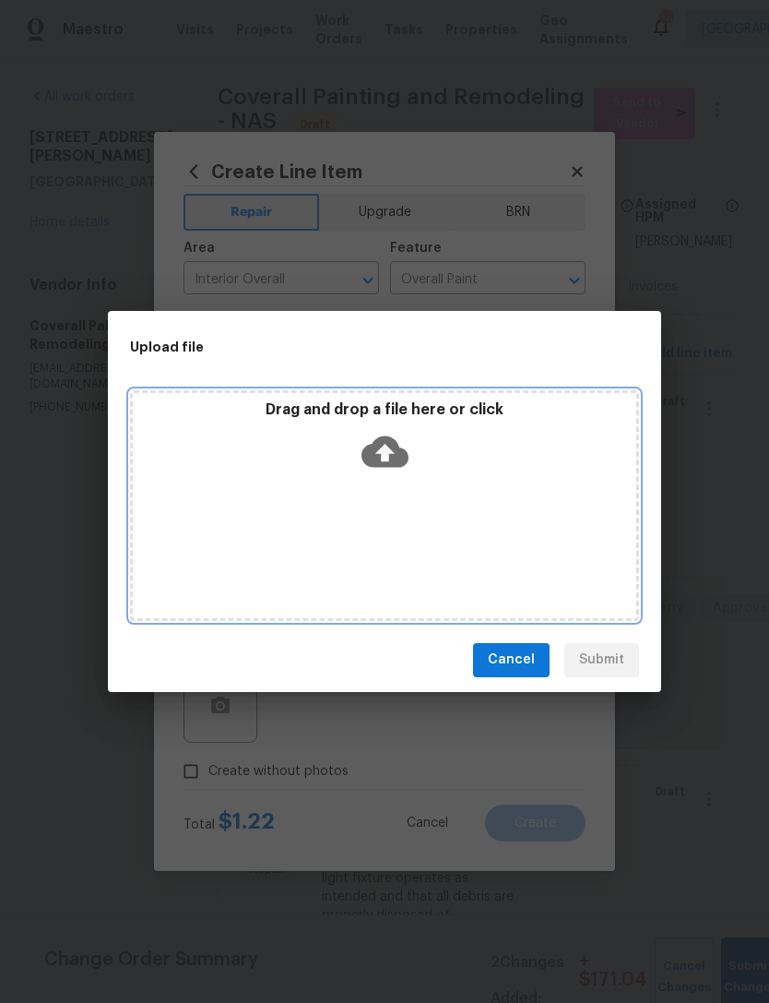
click at [379, 438] on icon at bounding box center [385, 450] width 47 height 31
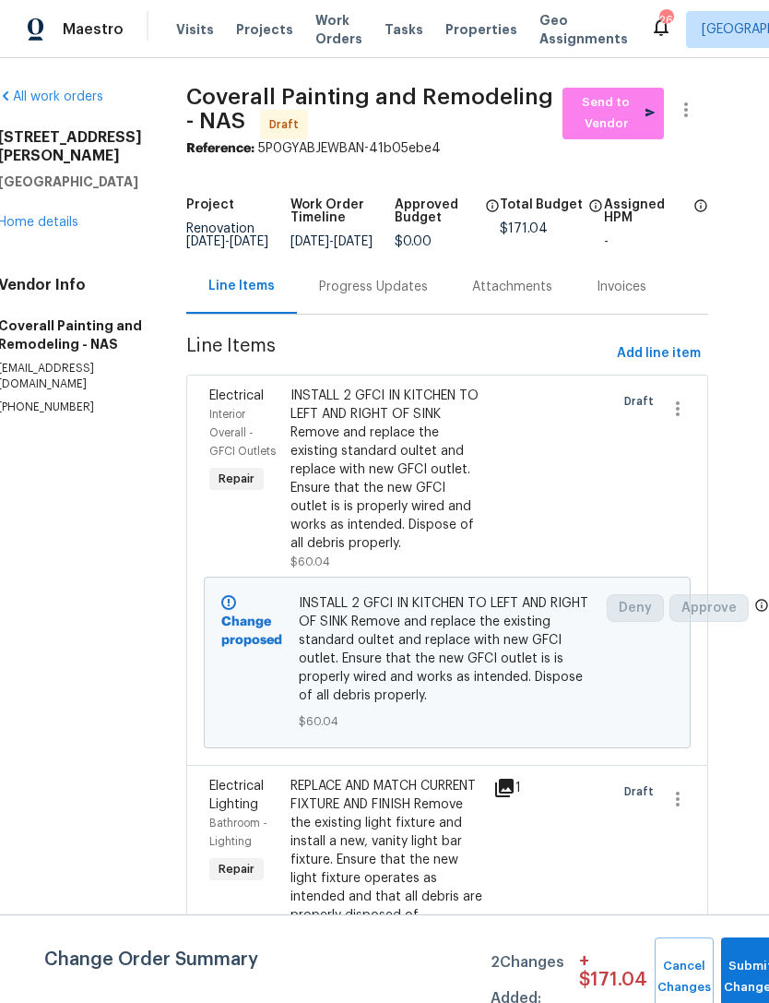
scroll to position [0, 41]
click at [645, 365] on span "Add line item" at bounding box center [659, 353] width 84 height 23
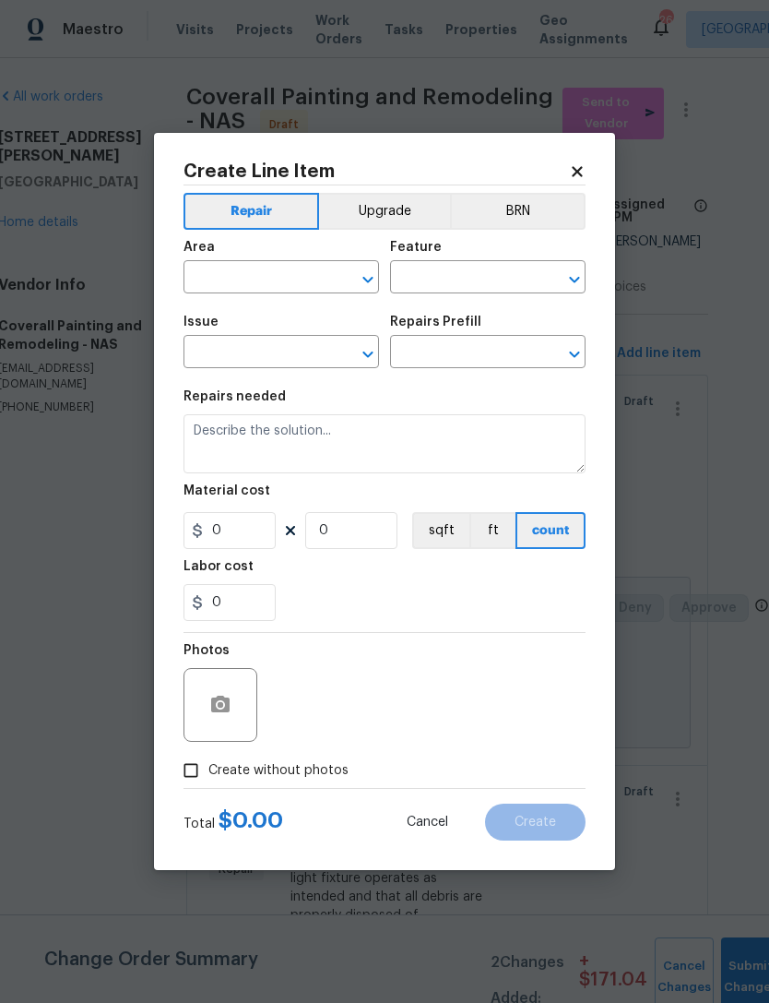
click at [271, 288] on input "text" at bounding box center [256, 279] width 144 height 29
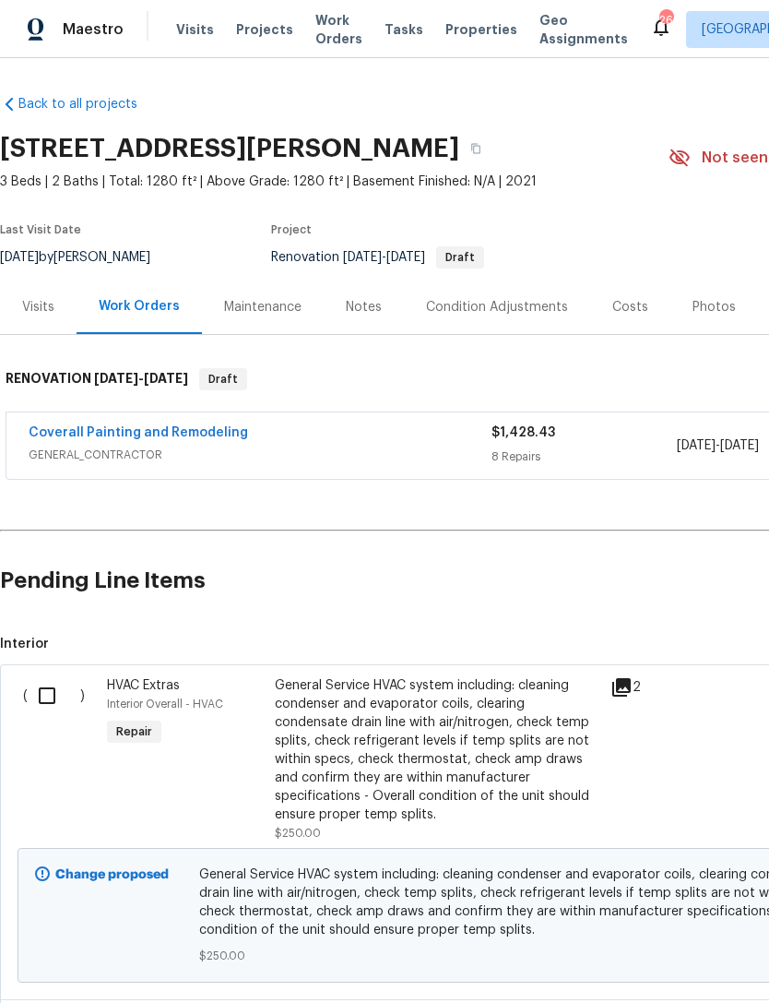
click at [471, 315] on div "Condition Adjustments" at bounding box center [497, 307] width 142 height 18
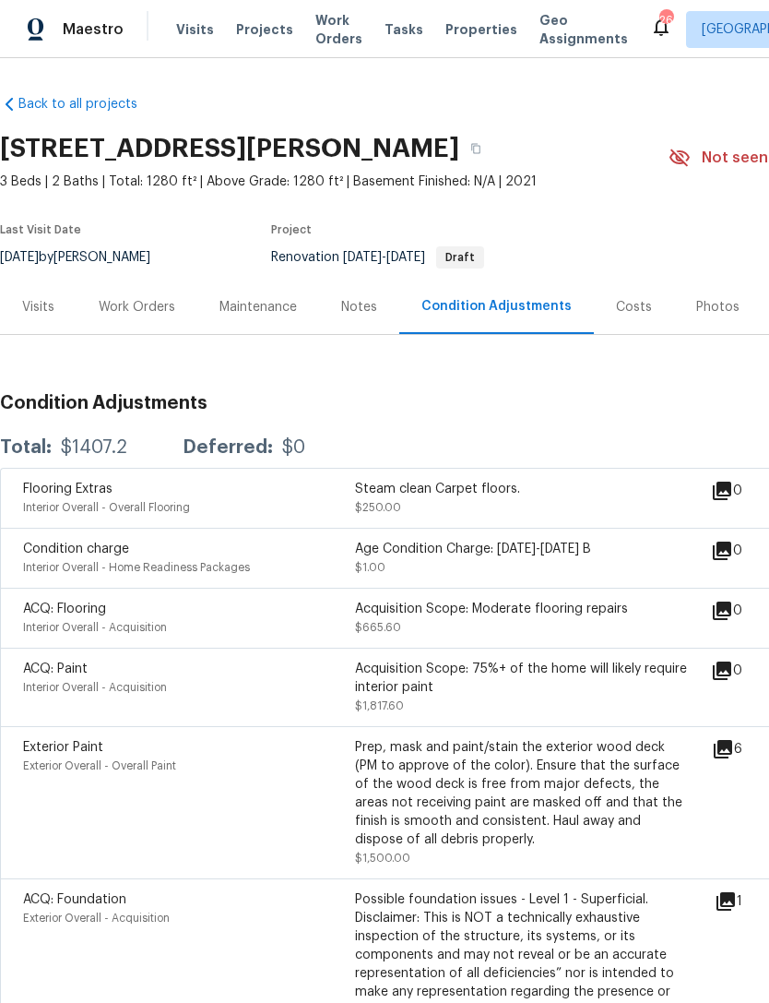
click at [162, 312] on div "Work Orders" at bounding box center [137, 307] width 77 height 18
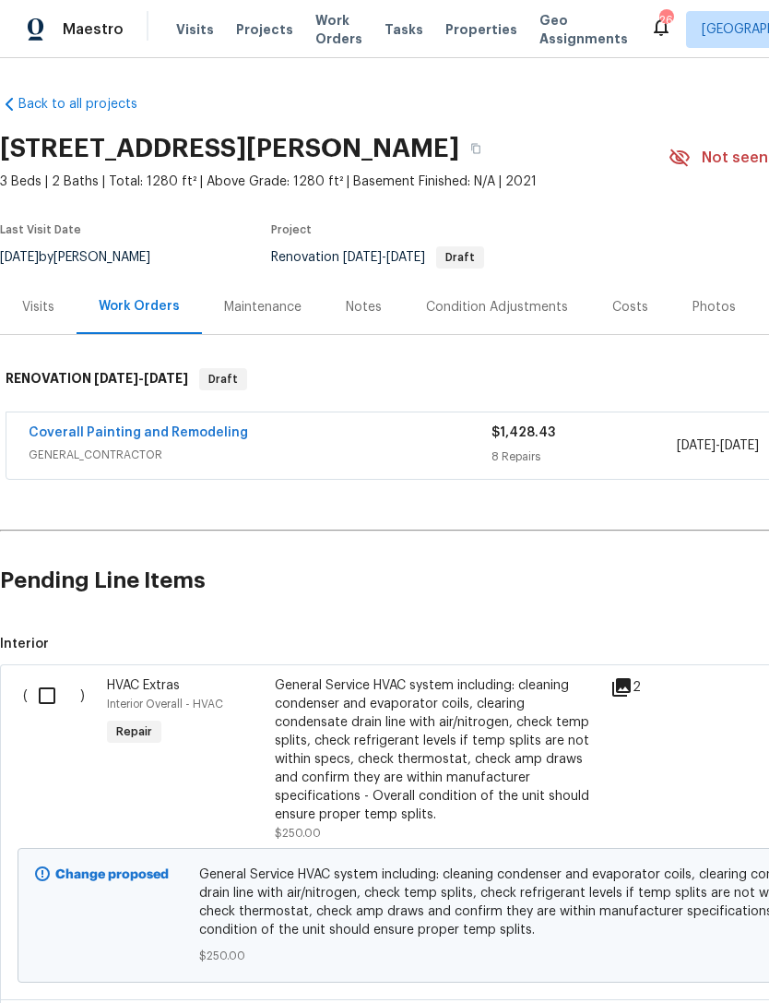
click at [534, 293] on div "Condition Adjustments" at bounding box center [497, 306] width 186 height 54
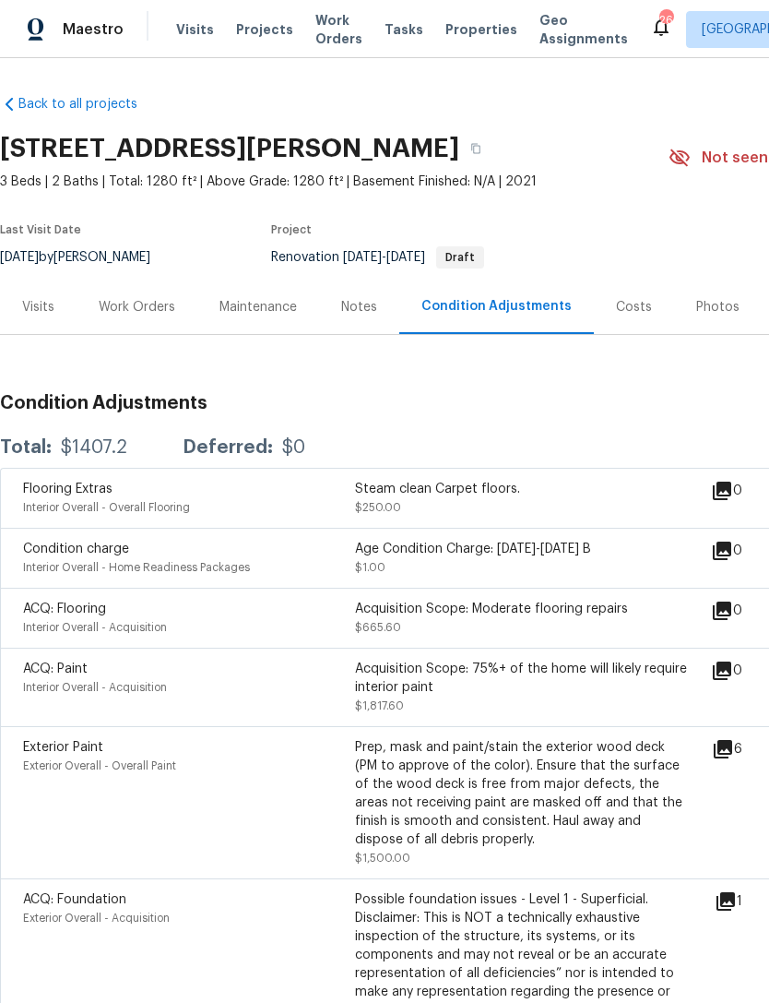
click at [639, 308] on div "Costs" at bounding box center [634, 307] width 36 height 18
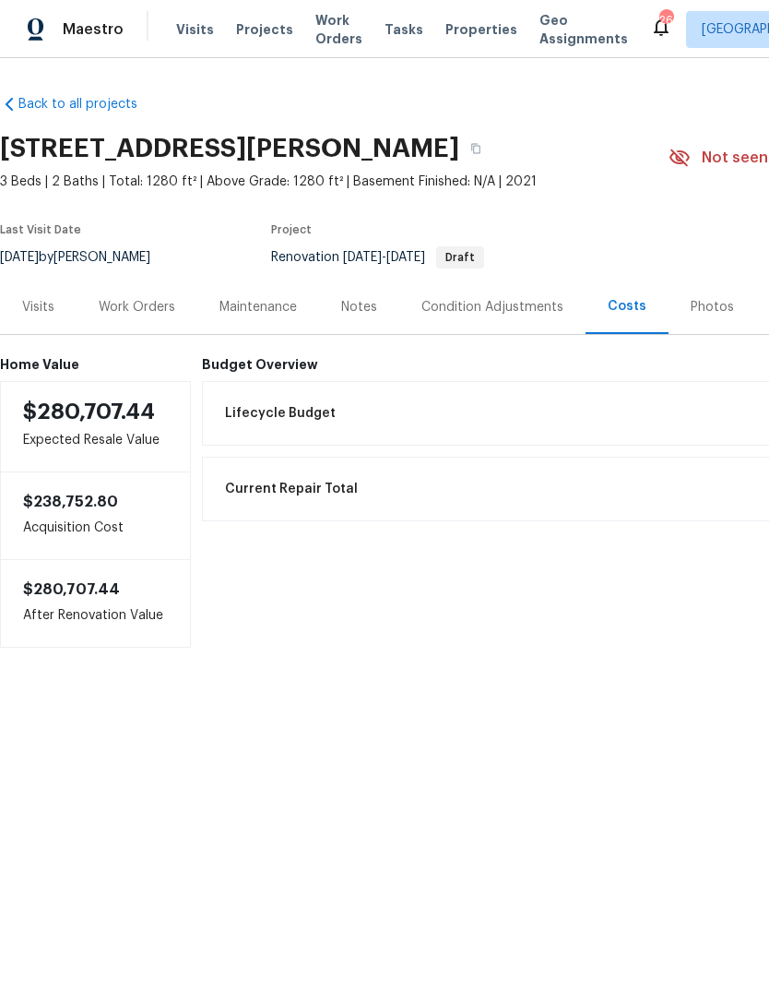
click at [138, 312] on div "Work Orders" at bounding box center [137, 307] width 77 height 18
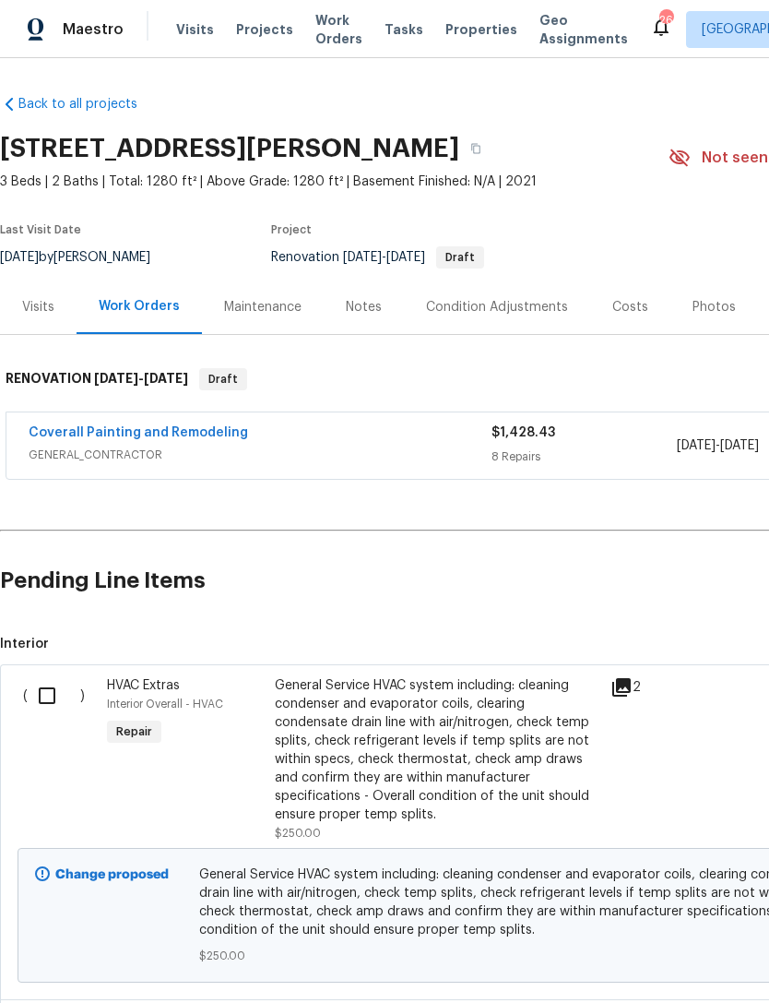
click at [349, 465] on div "Coverall Painting and Remodeling GENERAL_CONTRACTOR" at bounding box center [260, 445] width 463 height 44
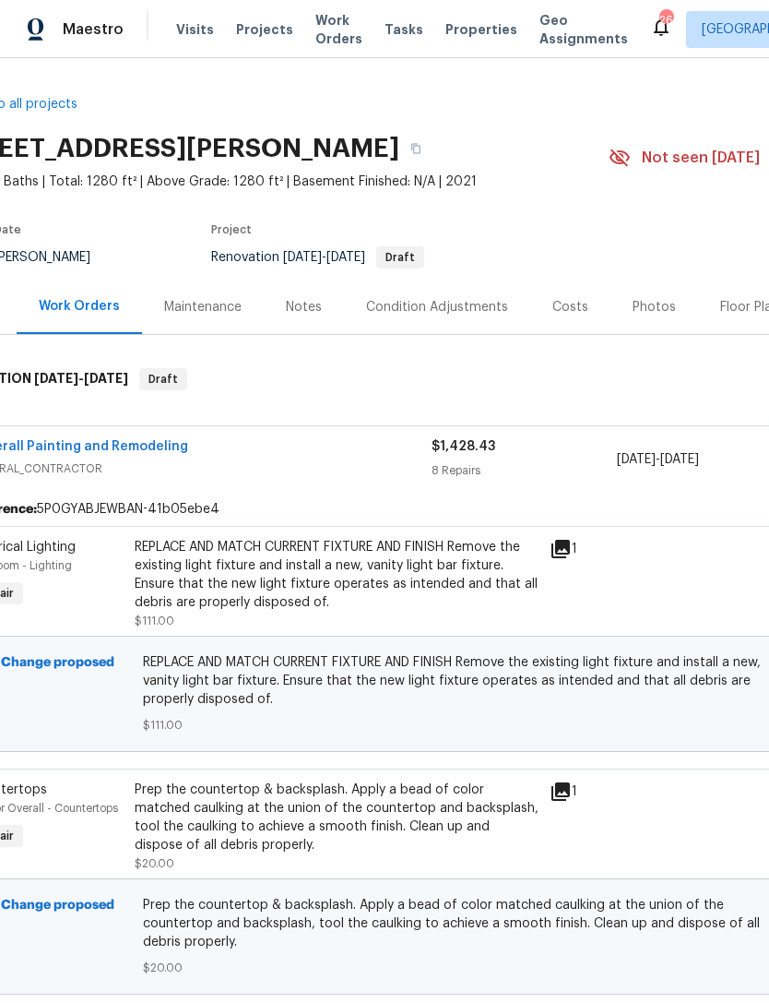
scroll to position [0, 62]
click at [575, 325] on div "Costs" at bounding box center [569, 306] width 80 height 54
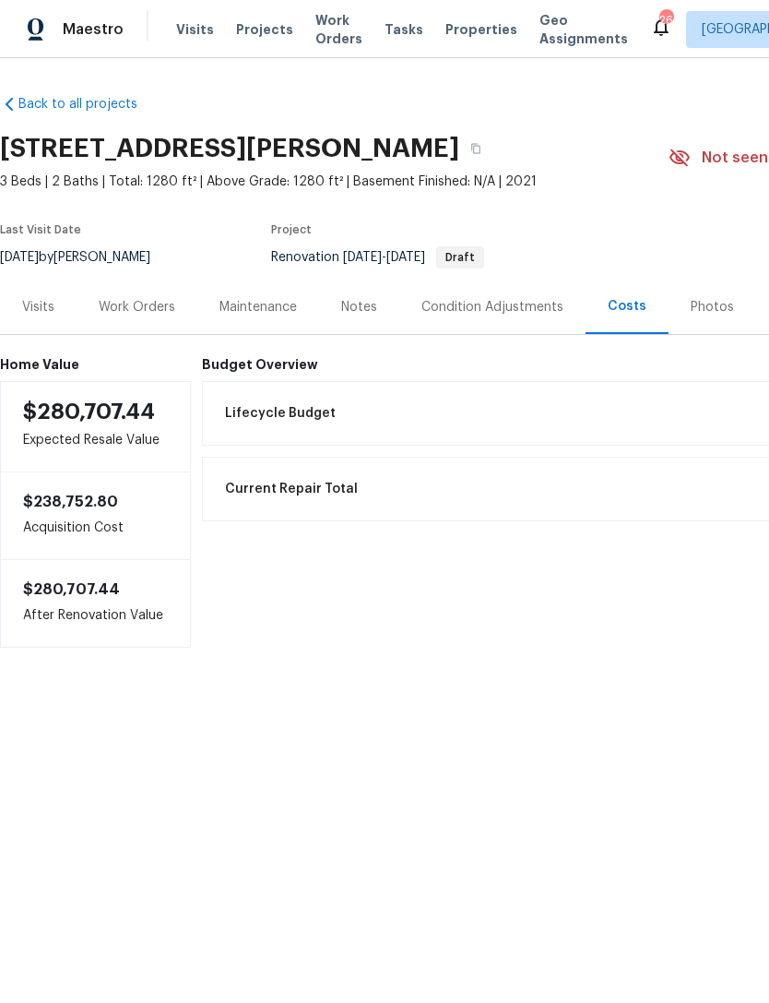
click at [146, 300] on div "Work Orders" at bounding box center [137, 307] width 77 height 18
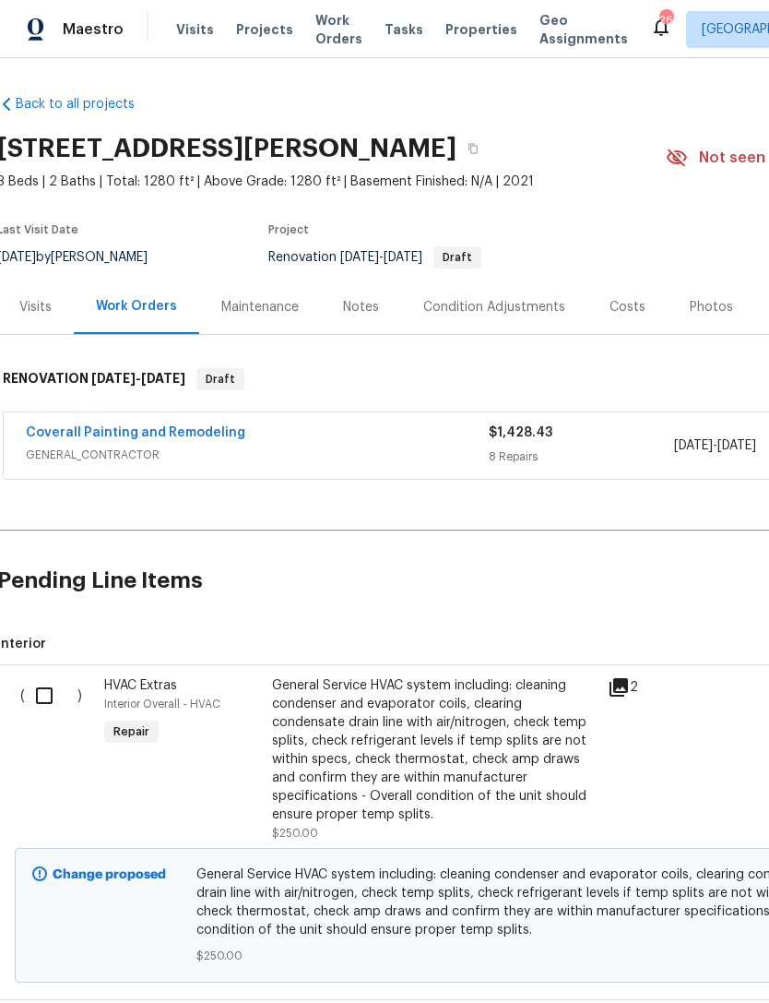
scroll to position [-1, 3]
click at [387, 437] on div "Coverall Painting and Remodeling" at bounding box center [257, 434] width 463 height 22
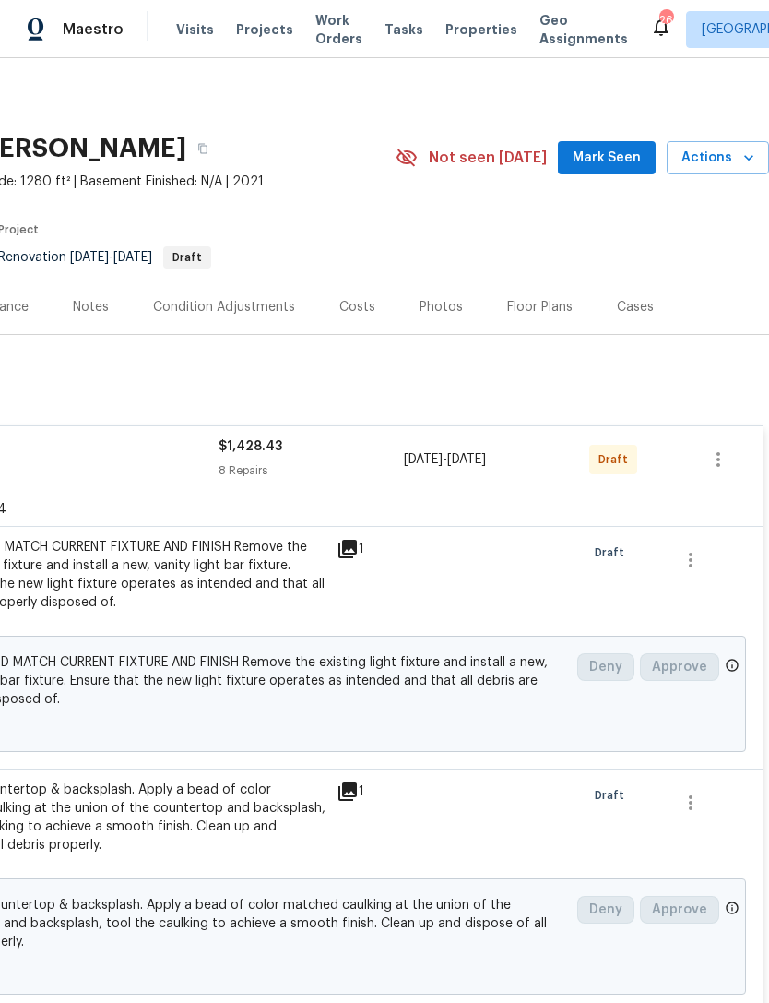
scroll to position [0, 273]
click at [339, 315] on div "Costs" at bounding box center [357, 307] width 36 height 18
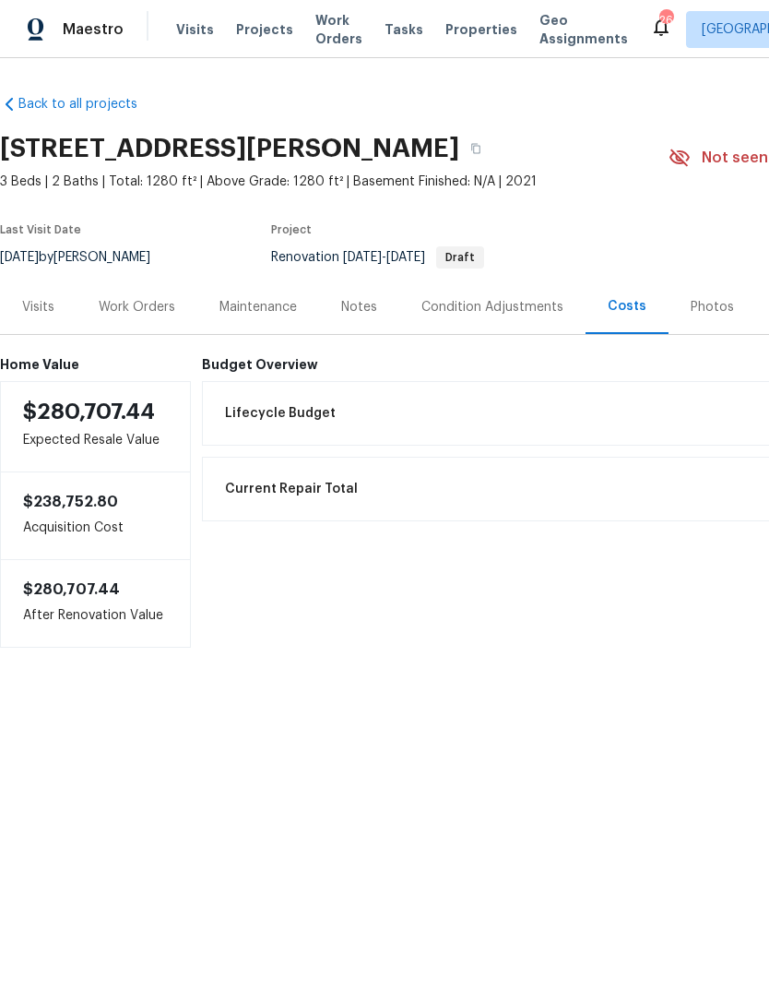
click at [349, 482] on div "Current Repair Total $1,428.43" at bounding box center [622, 489] width 817 height 41
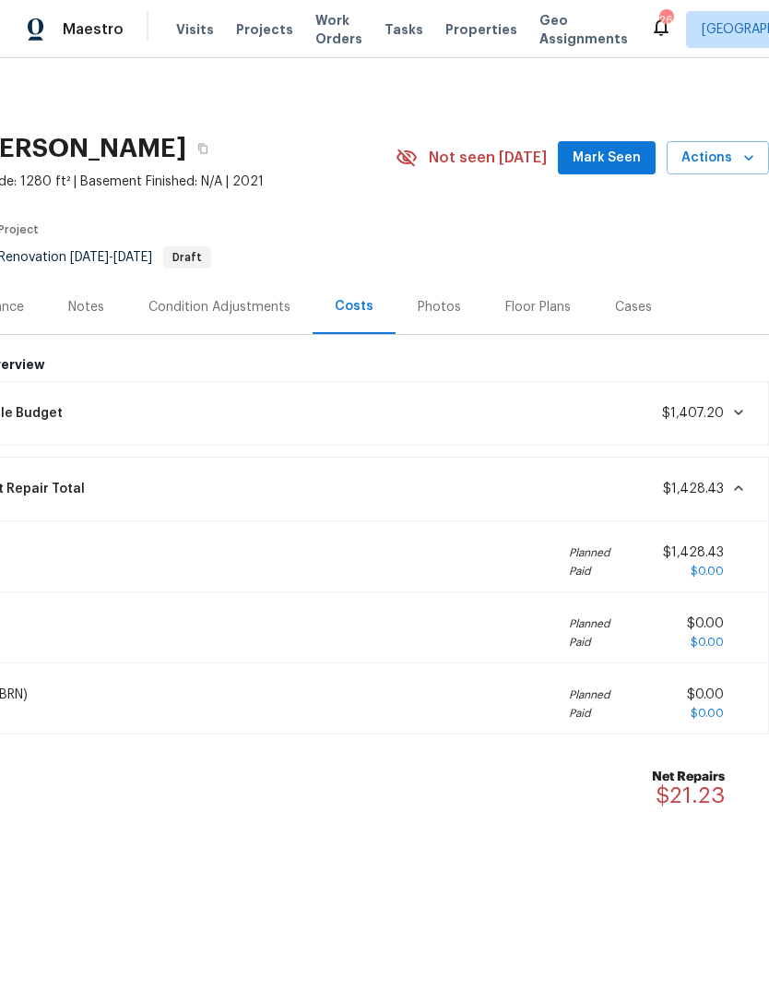
scroll to position [0, 273]
click at [216, 299] on div "Condition Adjustments" at bounding box center [220, 307] width 142 height 18
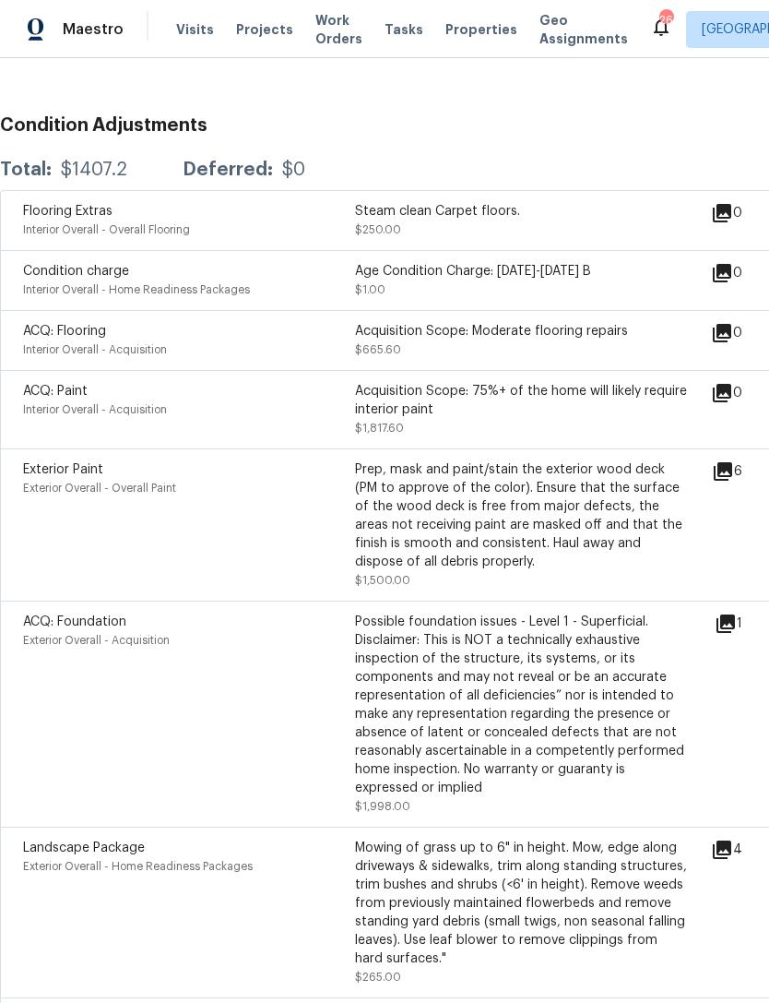
scroll to position [279, 0]
click at [723, 470] on icon at bounding box center [723, 470] width 18 height 18
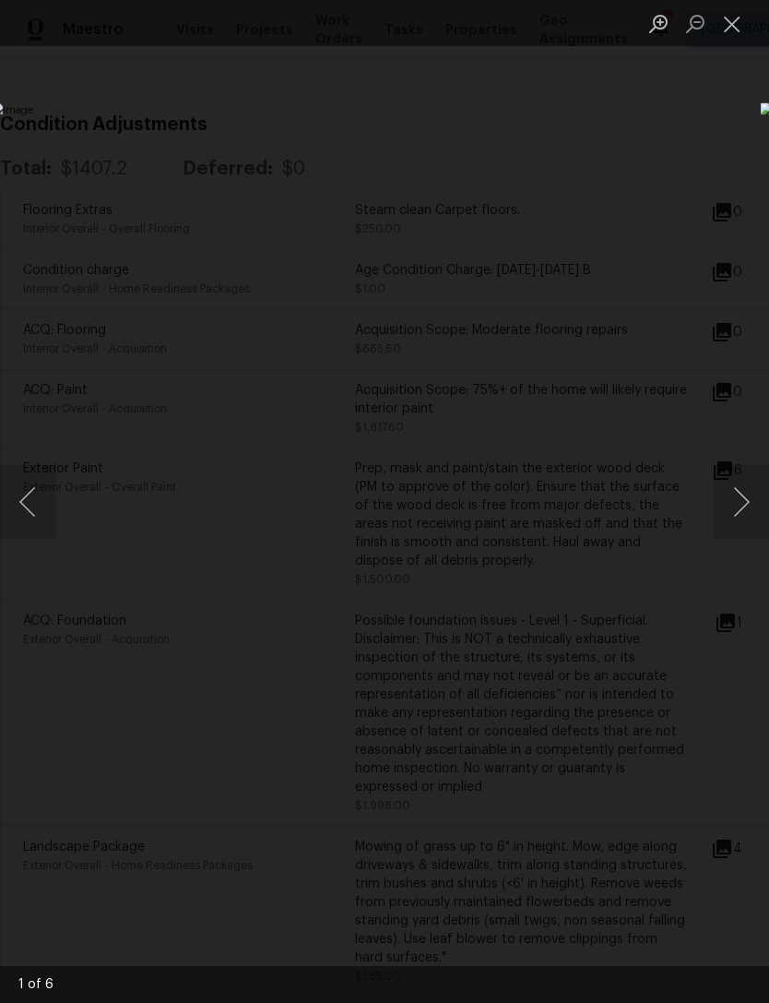
click at [738, 493] on button "Next image" at bounding box center [741, 502] width 55 height 74
click at [730, 494] on button "Next image" at bounding box center [741, 502] width 55 height 74
click at [737, 506] on button "Next image" at bounding box center [741, 502] width 55 height 74
click at [737, 500] on button "Next image" at bounding box center [741, 502] width 55 height 74
click at [736, 490] on button "Next image" at bounding box center [741, 502] width 55 height 74
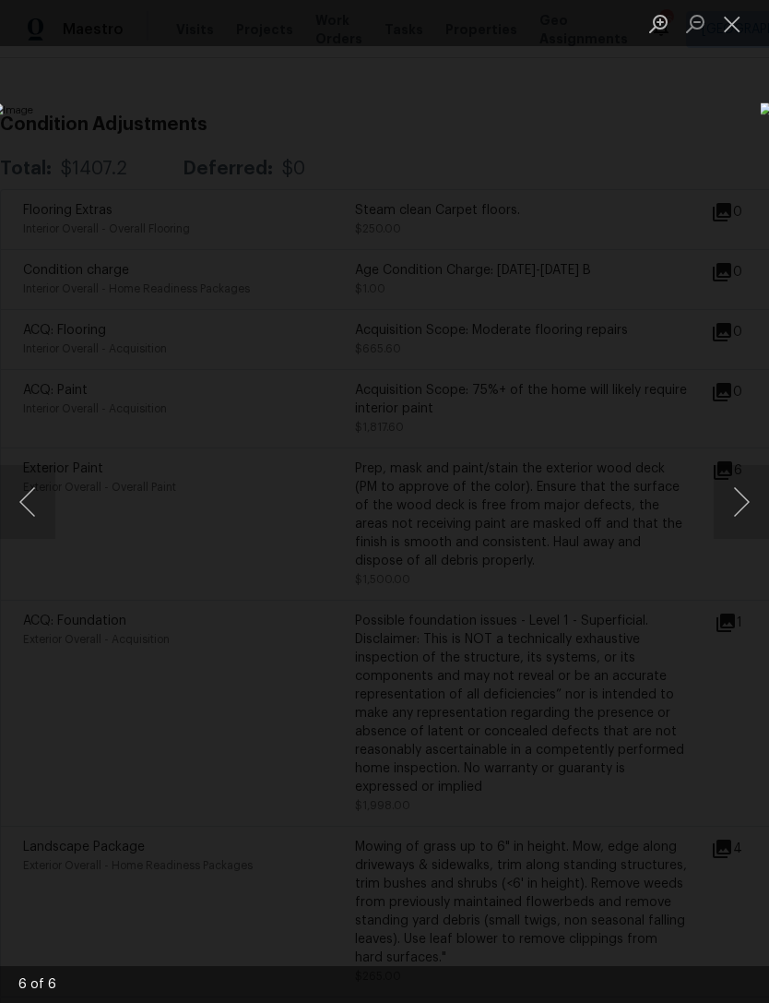
click at [731, 490] on button "Next image" at bounding box center [741, 502] width 55 height 74
click at [744, 504] on button "Next image" at bounding box center [741, 502] width 55 height 74
click at [743, 19] on button "Close lightbox" at bounding box center [732, 23] width 37 height 32
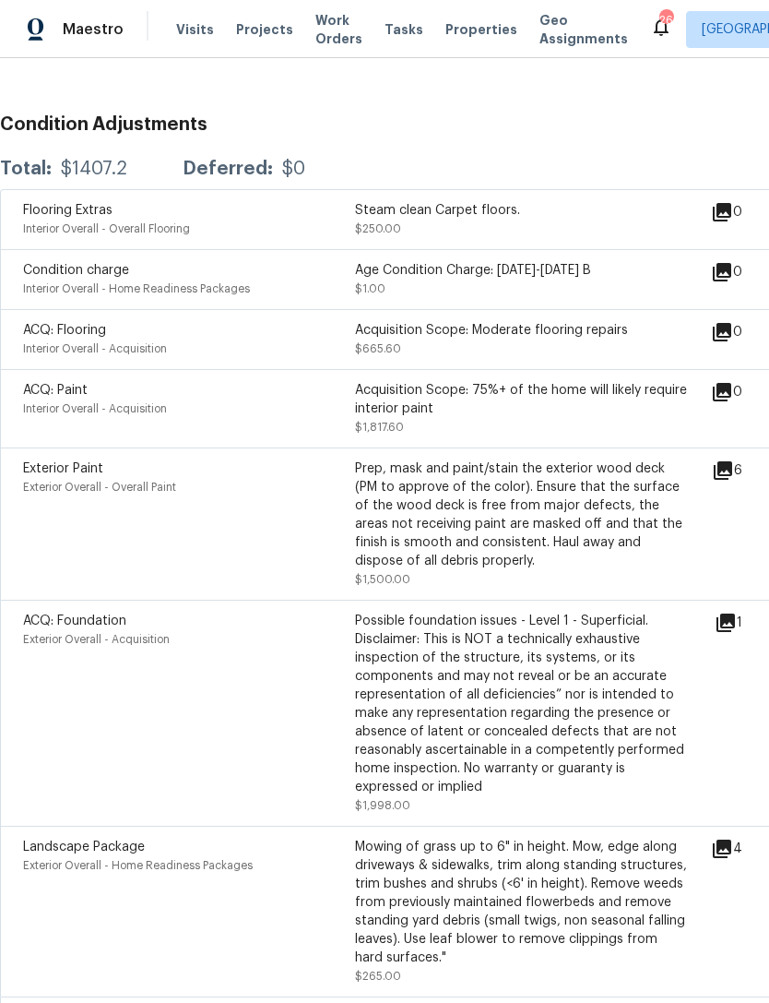
click at [735, 631] on icon at bounding box center [726, 622] width 18 height 18
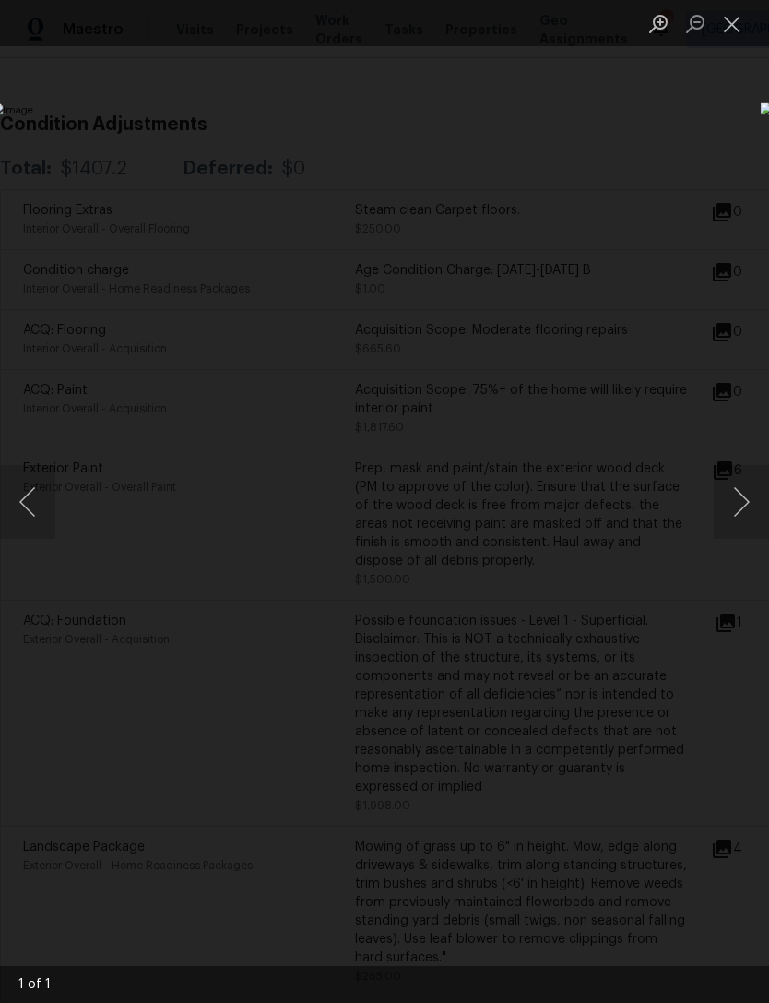
click at [725, 28] on button "Close lightbox" at bounding box center [732, 23] width 37 height 32
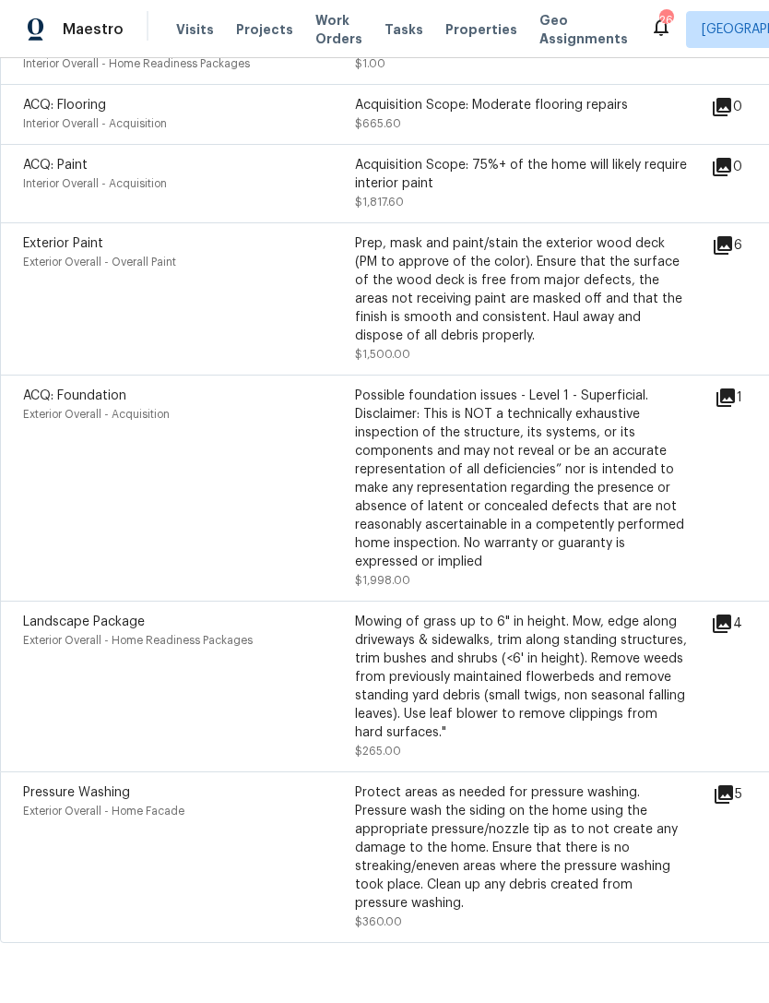
scroll to position [503, 0]
click at [722, 801] on icon at bounding box center [724, 795] width 22 height 22
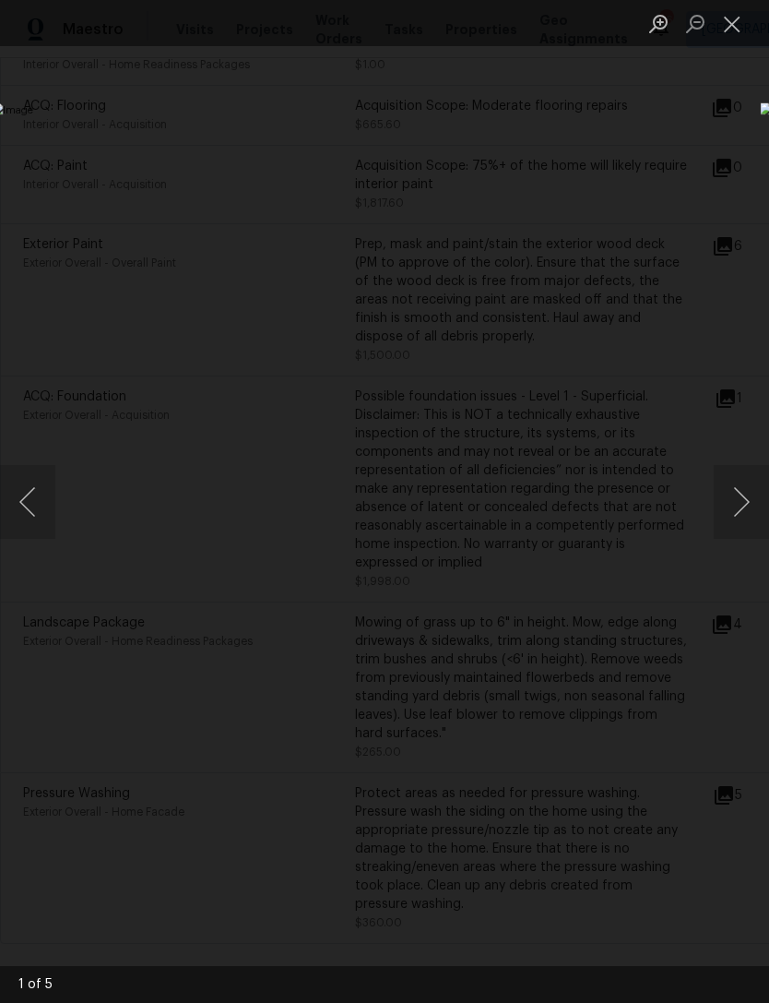
click at [732, 28] on button "Close lightbox" at bounding box center [732, 23] width 37 height 32
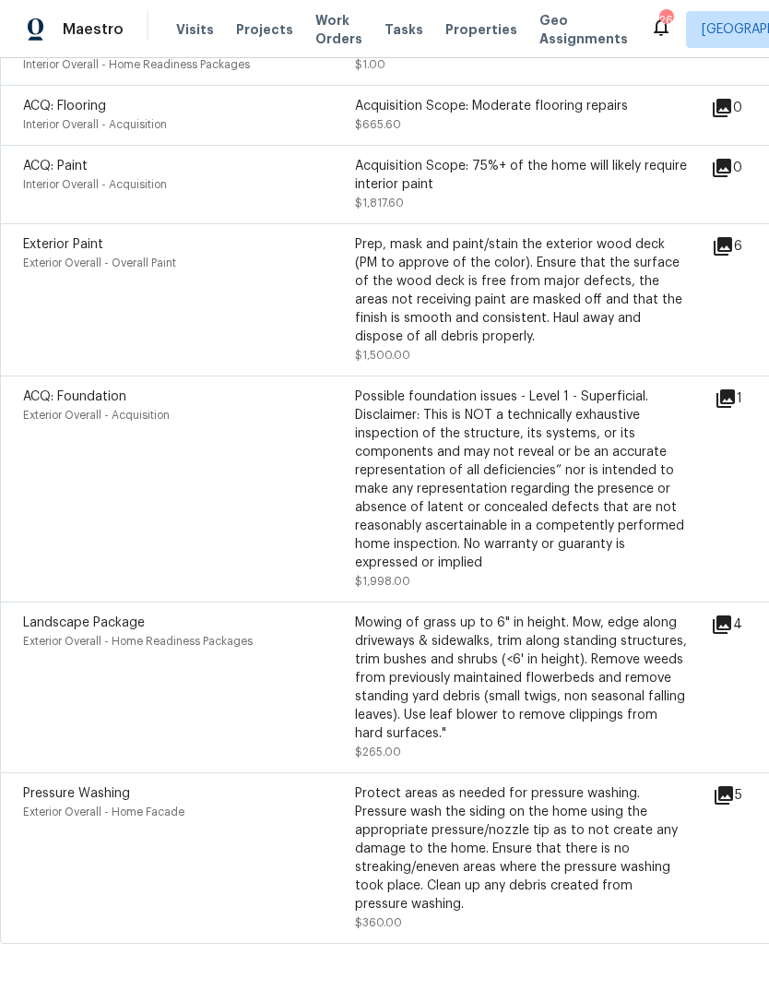
scroll to position [158, 0]
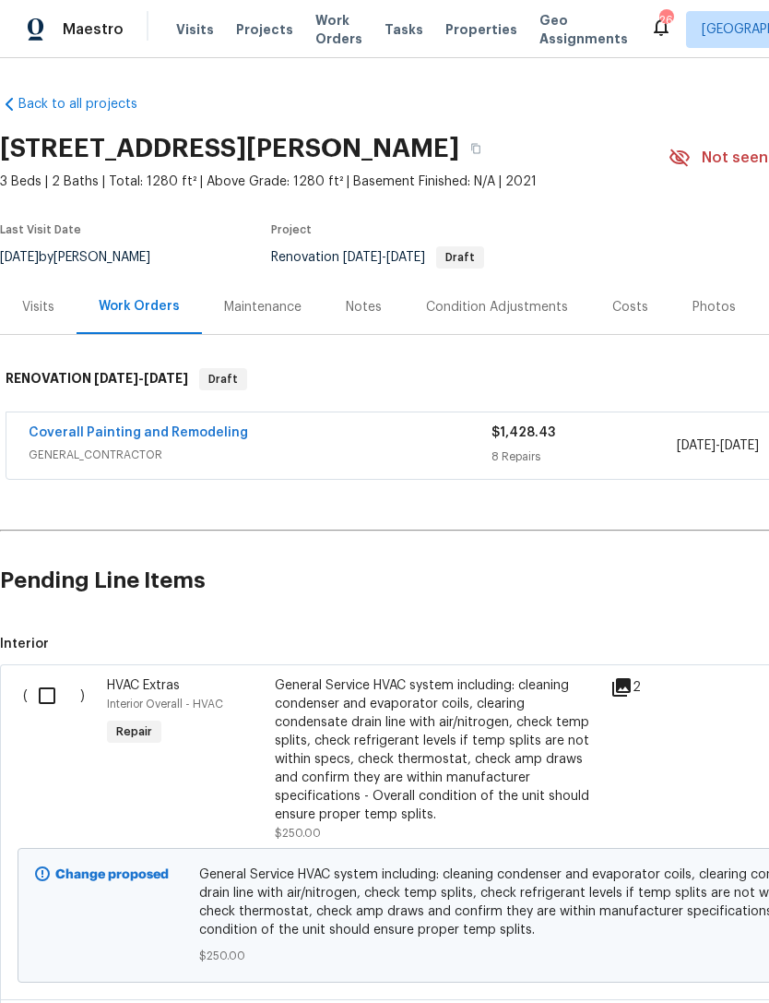
click at [637, 295] on div "Costs" at bounding box center [630, 306] width 80 height 54
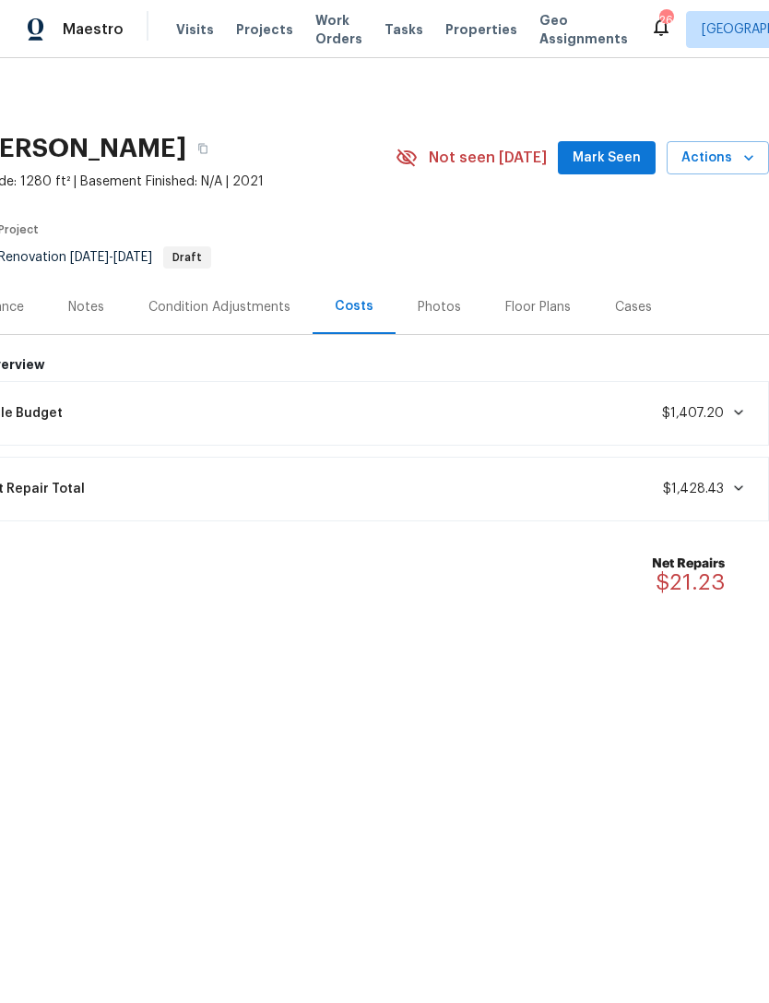
scroll to position [0, 273]
click at [570, 421] on div "Lifecycle Budget $1,407.20" at bounding box center [349, 413] width 817 height 41
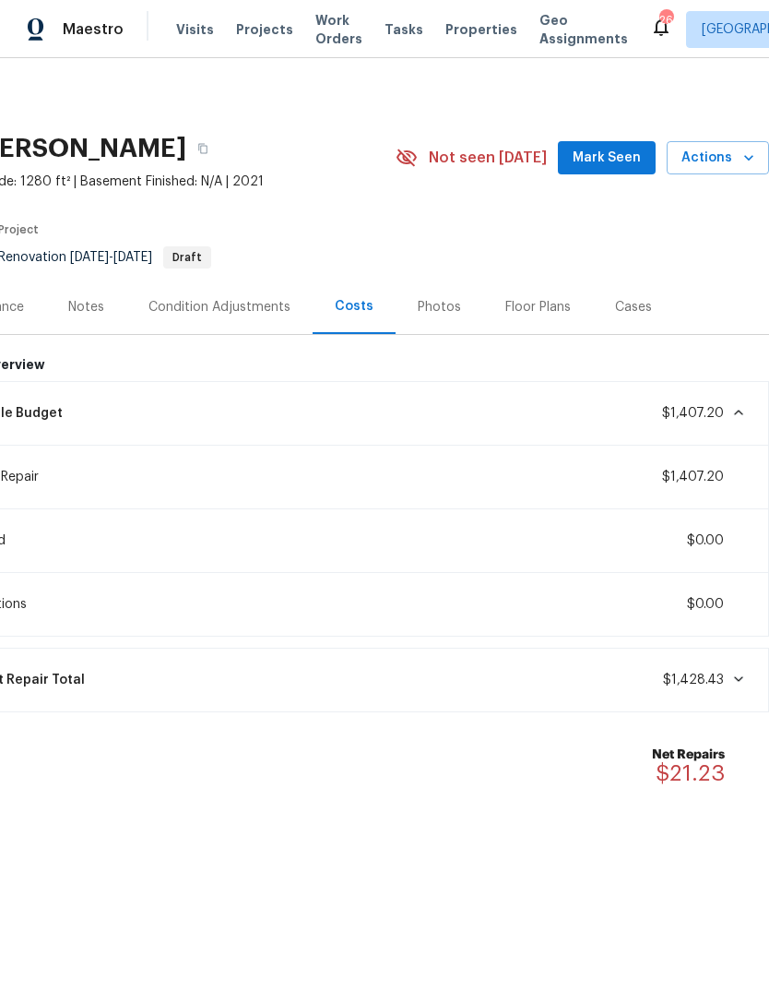
click at [148, 678] on div "Current Repair Total $1,428.43" at bounding box center [349, 680] width 817 height 41
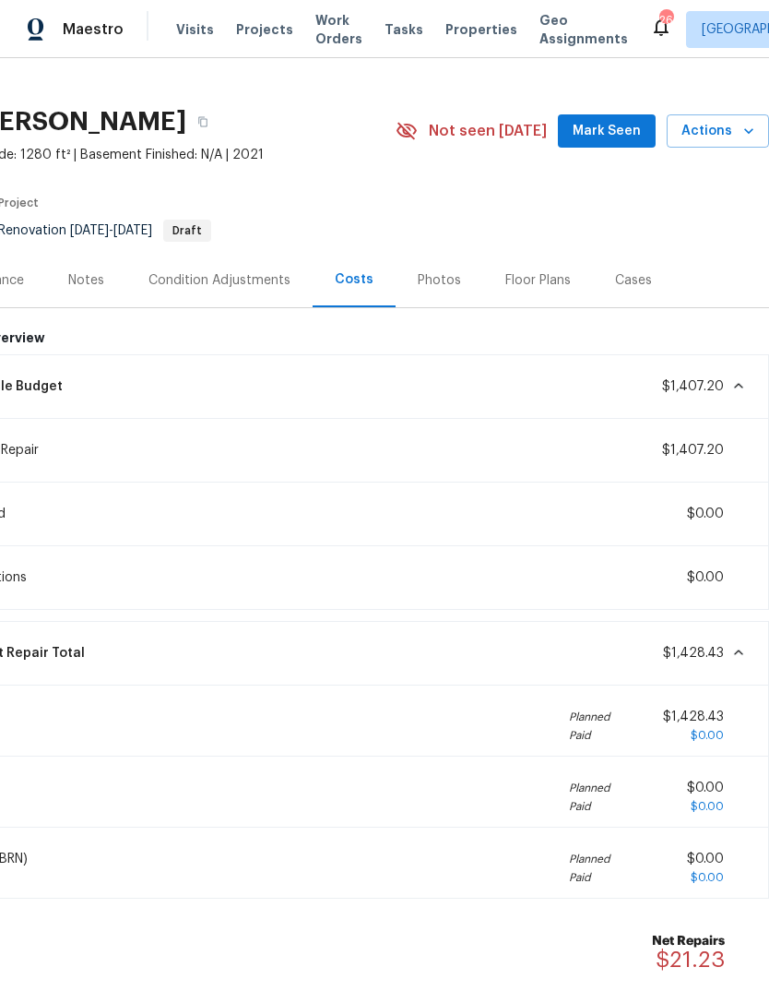
scroll to position [26, 272]
click at [219, 648] on div "Current Repair Total $1,428.43" at bounding box center [350, 654] width 817 height 41
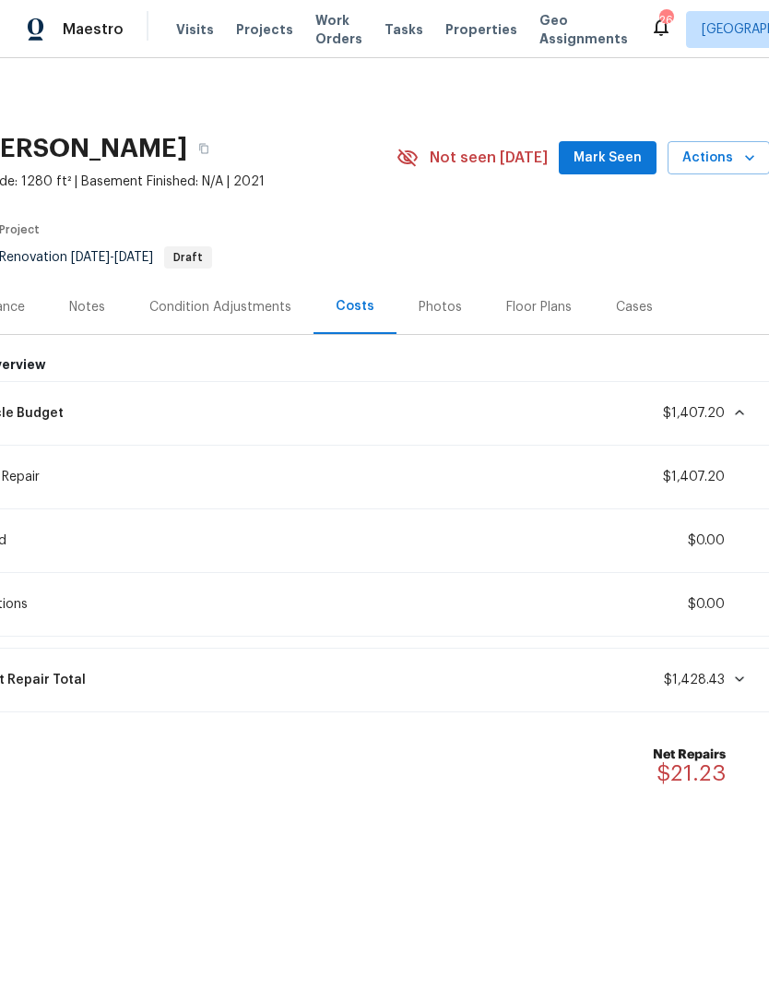
click at [175, 410] on div "Lifecycle Budget $1,407.20" at bounding box center [350, 413] width 817 height 41
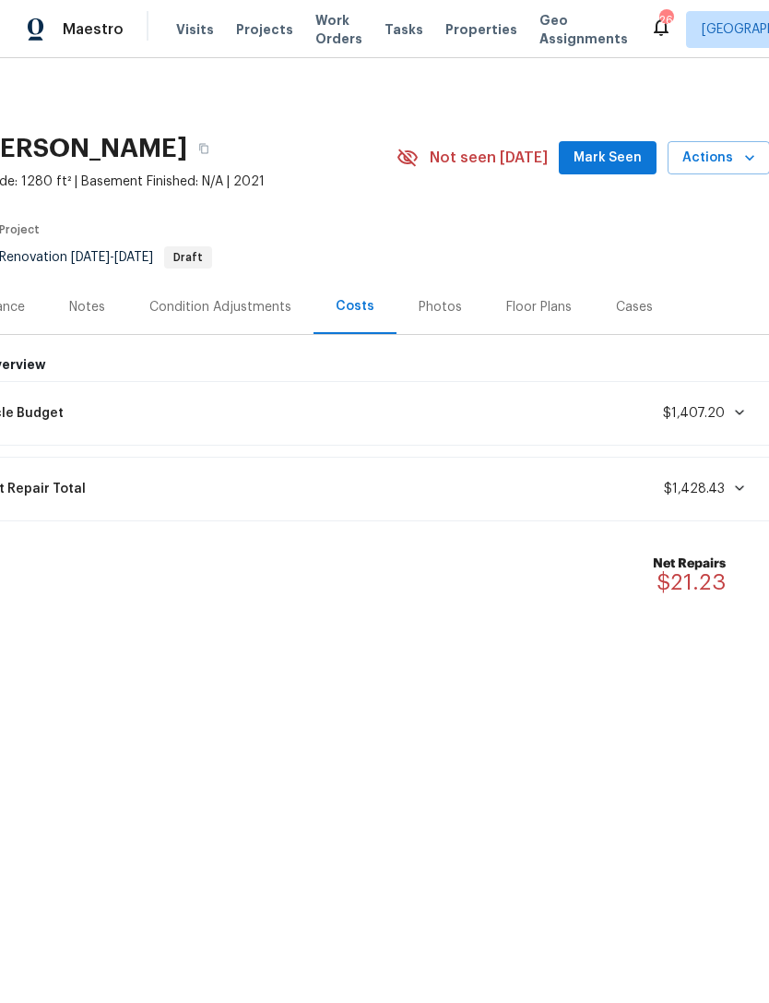
click at [158, 400] on div "Lifecycle Budget $1,407.20" at bounding box center [350, 413] width 817 height 41
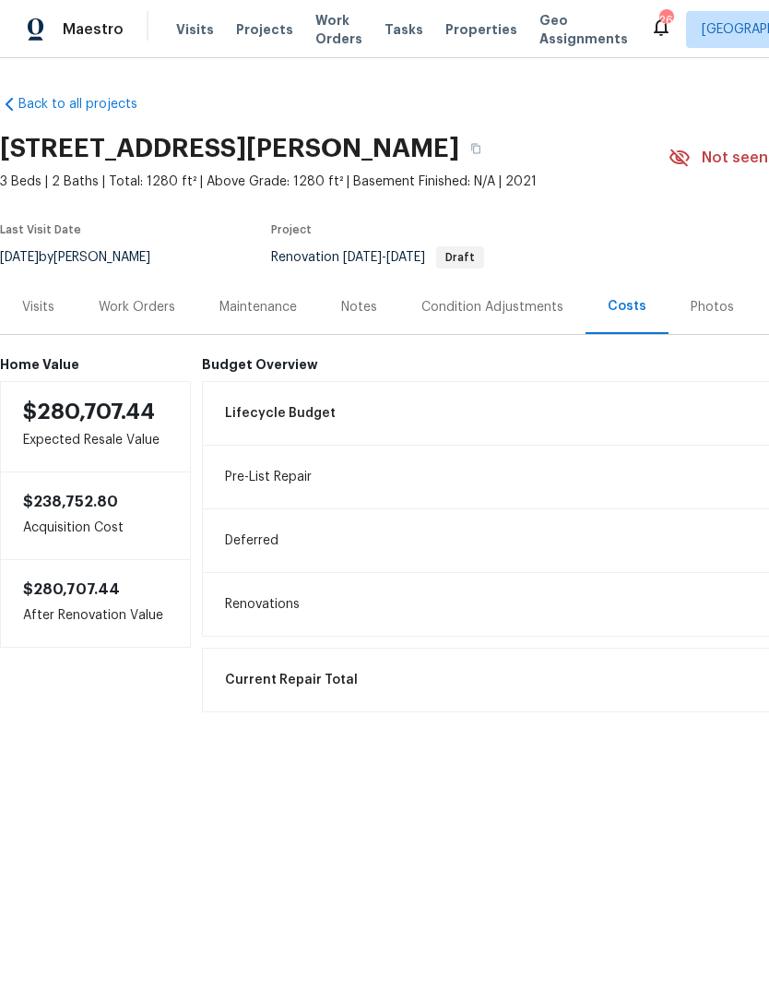
scroll to position [0, 0]
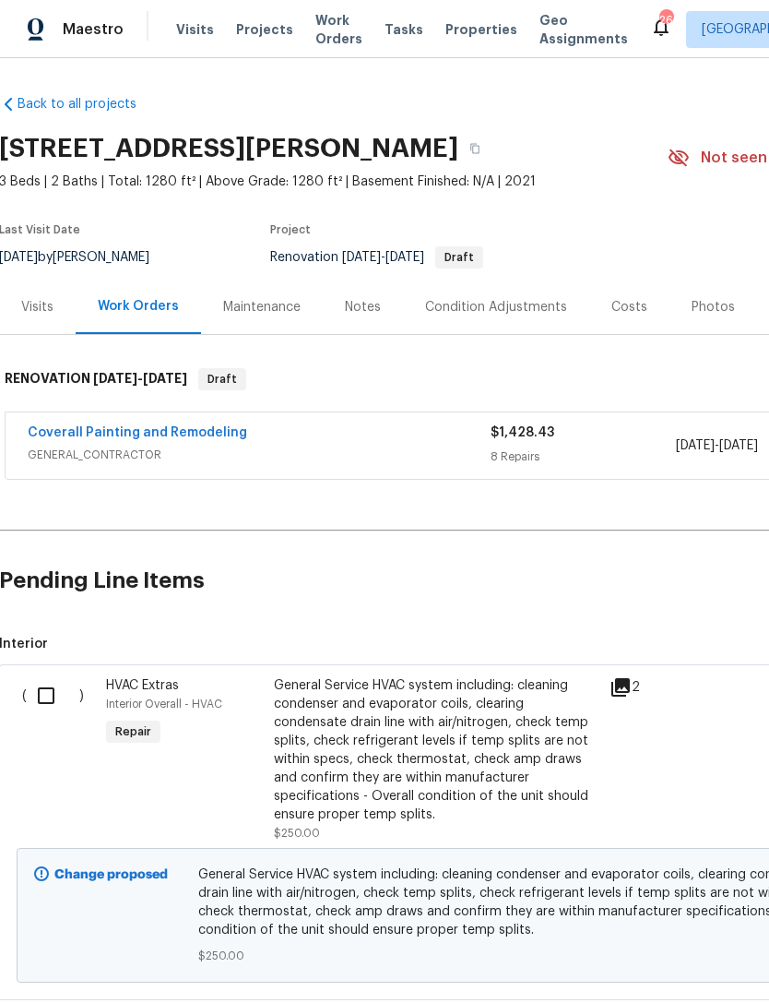
scroll to position [0, 1]
click at [625, 320] on div "Costs" at bounding box center [629, 306] width 80 height 54
